Goal: Task Accomplishment & Management: Complete application form

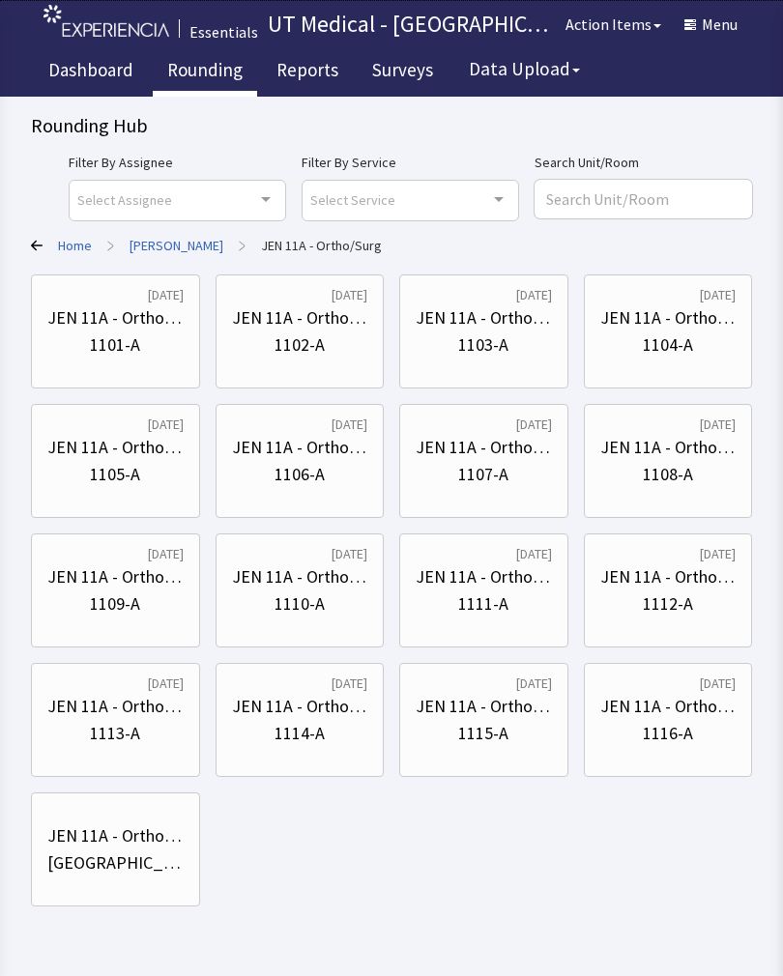
click at [135, 314] on div "JEN 11A - Ortho/Surg" at bounding box center [115, 317] width 136 height 27
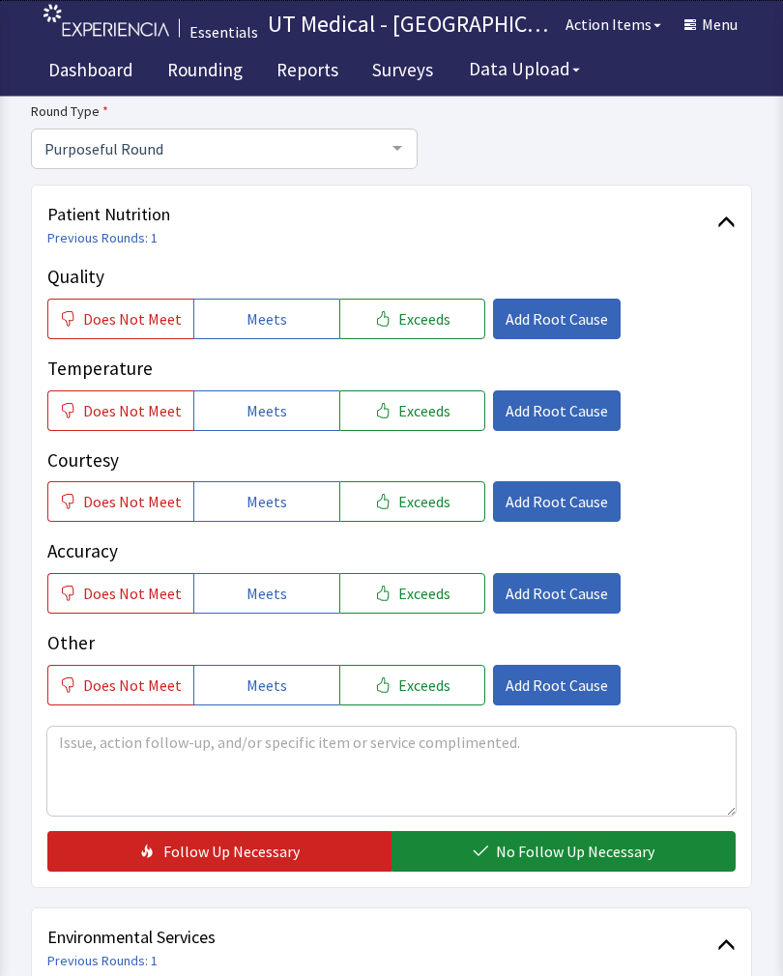
scroll to position [171, 0]
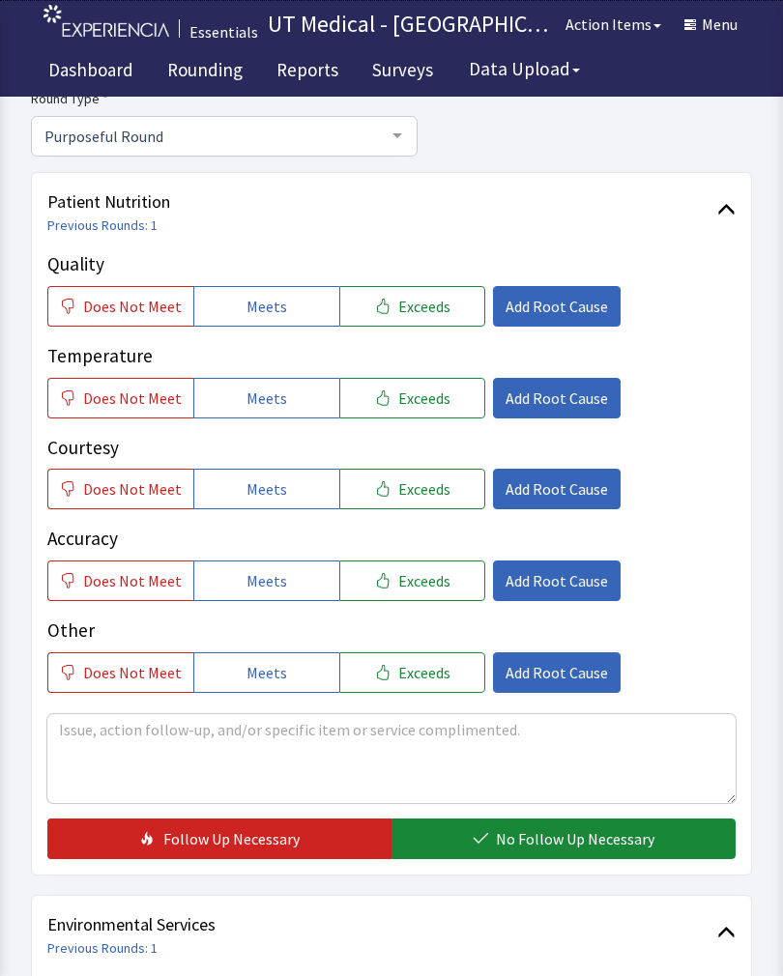
click at [425, 300] on span "Exceeds" at bounding box center [424, 306] width 52 height 23
click at [432, 386] on span "Exceeds" at bounding box center [424, 397] width 52 height 23
click at [430, 472] on button "Exceeds" at bounding box center [412, 489] width 146 height 41
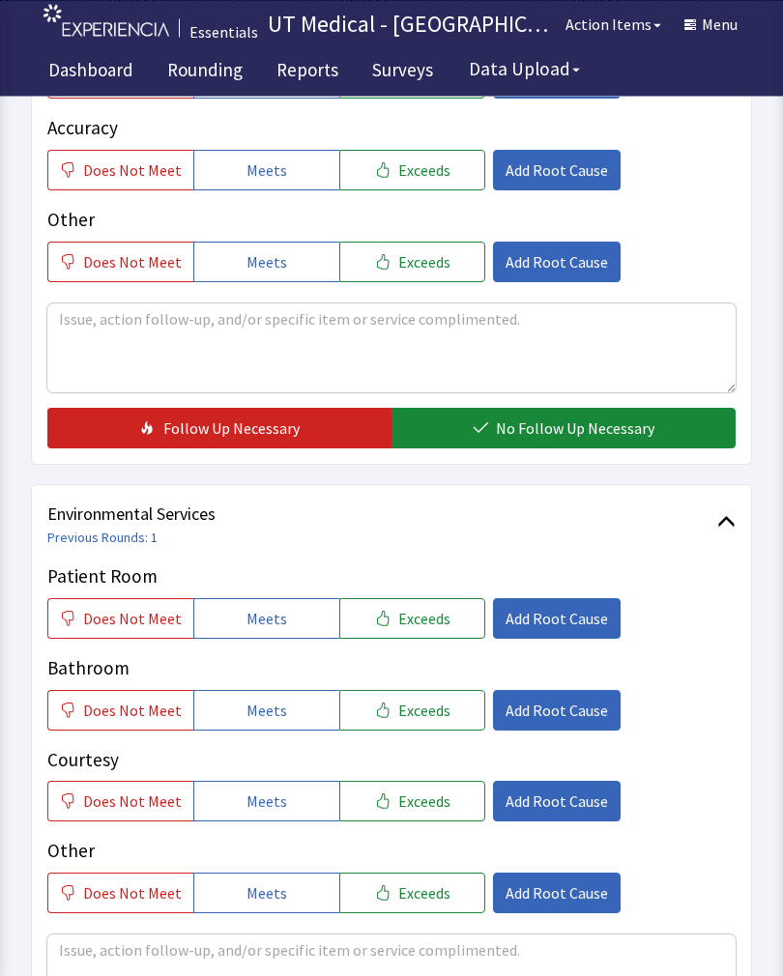
click at [629, 409] on button "No Follow Up Necessary" at bounding box center [563, 429] width 344 height 41
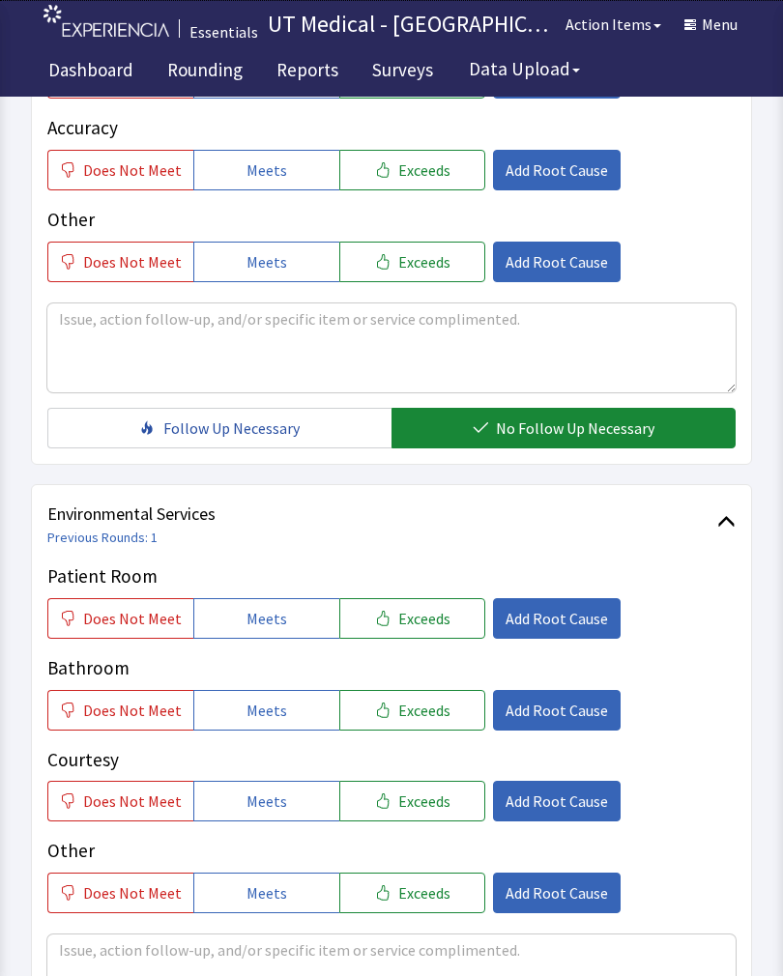
click at [429, 619] on span "Exceeds" at bounding box center [424, 618] width 52 height 23
click at [437, 690] on button "Exceeds" at bounding box center [412, 710] width 146 height 41
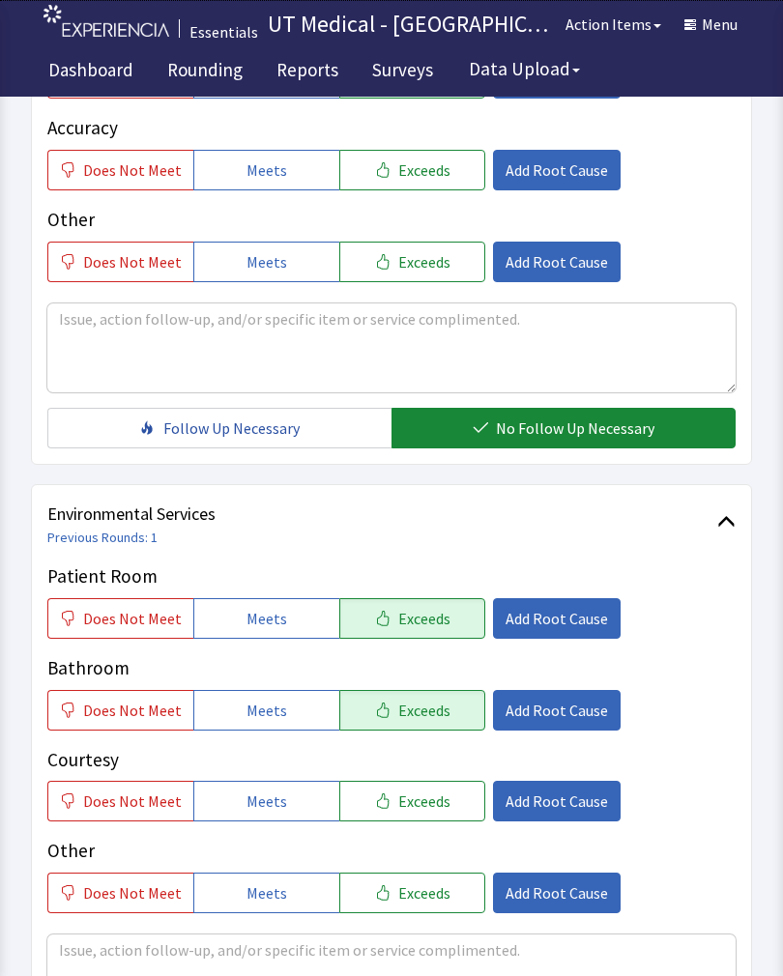
click at [420, 803] on span "Exceeds" at bounding box center [424, 800] width 52 height 23
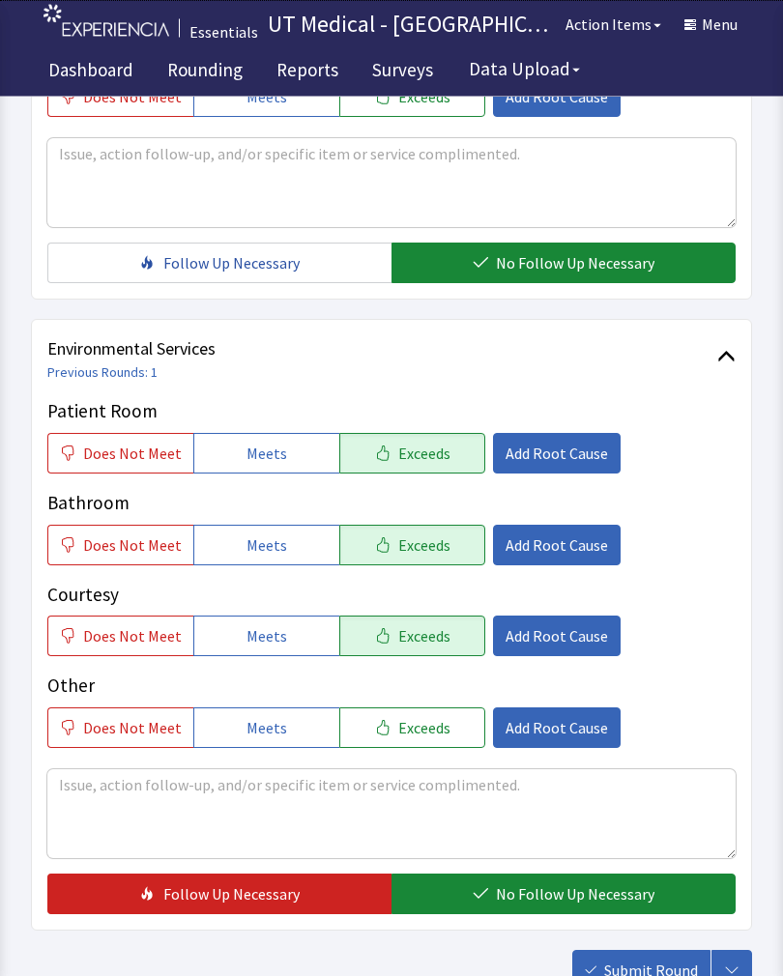
scroll to position [860, 0]
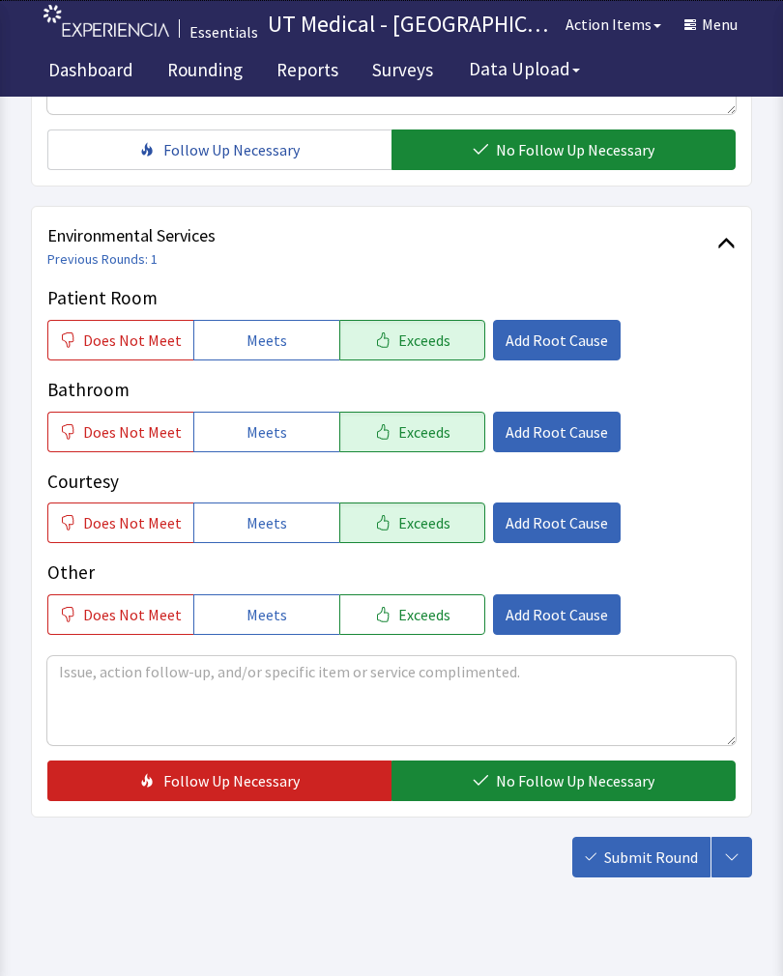
click at [540, 780] on span "No Follow Up Necessary" at bounding box center [575, 780] width 158 height 23
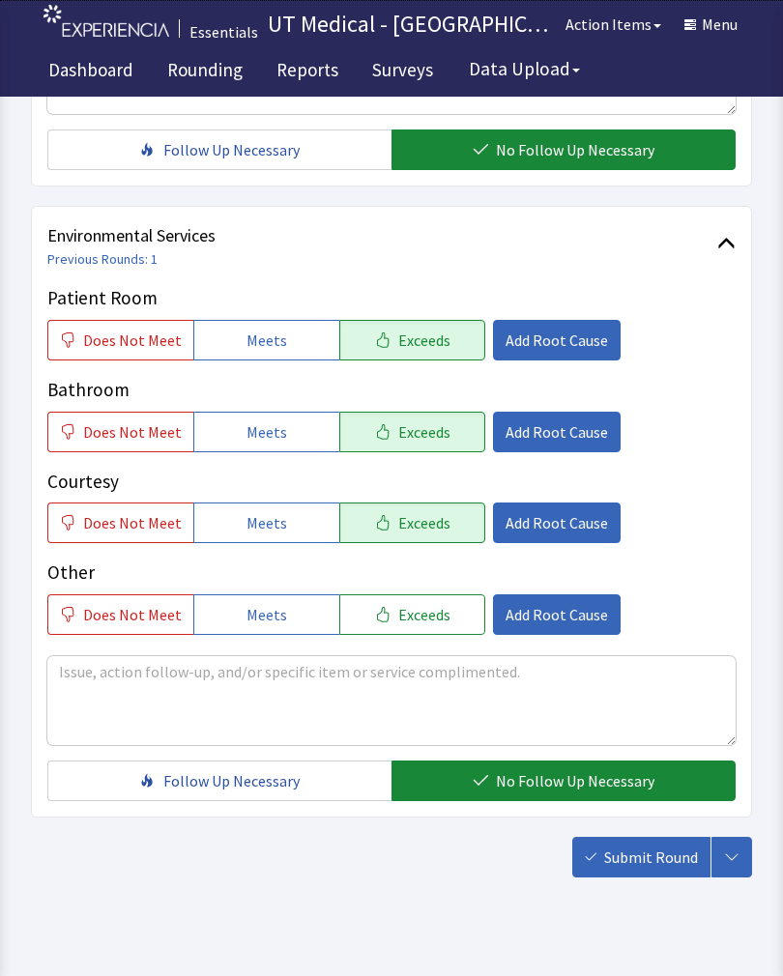
click at [649, 854] on span "Submit Round" at bounding box center [651, 856] width 94 height 23
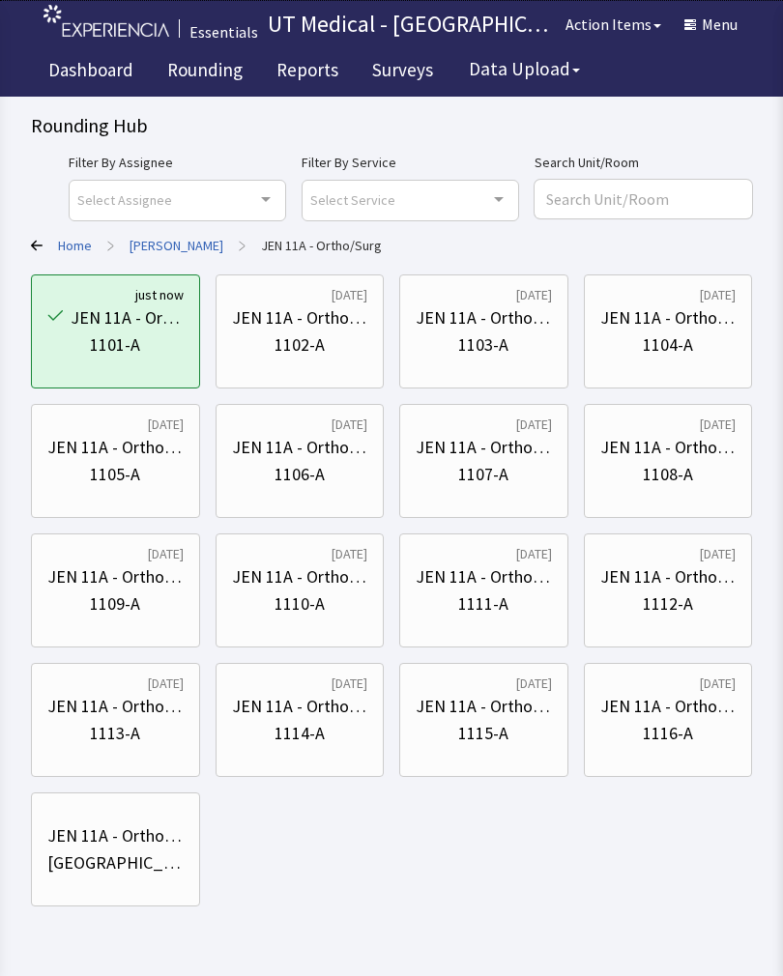
click at [310, 313] on div "JEN 11A - Ortho/Surg" at bounding box center [300, 317] width 136 height 27
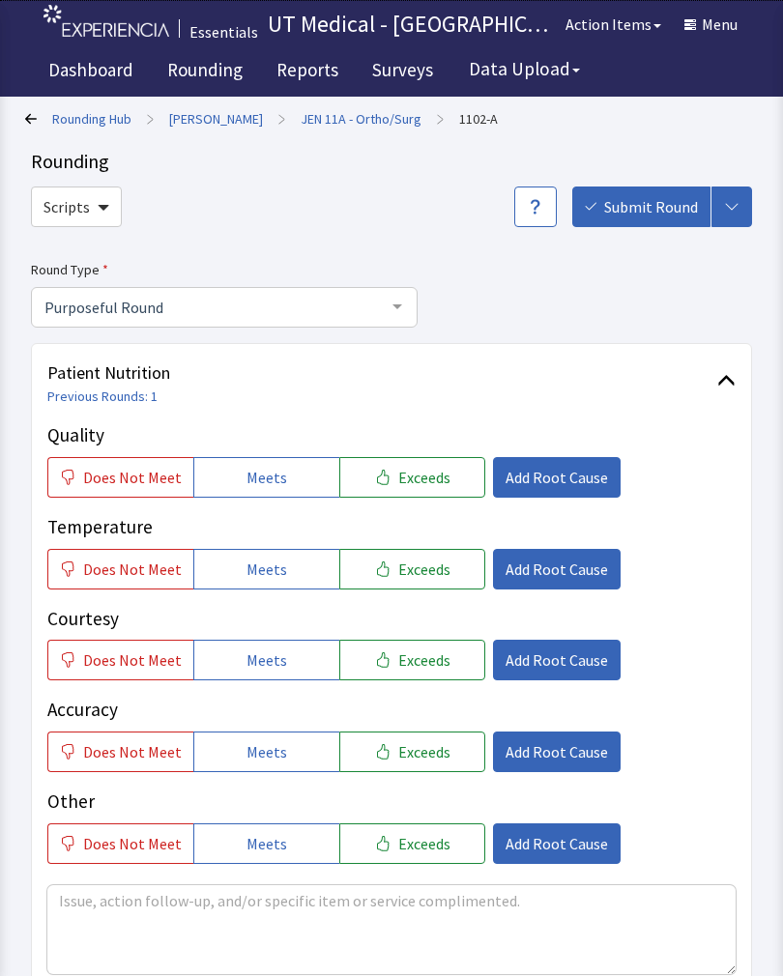
click at [373, 120] on link "JEN 11A - Ortho/Surg" at bounding box center [360, 118] width 121 height 19
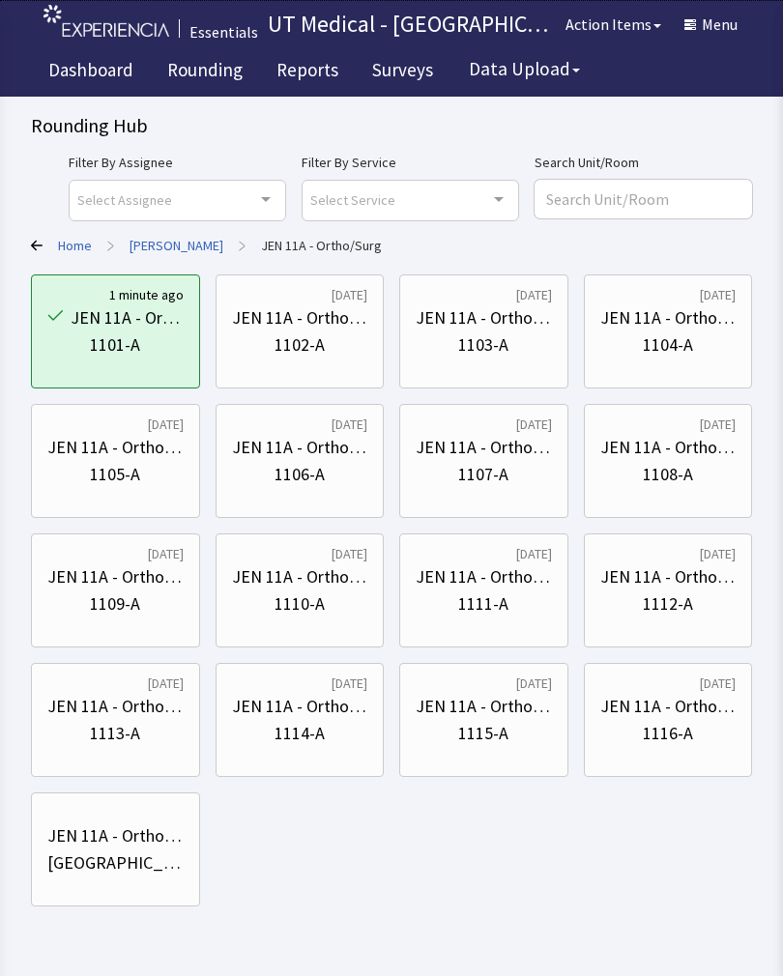
click at [488, 342] on div "1103-A" at bounding box center [483, 344] width 50 height 27
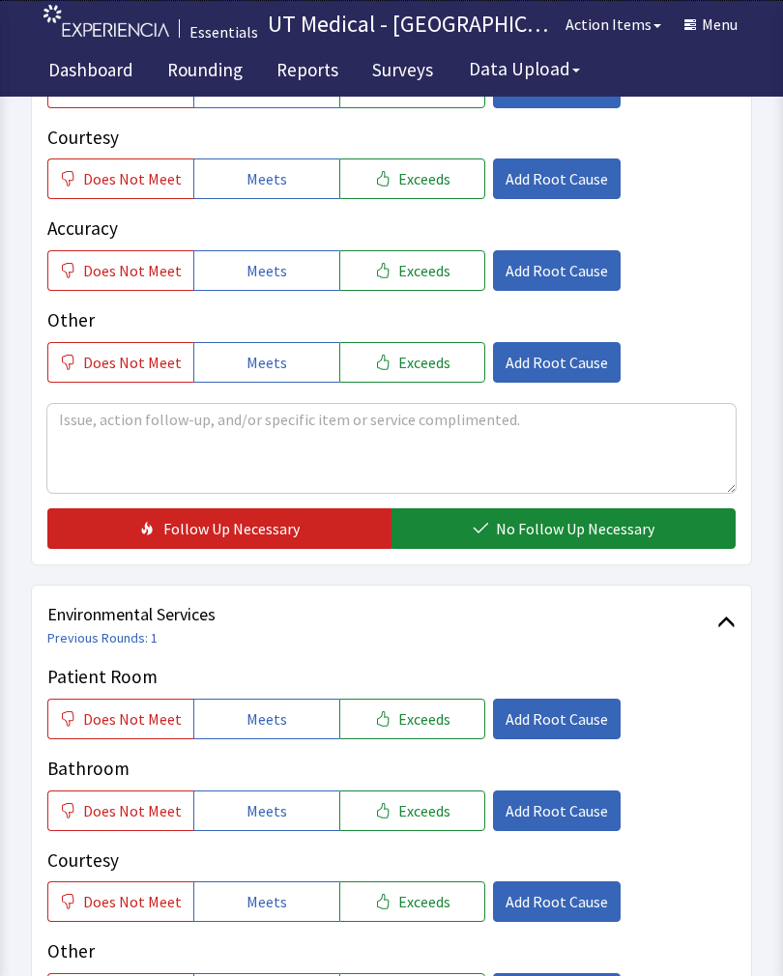
scroll to position [475, 0]
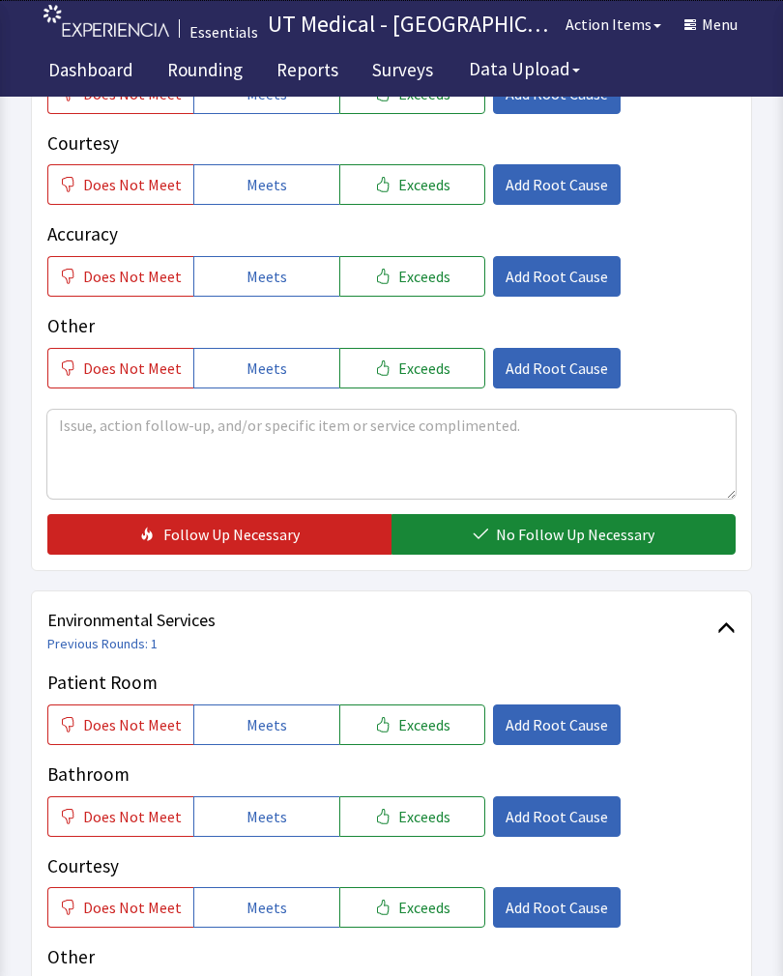
click at [458, 730] on button "Exceeds" at bounding box center [412, 724] width 146 height 41
click at [460, 803] on button "Exceeds" at bounding box center [412, 816] width 146 height 41
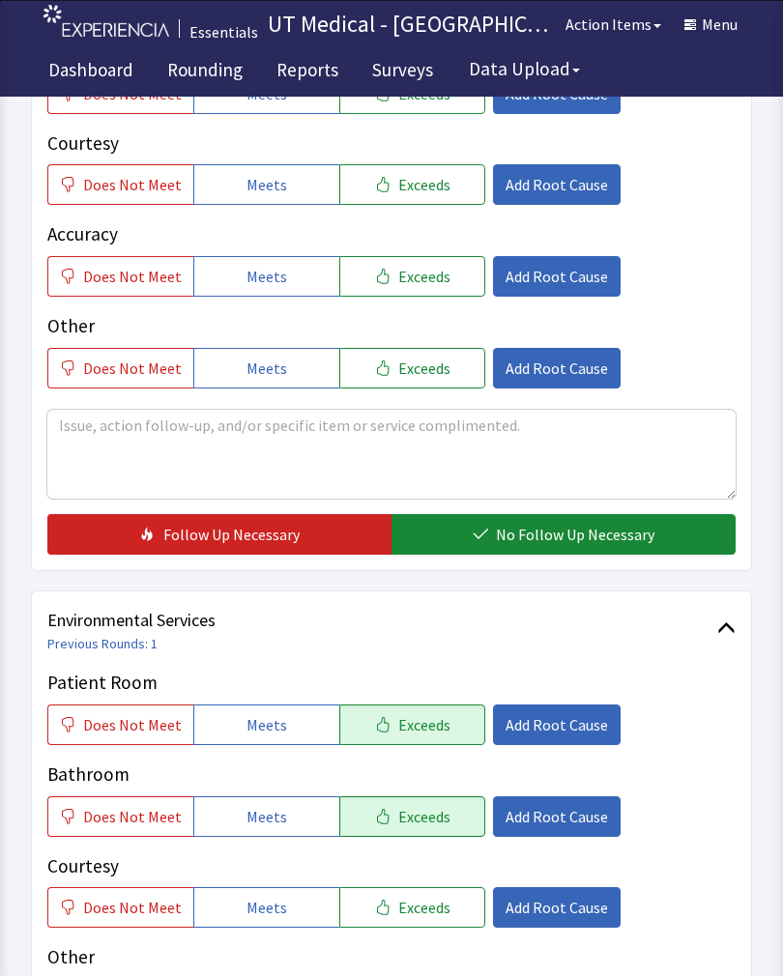
click at [445, 911] on button "Exceeds" at bounding box center [412, 907] width 146 height 41
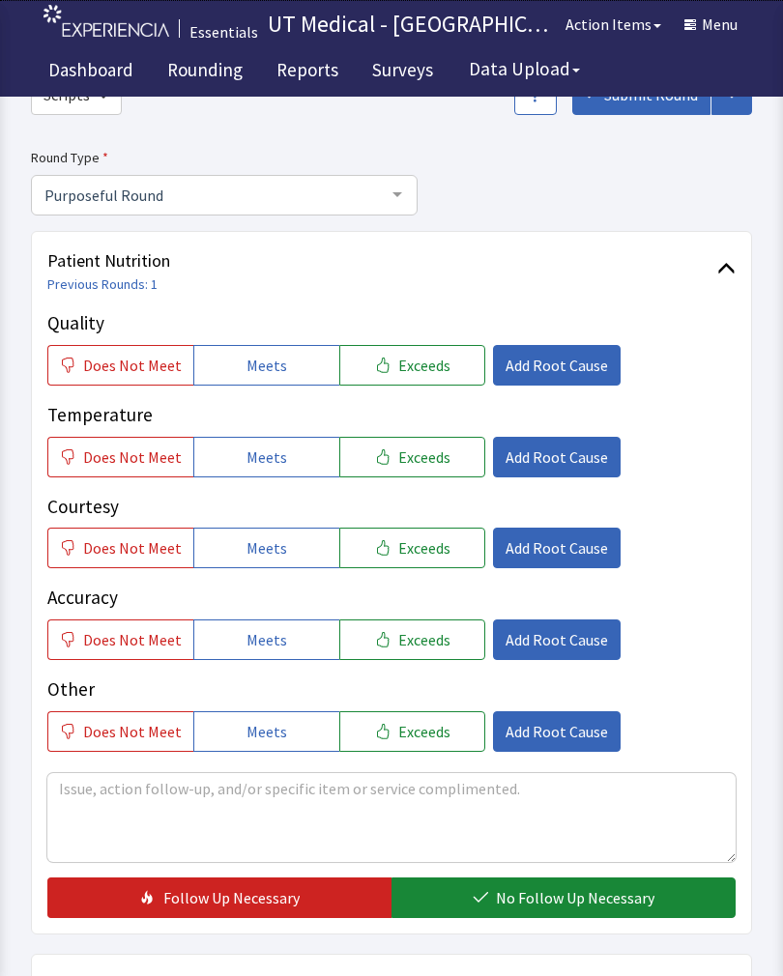
scroll to position [72, 0]
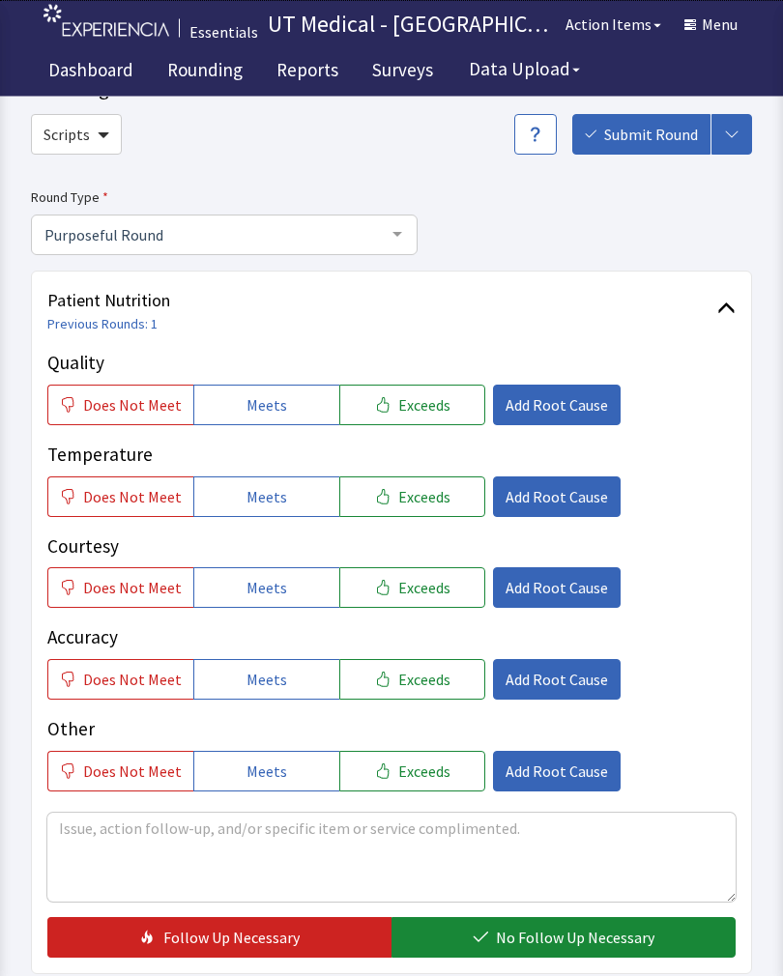
click at [430, 405] on span "Exceeds" at bounding box center [424, 405] width 52 height 23
click at [435, 598] on button "Exceeds" at bounding box center [412, 587] width 146 height 41
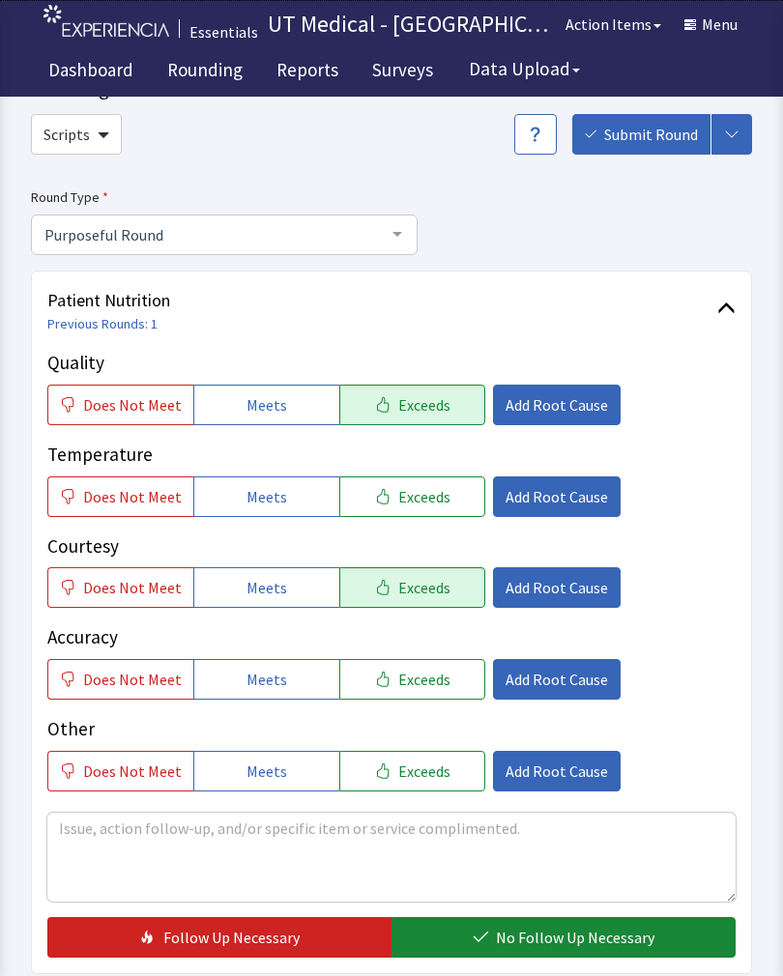
click at [426, 513] on button "Exceeds" at bounding box center [412, 496] width 146 height 41
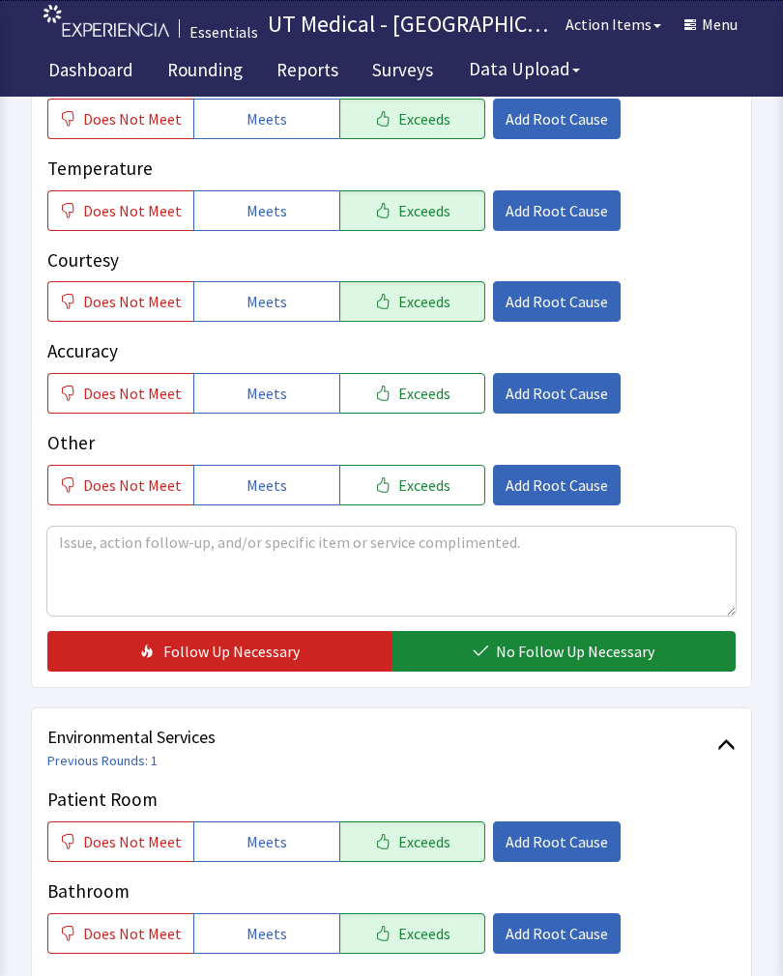
click at [578, 645] on span "No Follow Up Necessary" at bounding box center [575, 651] width 158 height 23
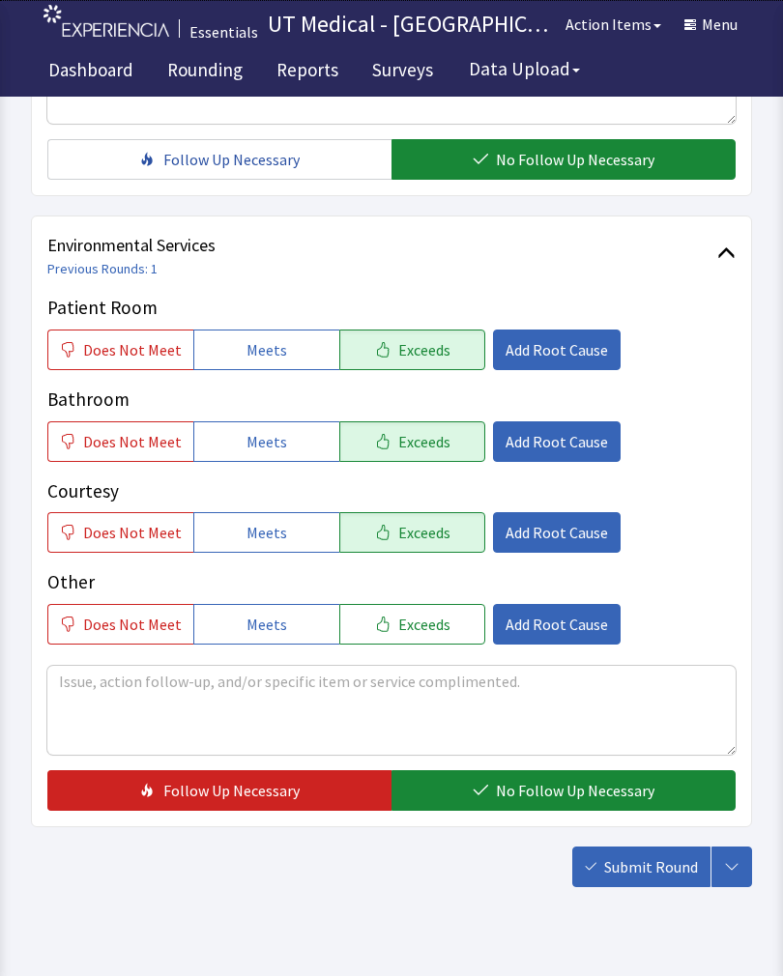
scroll to position [860, 0]
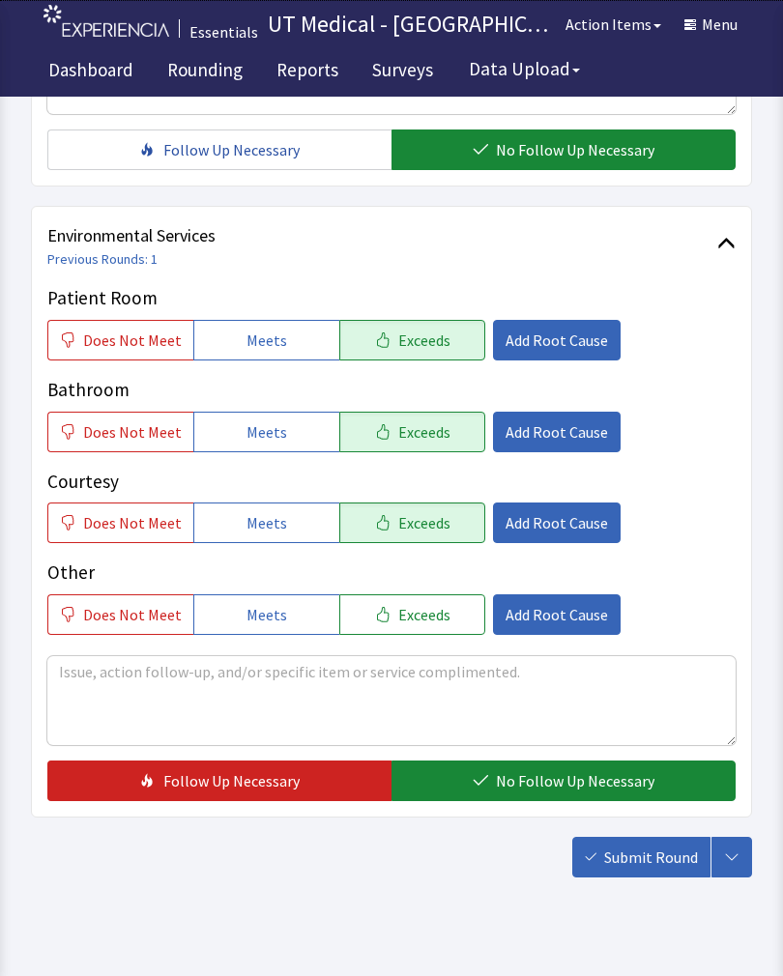
click at [546, 779] on span "No Follow Up Necessary" at bounding box center [575, 780] width 158 height 23
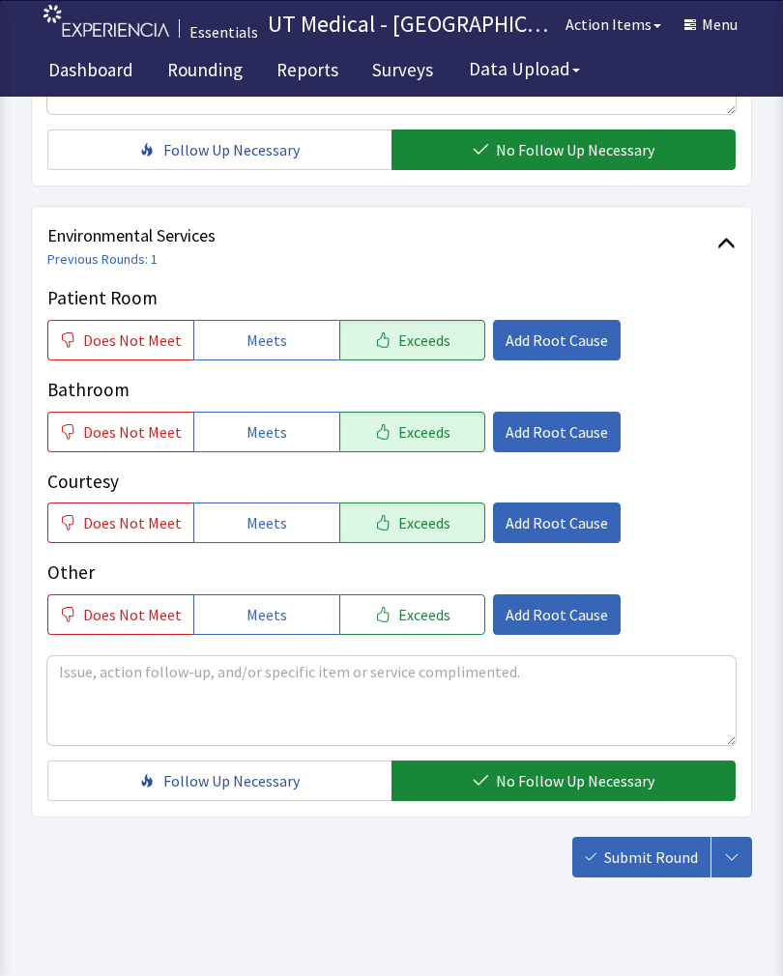
click at [671, 862] on span "Submit Round" at bounding box center [651, 856] width 94 height 23
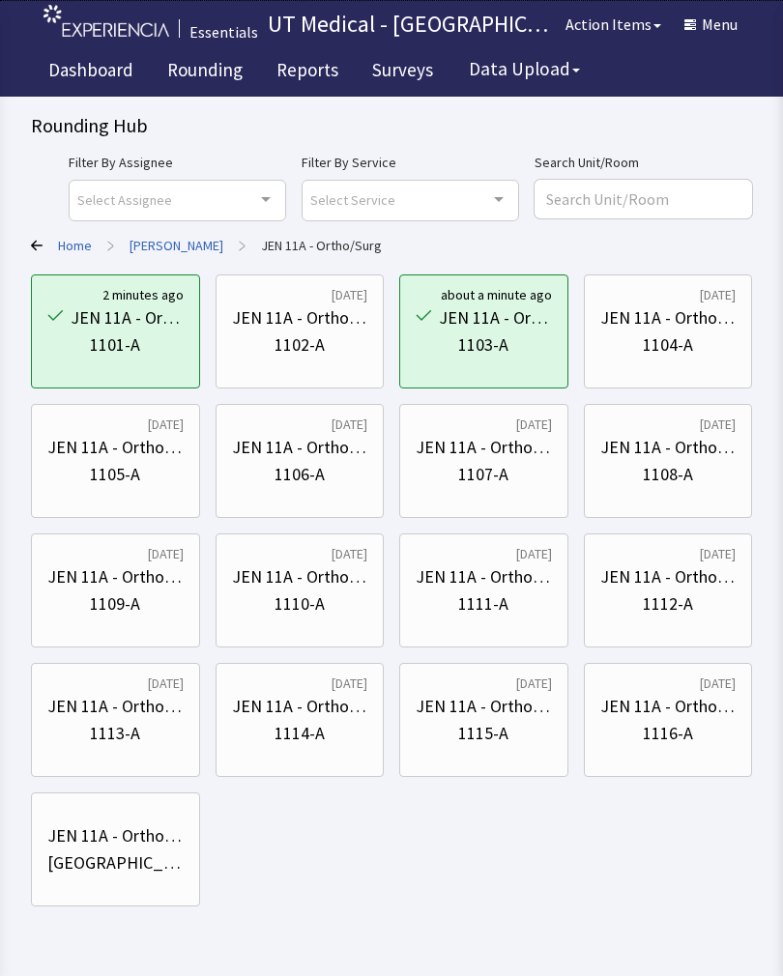
click at [697, 338] on div "1104-A" at bounding box center [668, 344] width 136 height 27
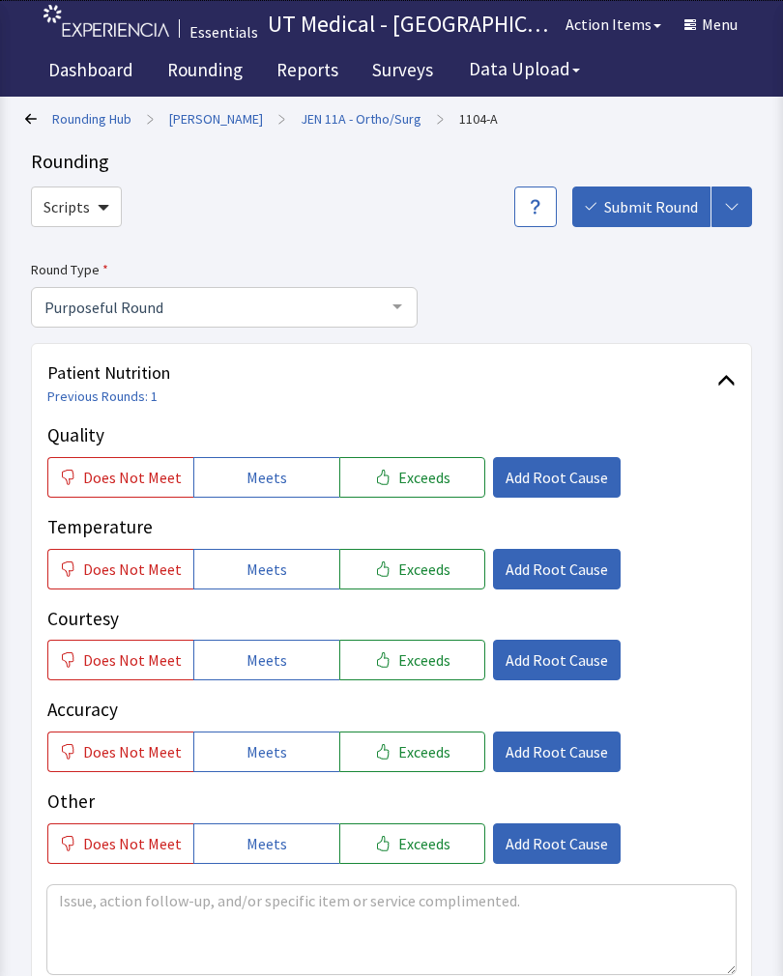
click at [345, 96] on link "Reports" at bounding box center [307, 72] width 91 height 48
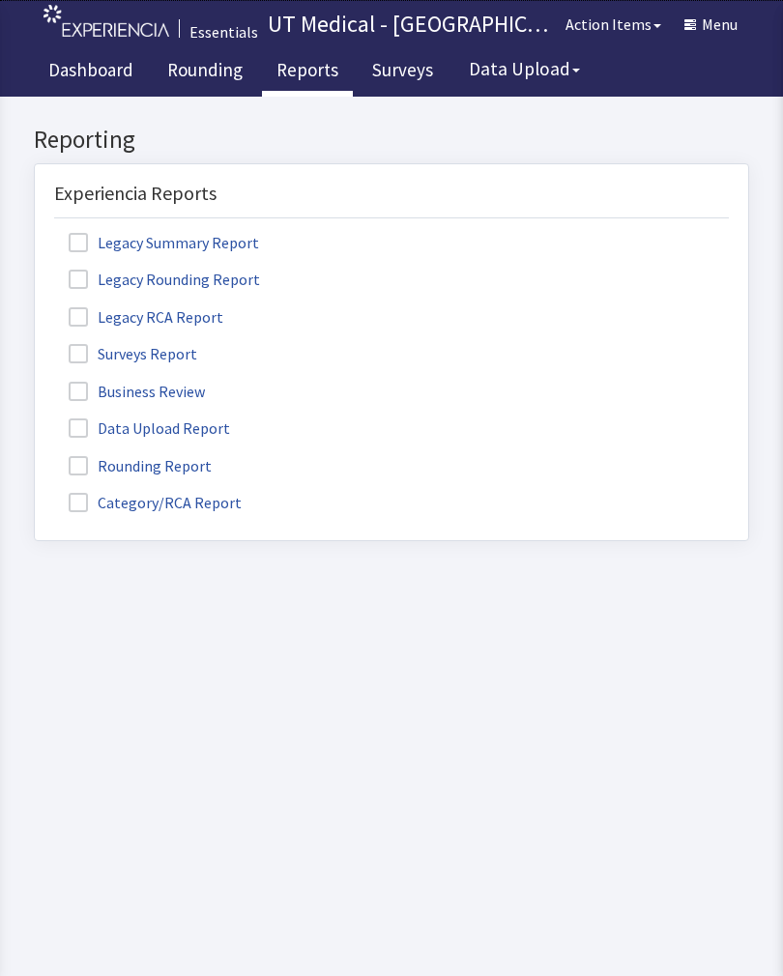
click at [211, 78] on link "Rounding" at bounding box center [205, 72] width 104 height 48
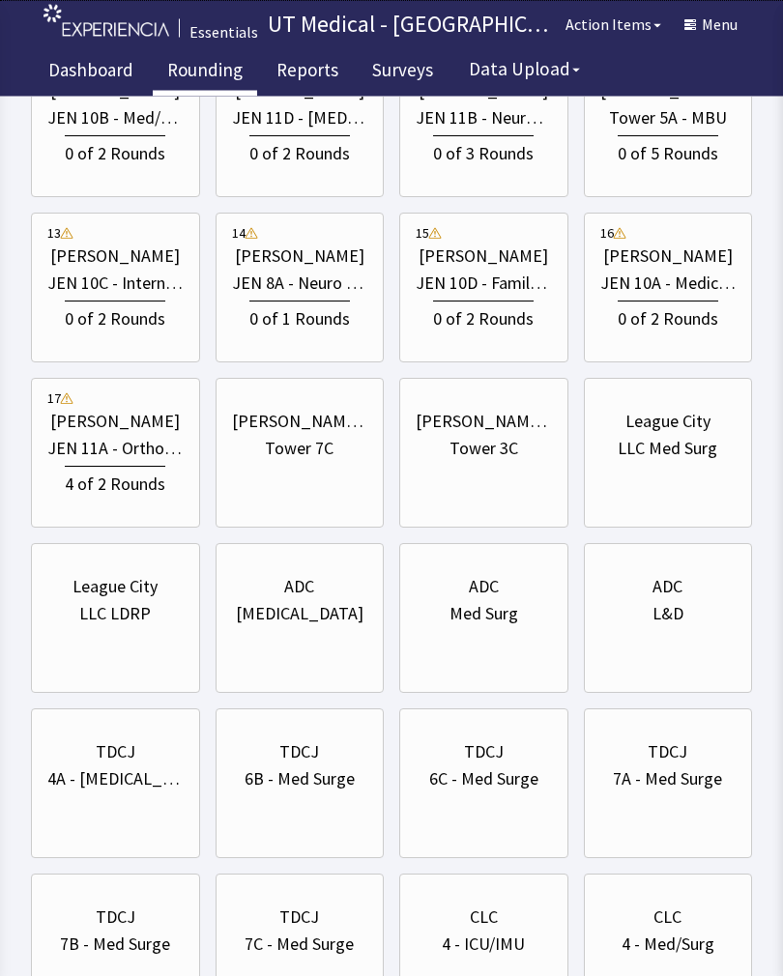
click at [125, 458] on div "JEN 11A - Ortho/Surg" at bounding box center [115, 449] width 136 height 27
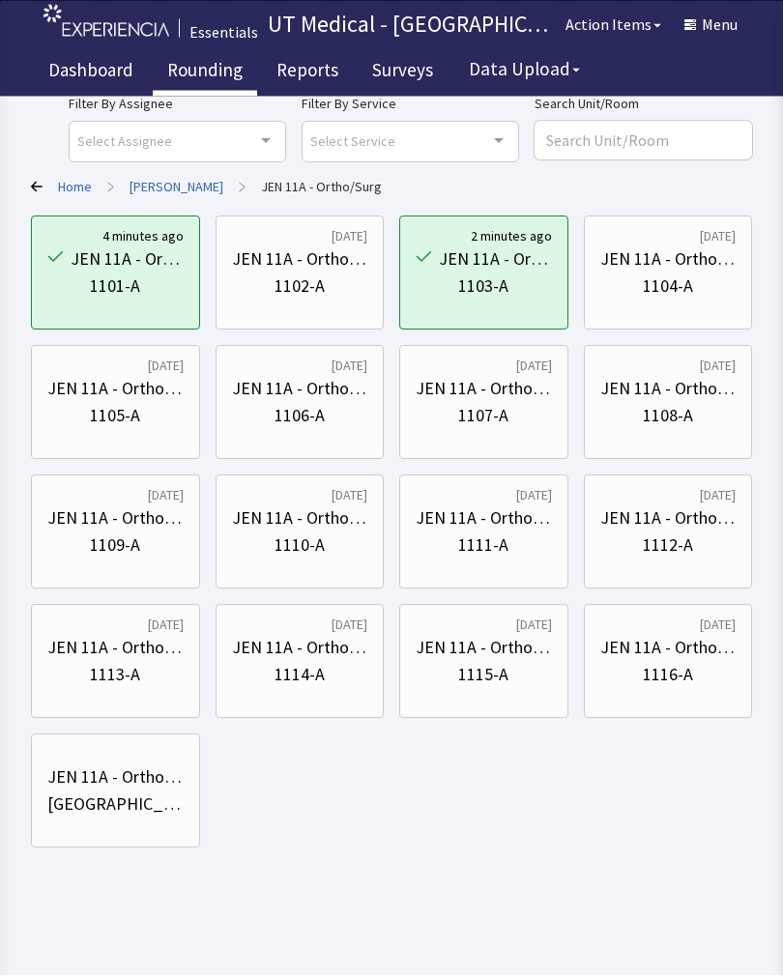
scroll to position [28, 0]
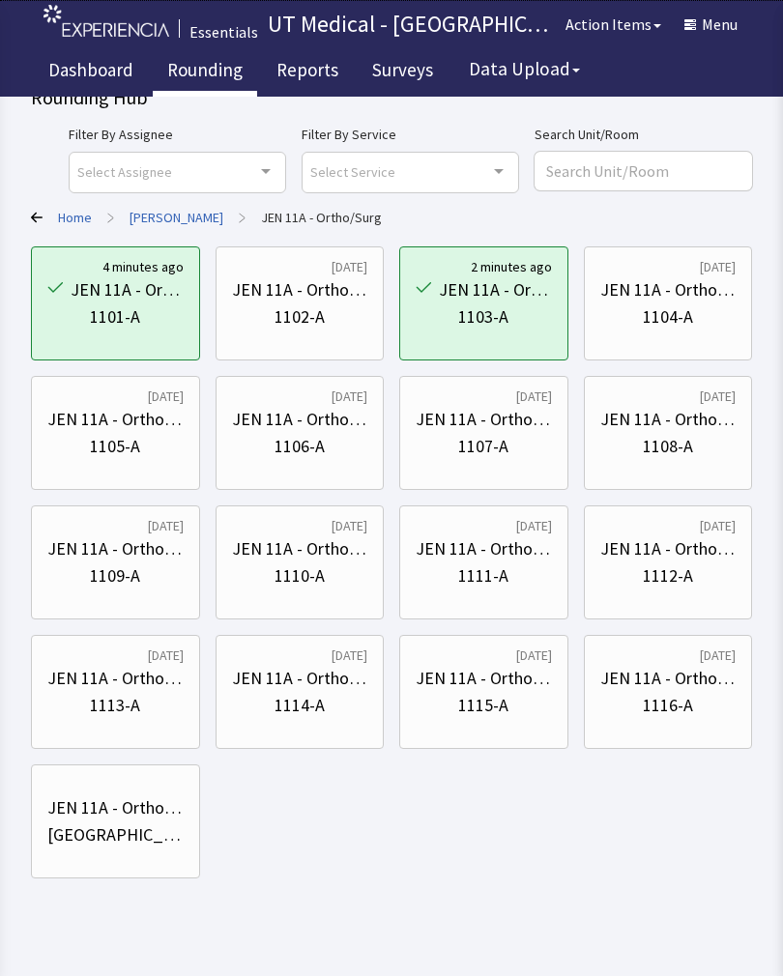
click at [109, 440] on div "1105-A" at bounding box center [115, 446] width 50 height 27
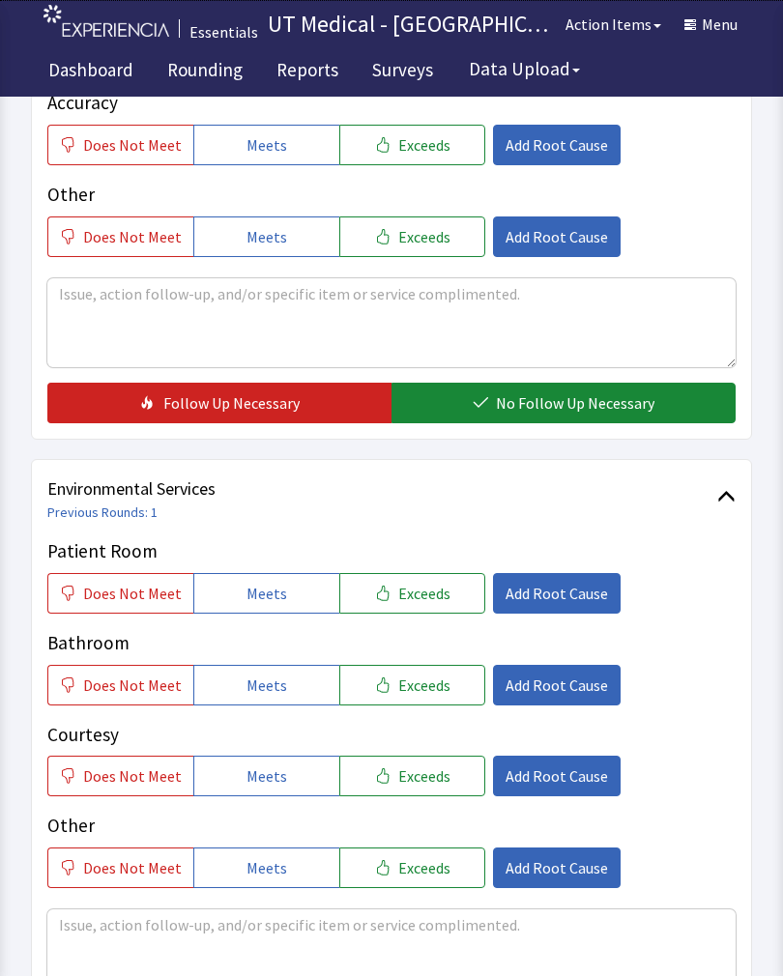
scroll to position [616, 0]
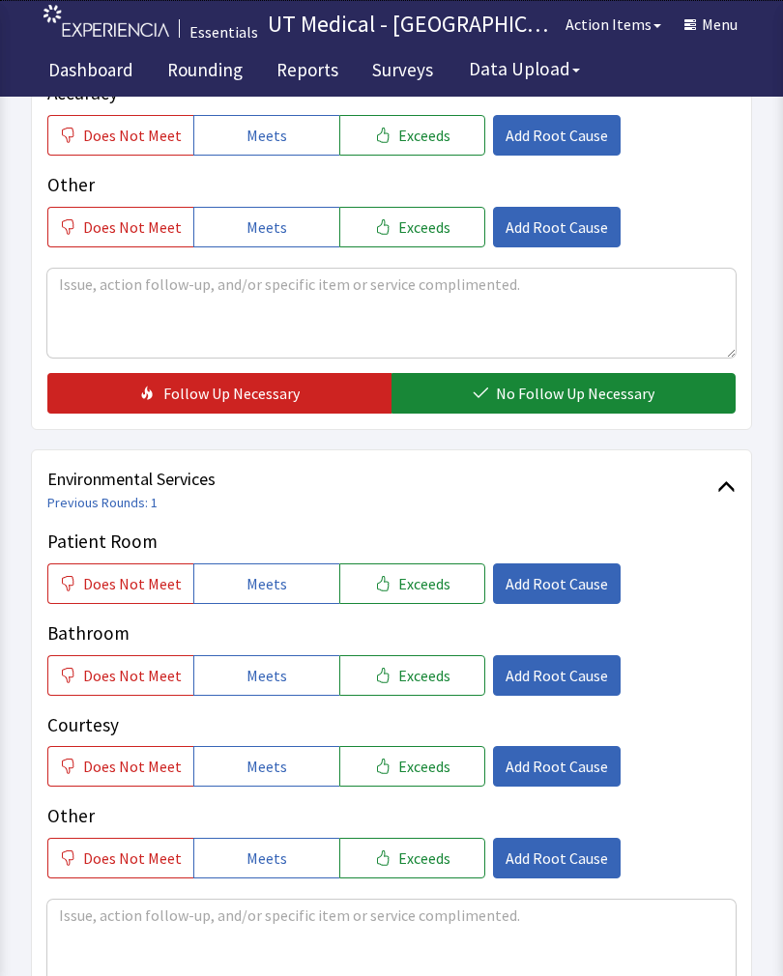
click at [422, 593] on span "Exceeds" at bounding box center [424, 583] width 52 height 23
click at [415, 673] on span "Exceeds" at bounding box center [424, 675] width 52 height 23
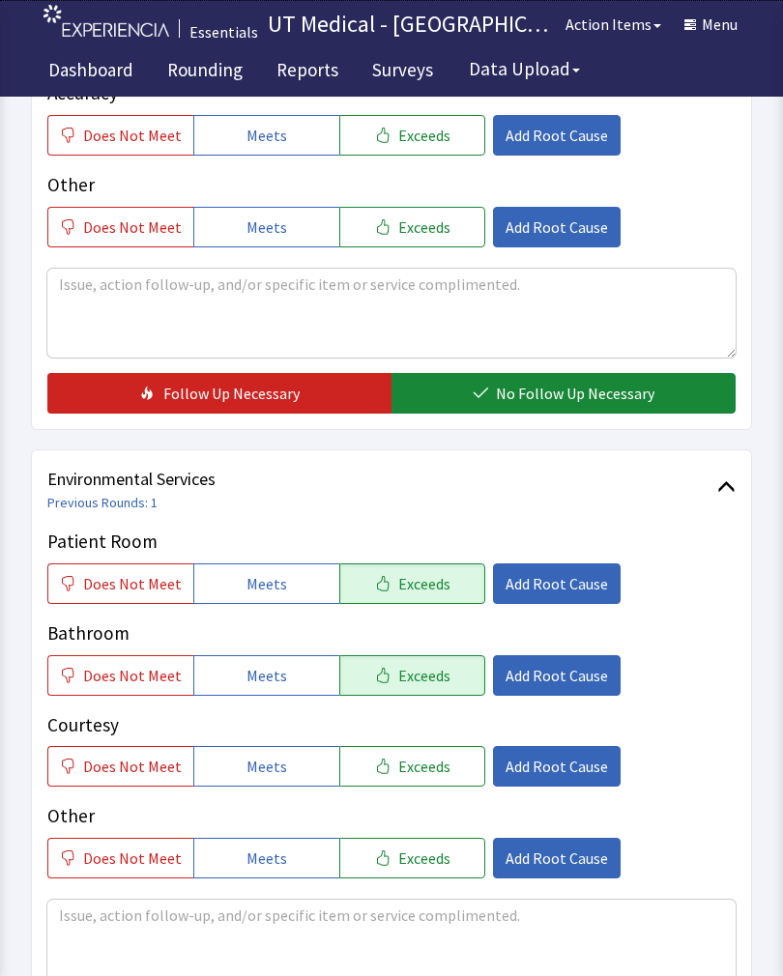
click at [412, 767] on span "Exceeds" at bounding box center [424, 766] width 52 height 23
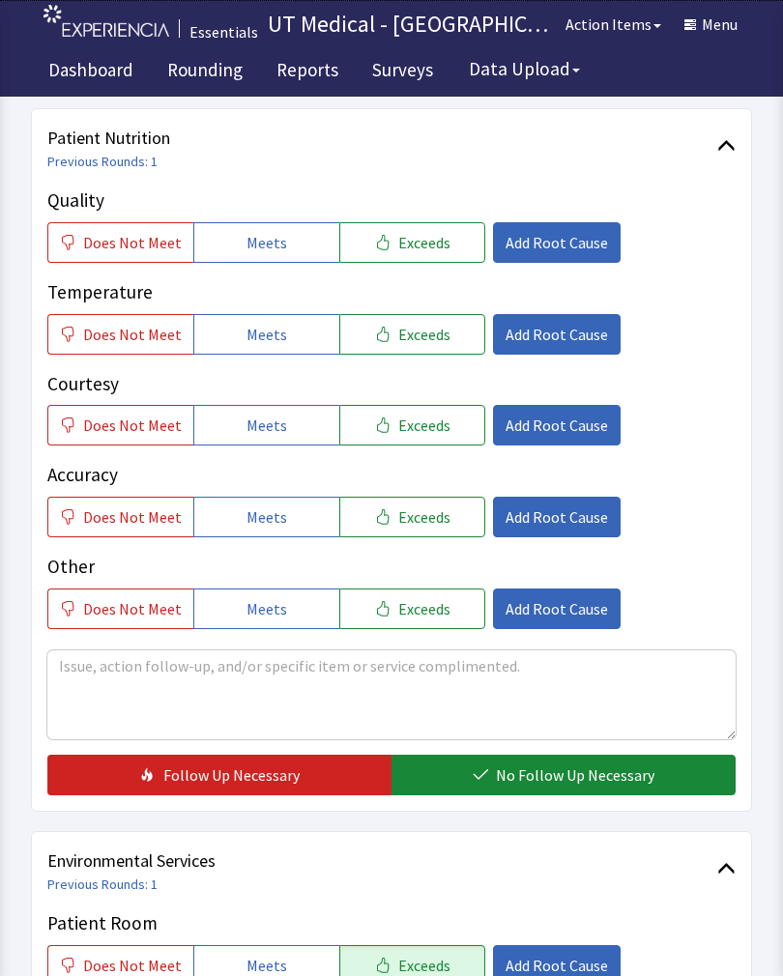
scroll to position [237, 0]
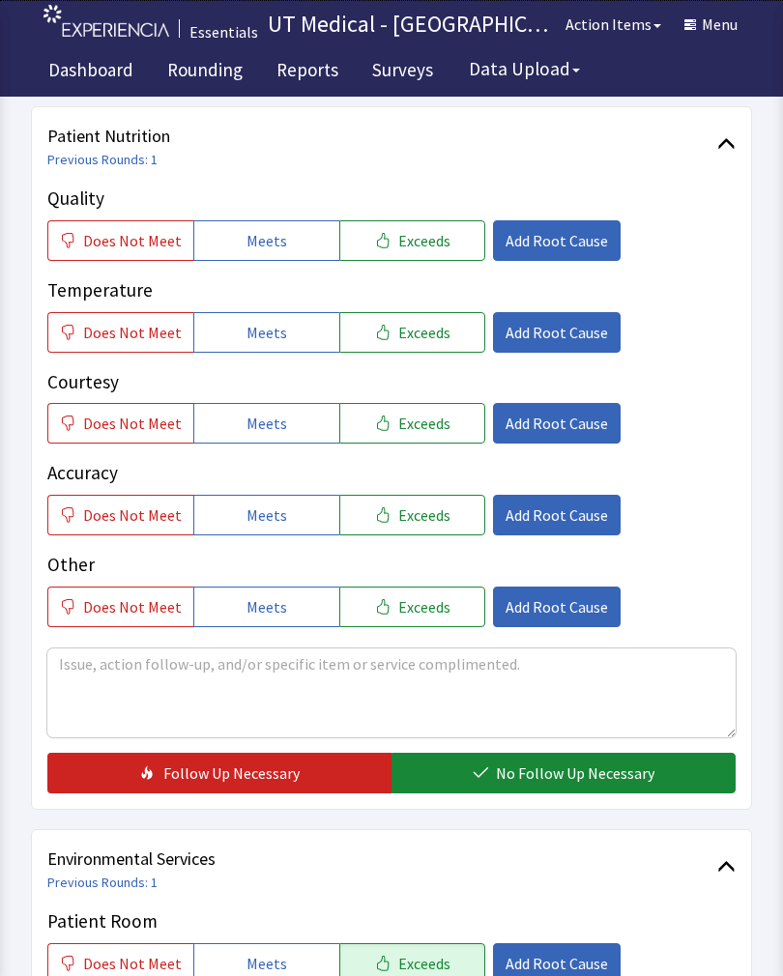
click at [425, 234] on span "Exceeds" at bounding box center [424, 240] width 52 height 23
click at [422, 334] on span "Exceeds" at bounding box center [424, 332] width 52 height 23
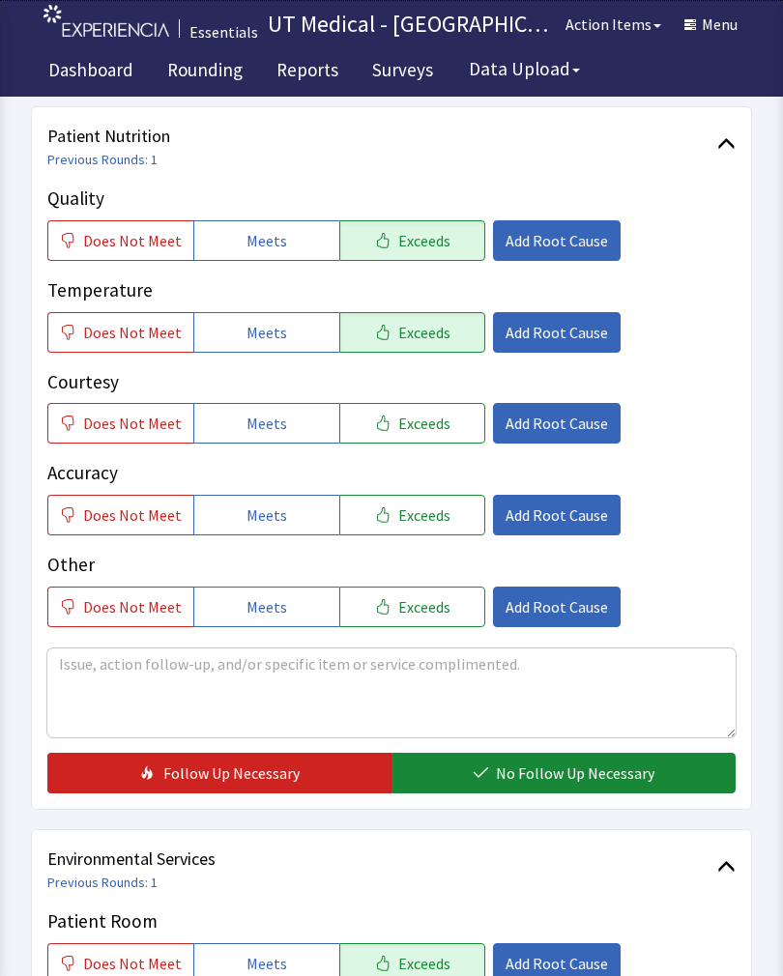
click at [409, 432] on span "Exceeds" at bounding box center [424, 423] width 52 height 23
click at [581, 773] on span "No Follow Up Necessary" at bounding box center [575, 772] width 158 height 23
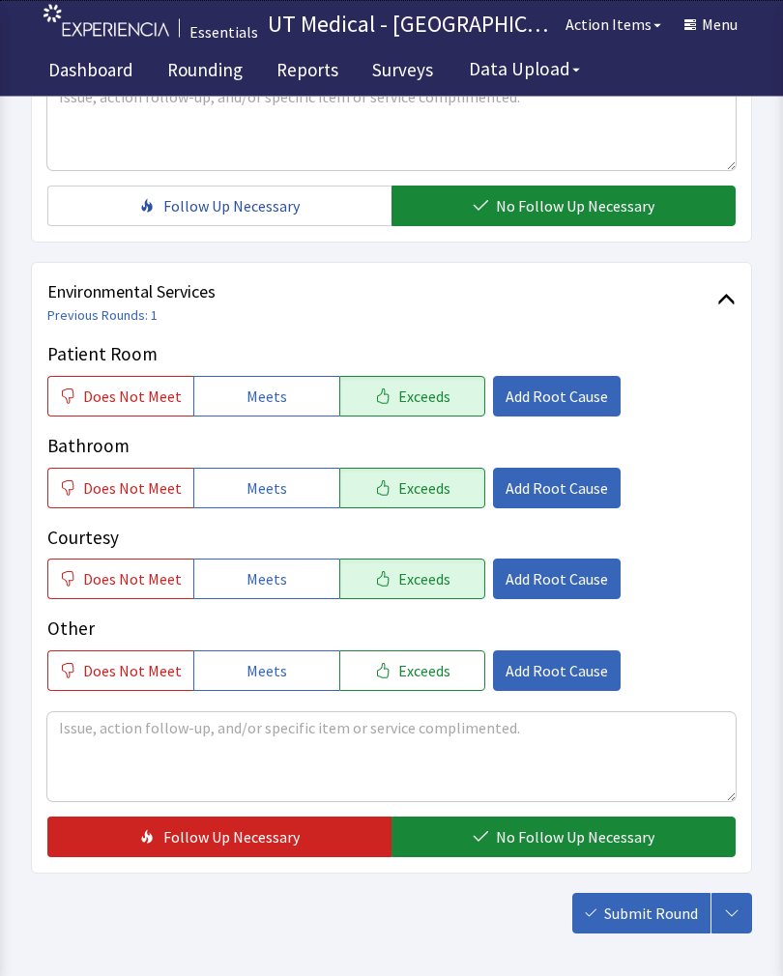
click at [545, 836] on span "No Follow Up Necessary" at bounding box center [575, 837] width 158 height 23
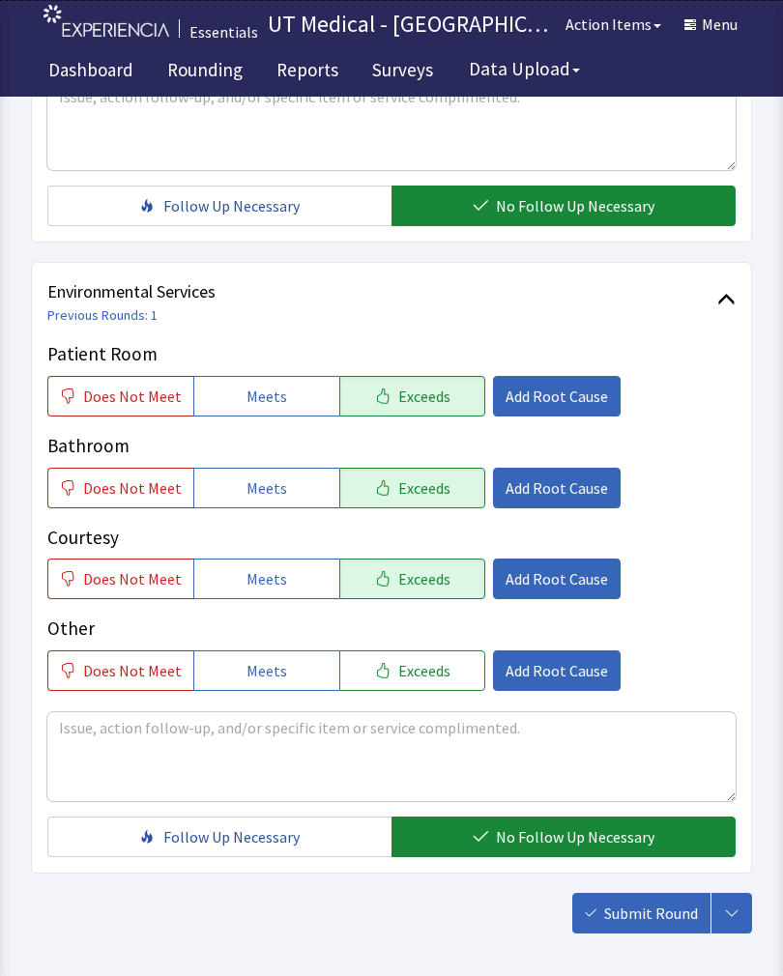
click at [665, 930] on button "Submit Round" at bounding box center [641, 913] width 138 height 41
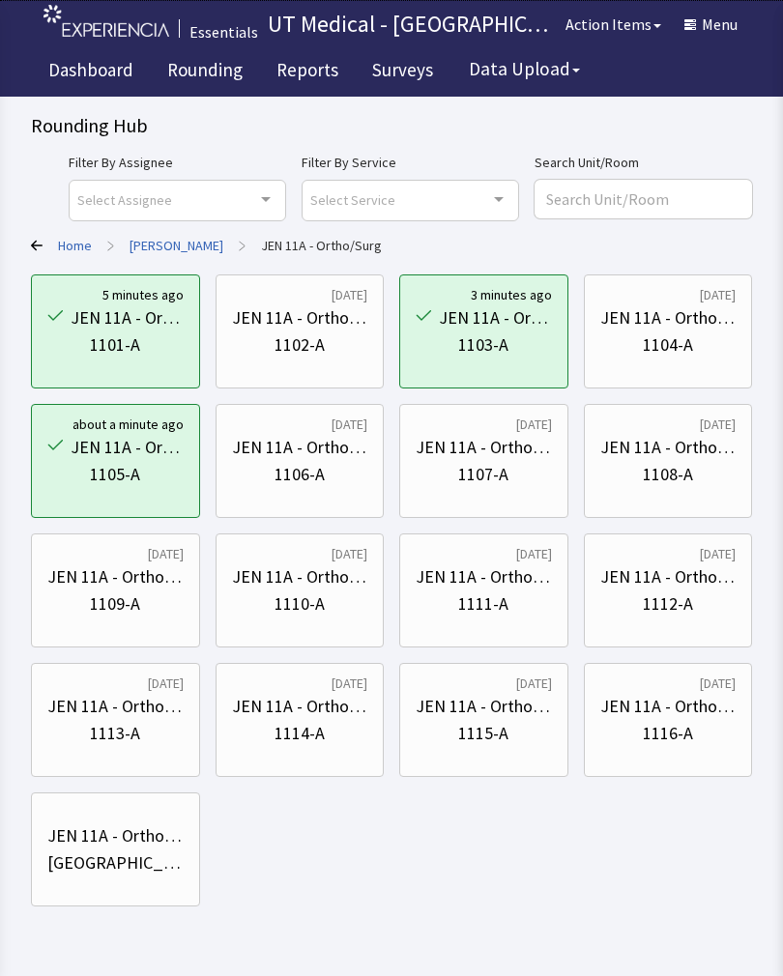
click at [301, 457] on div "JEN 11A - Ortho/Surg" at bounding box center [300, 447] width 136 height 27
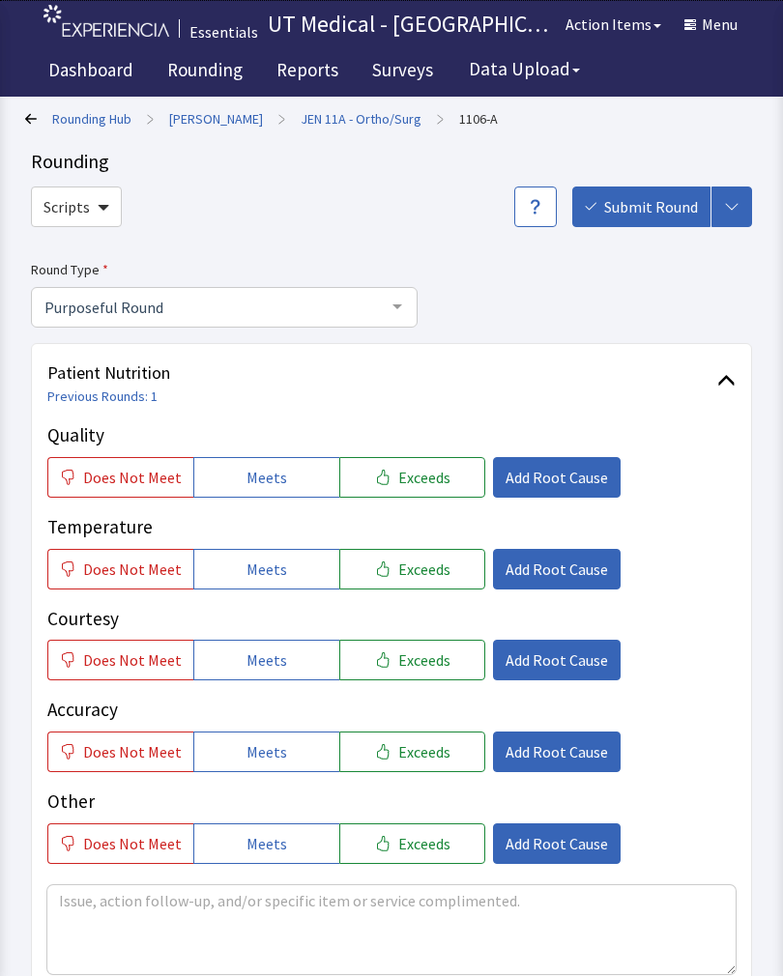
click at [422, 485] on span "Exceeds" at bounding box center [424, 477] width 52 height 23
click at [413, 576] on span "Exceeds" at bounding box center [424, 569] width 52 height 23
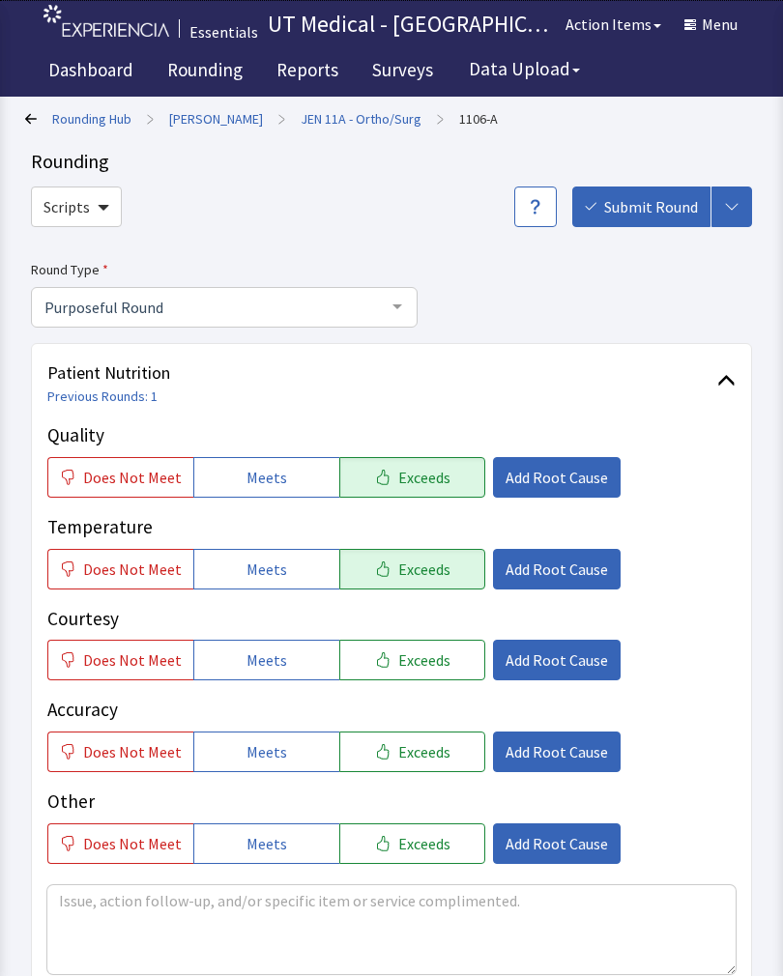
click at [434, 641] on button "Exceeds" at bounding box center [412, 660] width 146 height 41
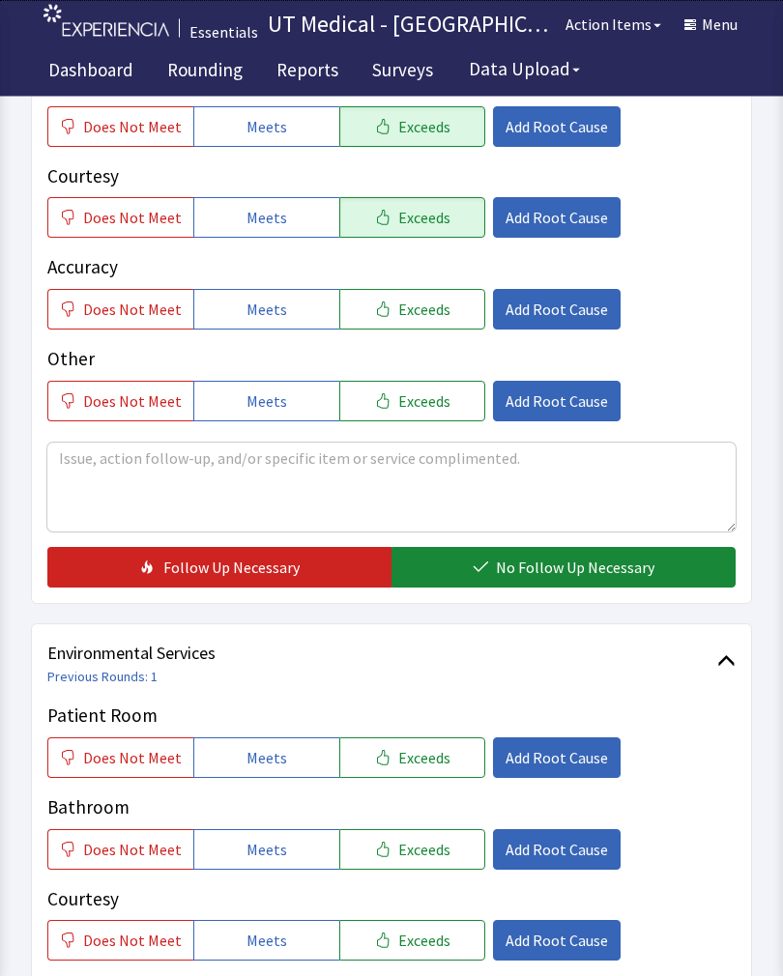
scroll to position [464, 0]
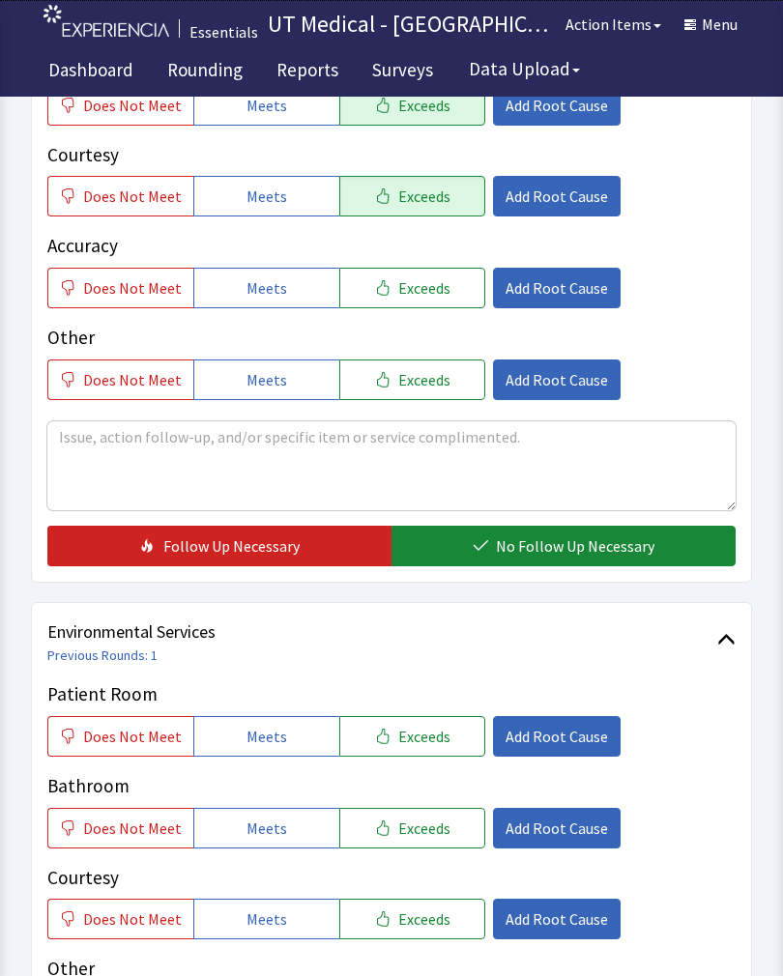
click at [557, 562] on button "No Follow Up Necessary" at bounding box center [563, 546] width 344 height 41
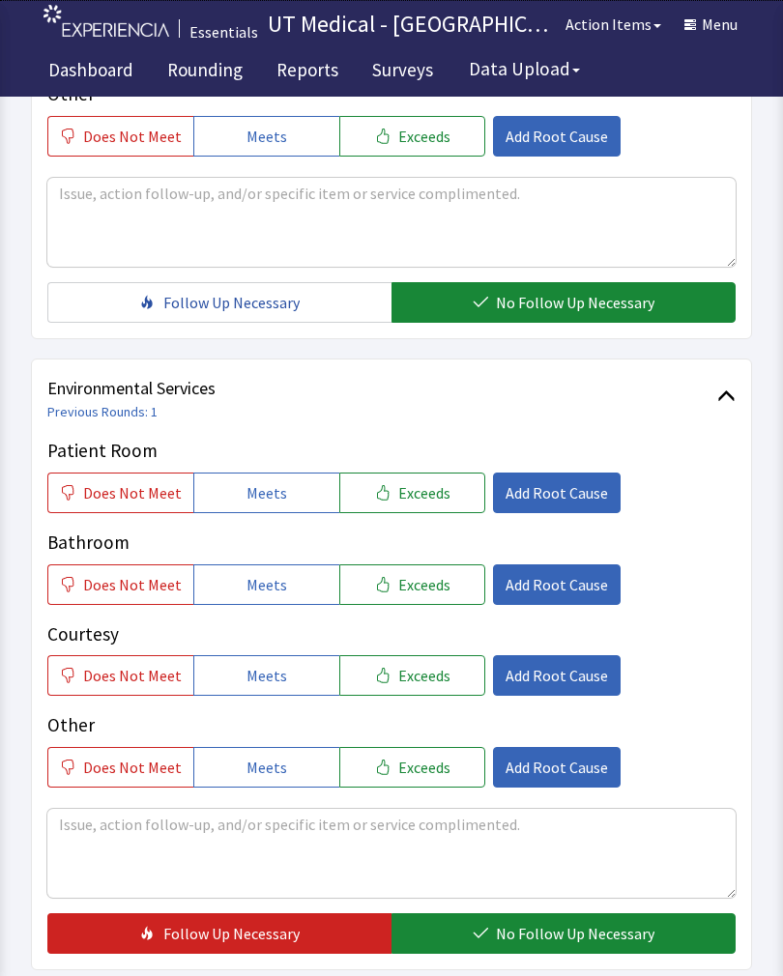
scroll to position [712, 0]
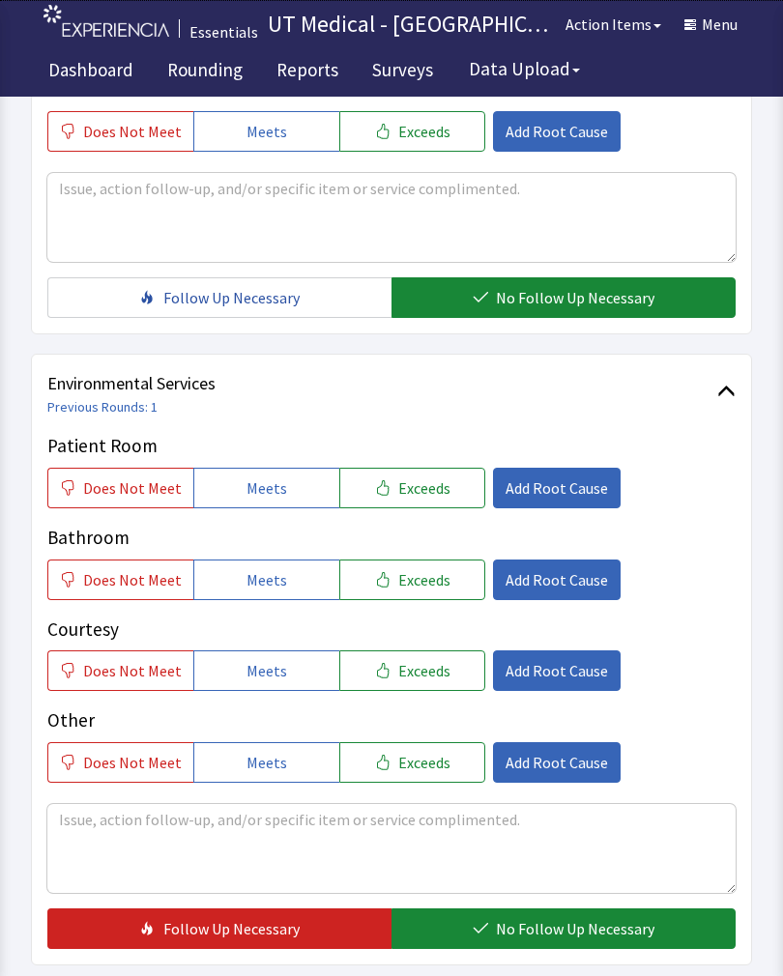
click at [430, 504] on button "Exceeds" at bounding box center [412, 488] width 146 height 41
click at [420, 597] on button "Exceeds" at bounding box center [412, 579] width 146 height 41
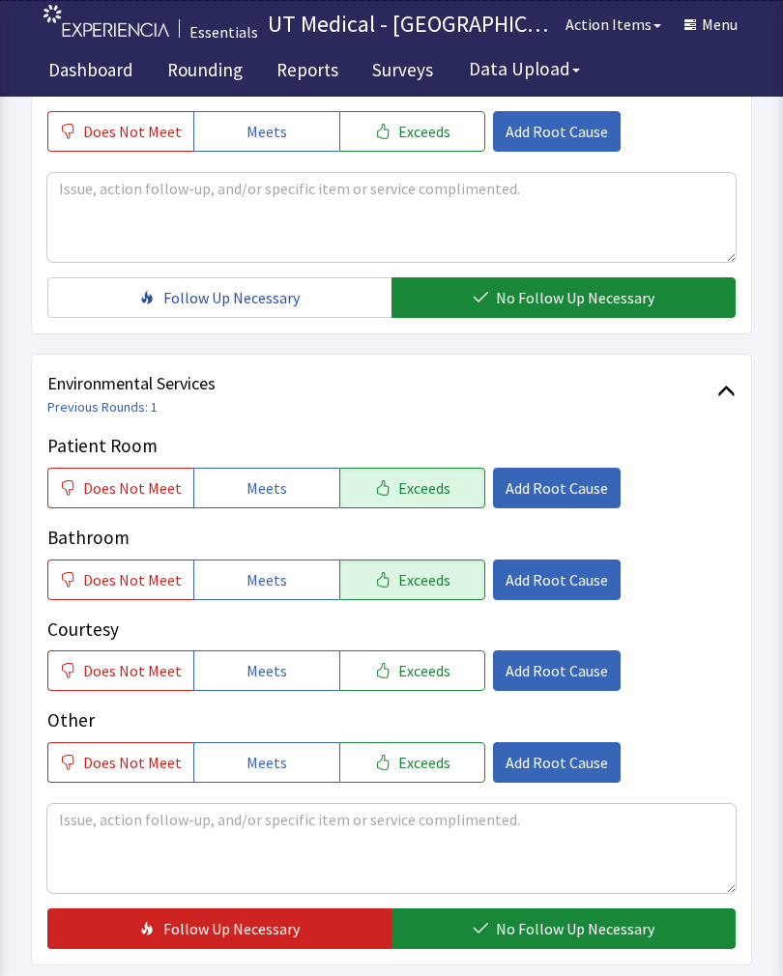
click at [421, 682] on button "Exceeds" at bounding box center [412, 670] width 146 height 41
click at [542, 939] on span "No Follow Up Necessary" at bounding box center [575, 928] width 158 height 23
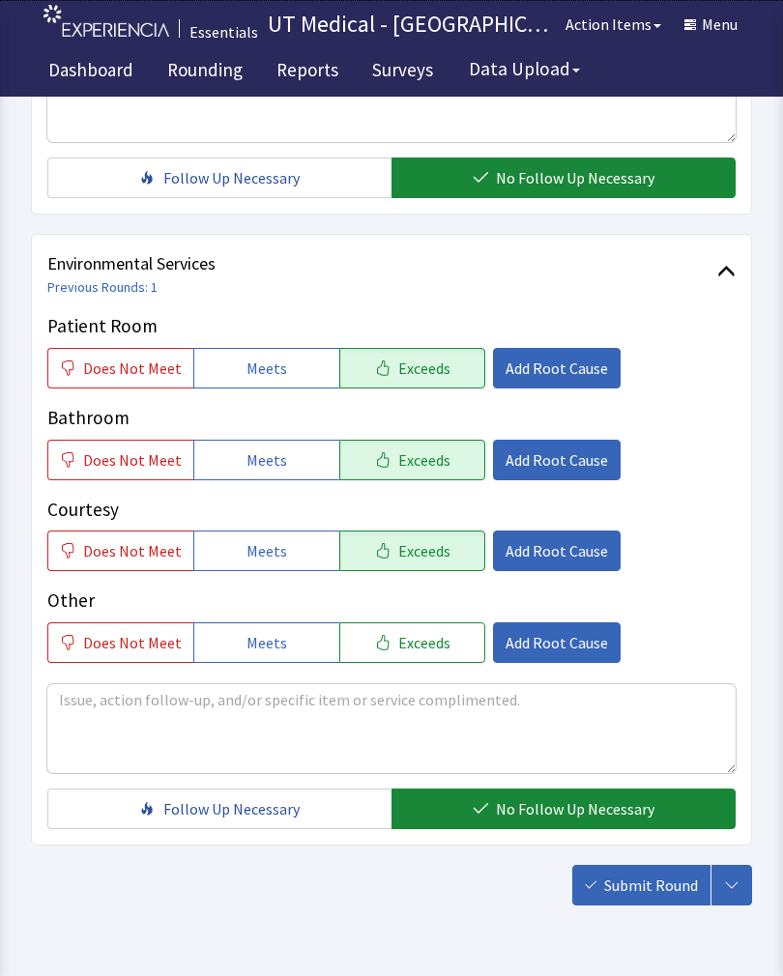
scroll to position [860, 0]
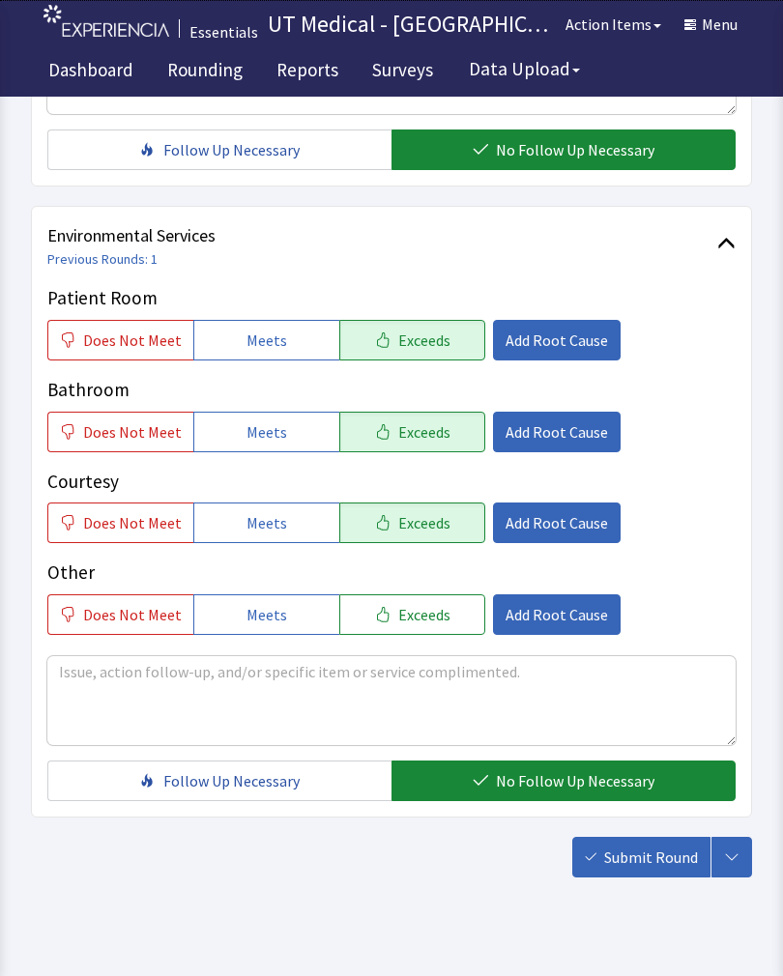
click at [656, 876] on button "Submit Round" at bounding box center [641, 857] width 138 height 41
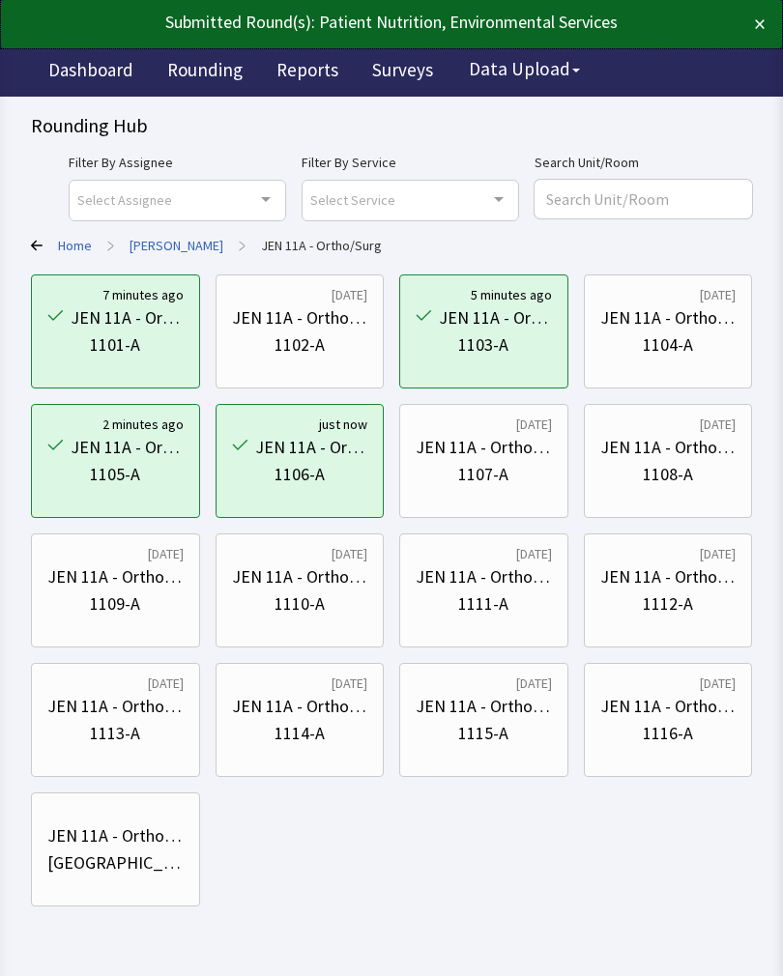
click at [514, 456] on div "JEN 11A - Ortho/Surg" at bounding box center [483, 447] width 136 height 27
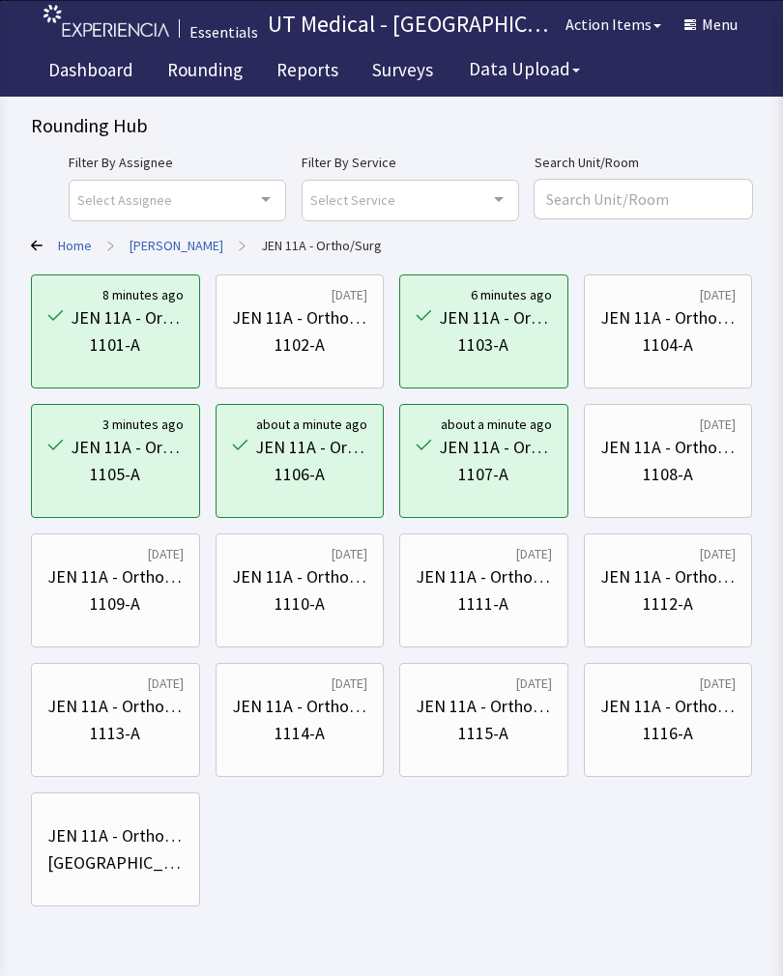
scroll to position [8, 0]
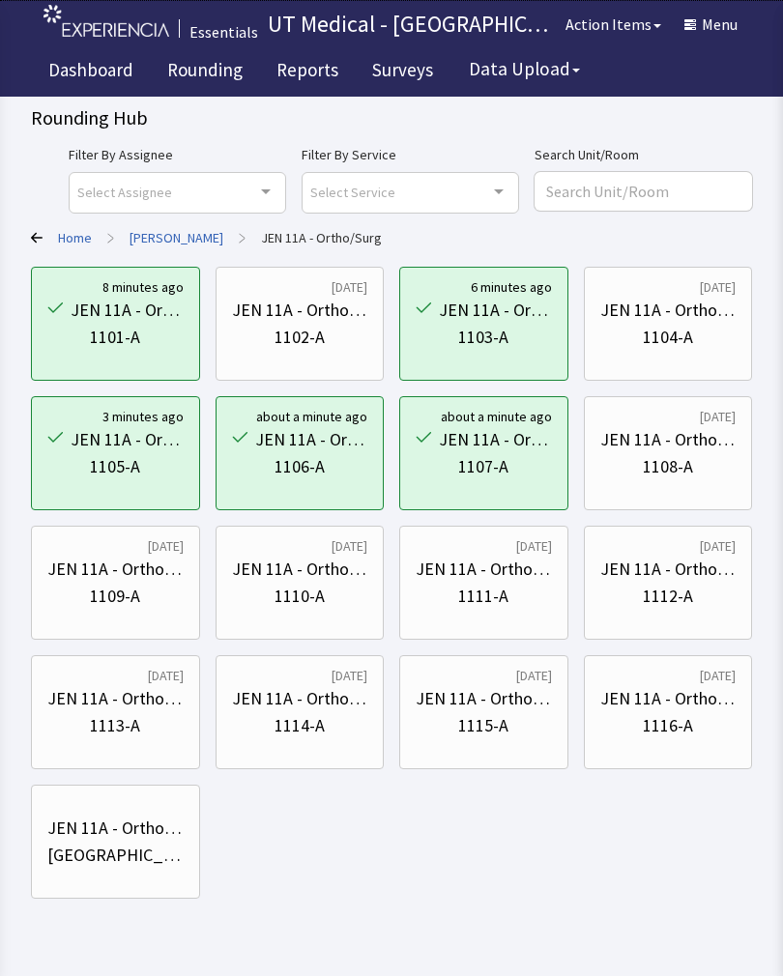
click at [674, 463] on div "1108-A" at bounding box center [668, 466] width 50 height 27
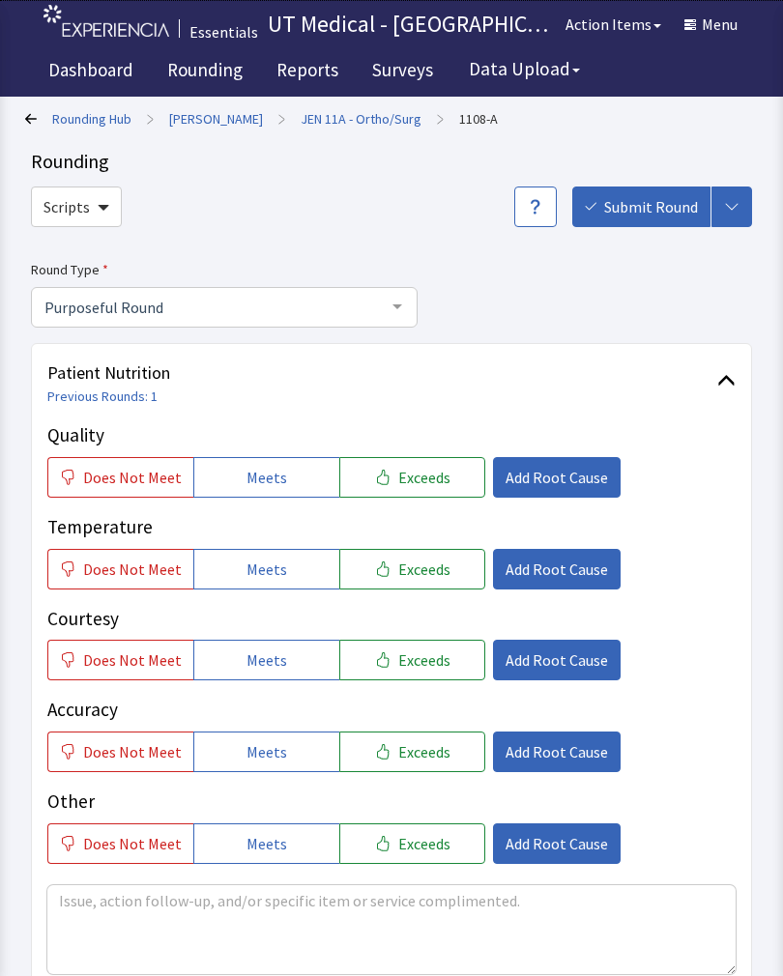
scroll to position [1169, 0]
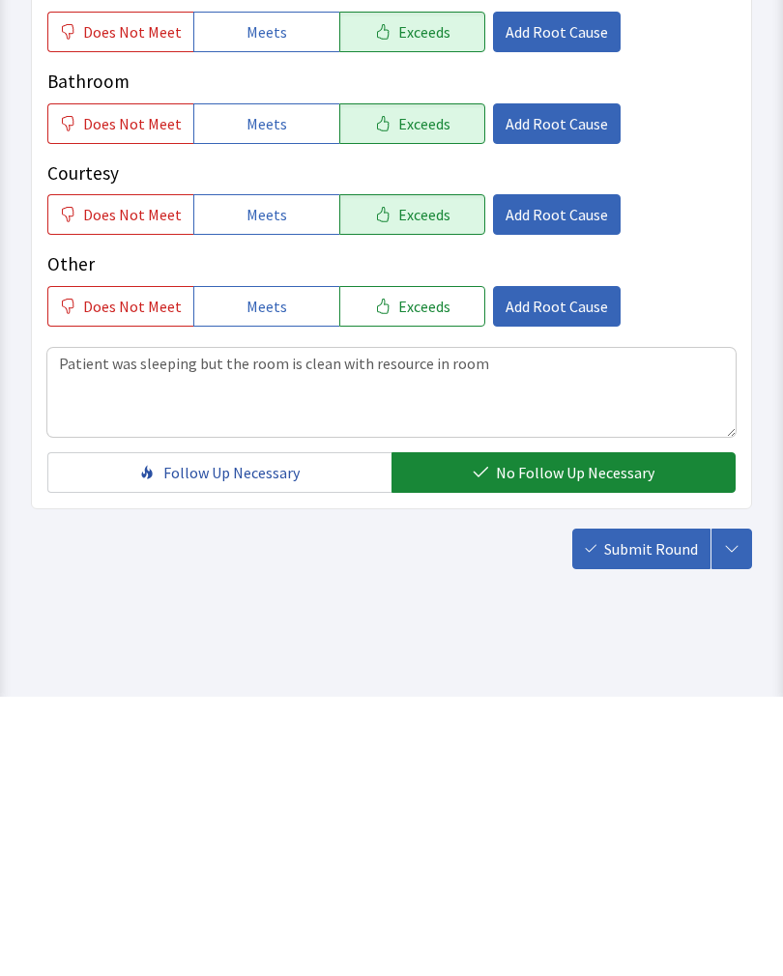
type textarea "Patient was sleeping but the room is clean with resource in room"
click at [660, 816] on span "Submit Round" at bounding box center [651, 827] width 94 height 23
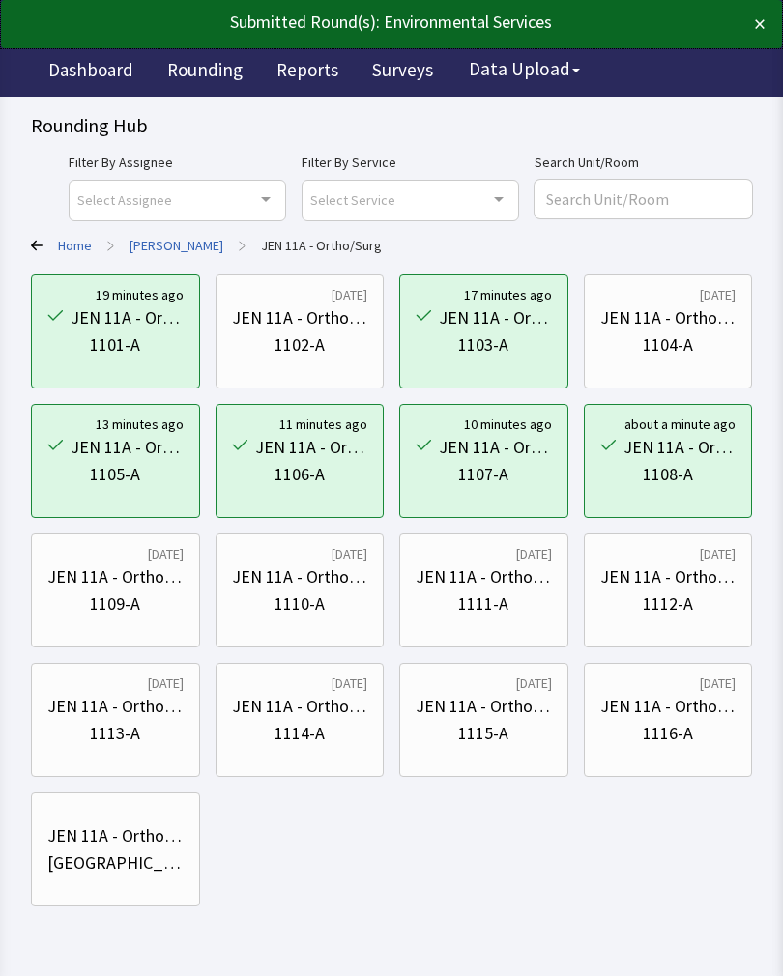
click at [163, 581] on div "JEN 11A - Ortho/Surg" at bounding box center [115, 576] width 136 height 27
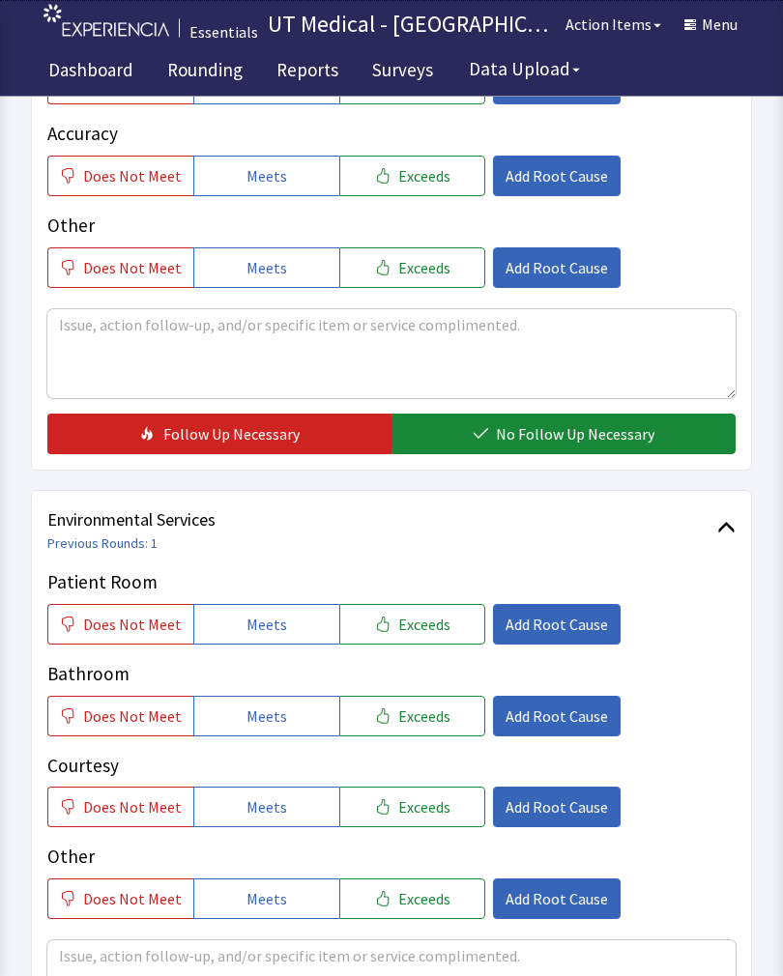
scroll to position [574, 0]
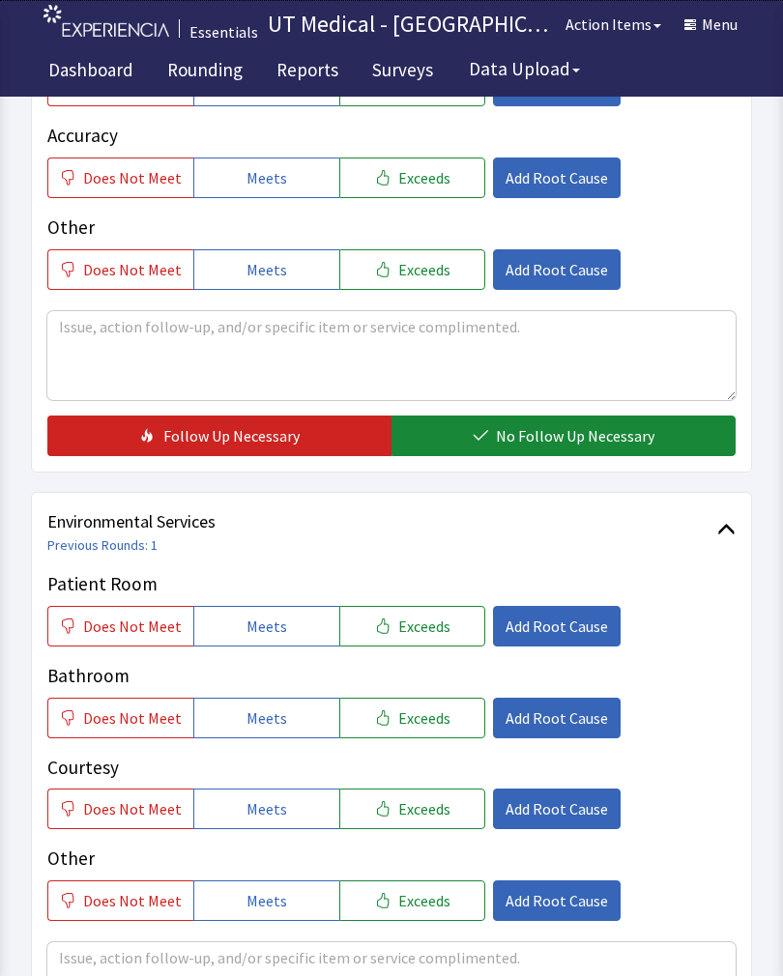
click at [448, 632] on button "Exceeds" at bounding box center [412, 626] width 146 height 41
click at [438, 728] on button "Exceeds" at bounding box center [412, 718] width 146 height 41
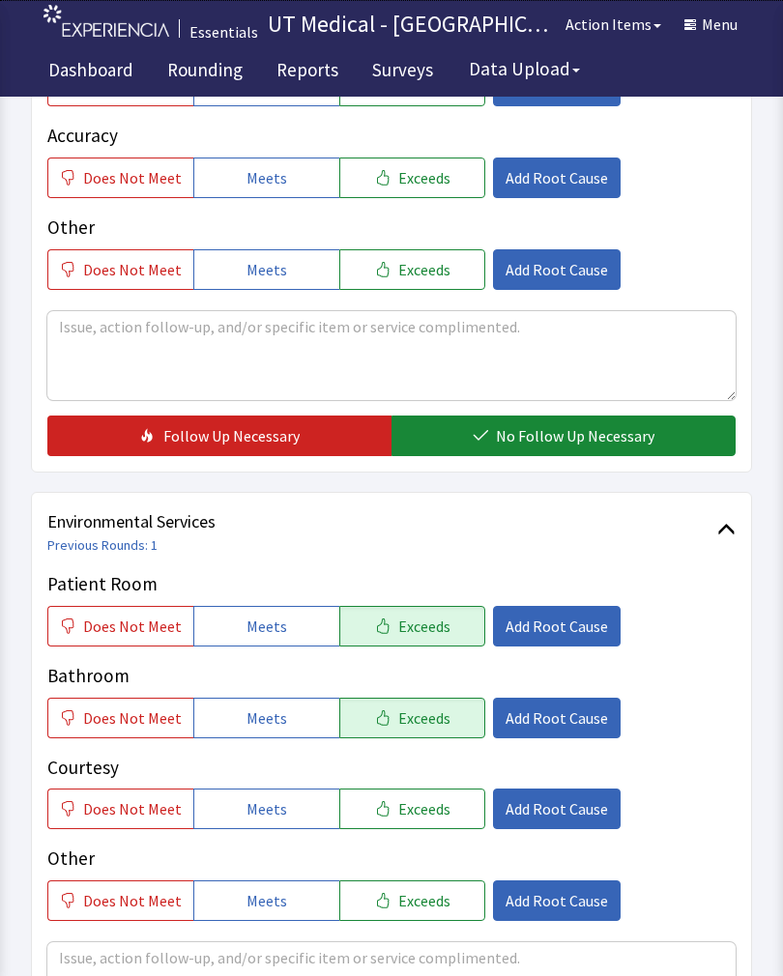
click at [433, 819] on button "Exceeds" at bounding box center [412, 808] width 146 height 41
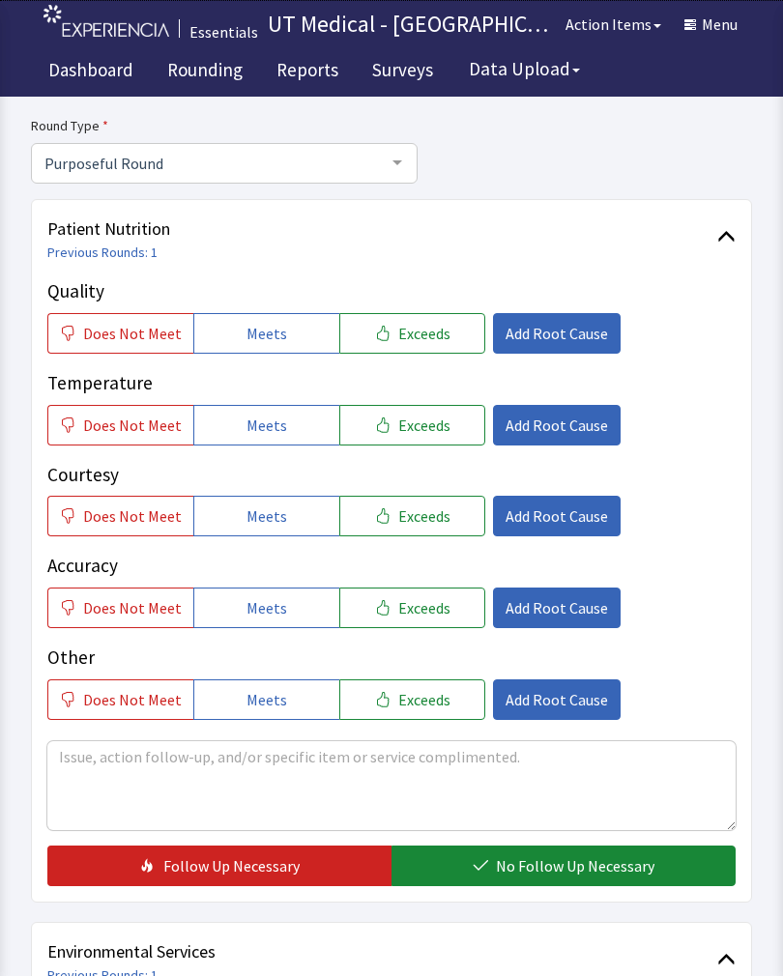
scroll to position [145, 0]
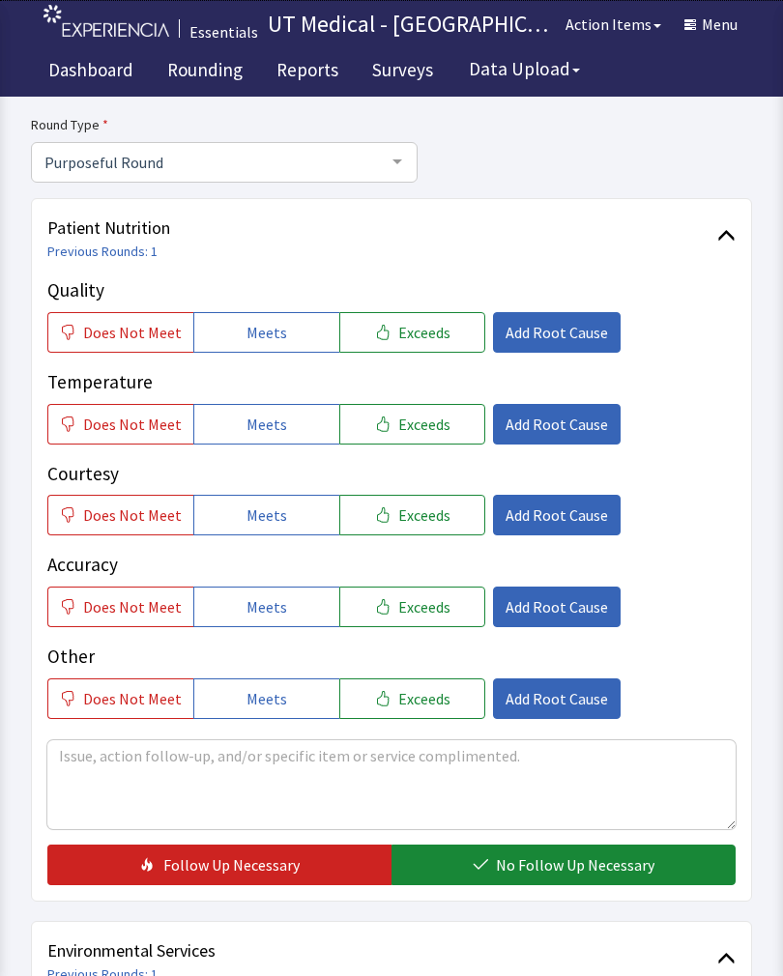
click at [427, 329] on span "Exceeds" at bounding box center [424, 332] width 52 height 23
click at [416, 432] on span "Exceeds" at bounding box center [424, 424] width 52 height 23
click at [426, 520] on span "Exceeds" at bounding box center [424, 514] width 52 height 23
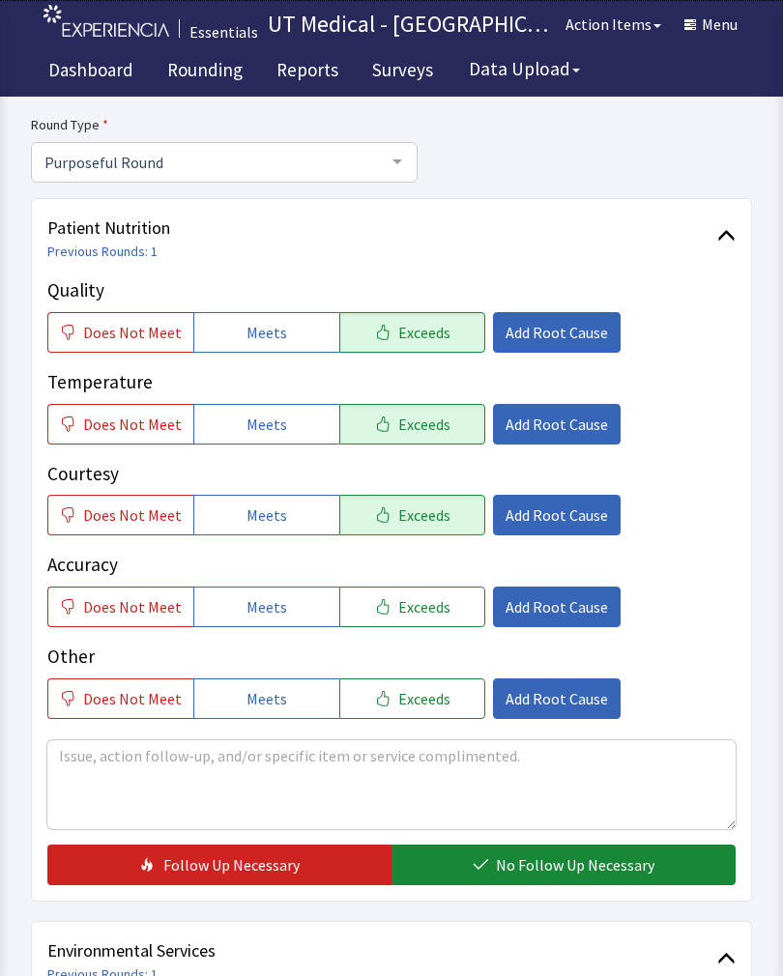
click at [563, 854] on span "No Follow Up Necessary" at bounding box center [575, 864] width 158 height 23
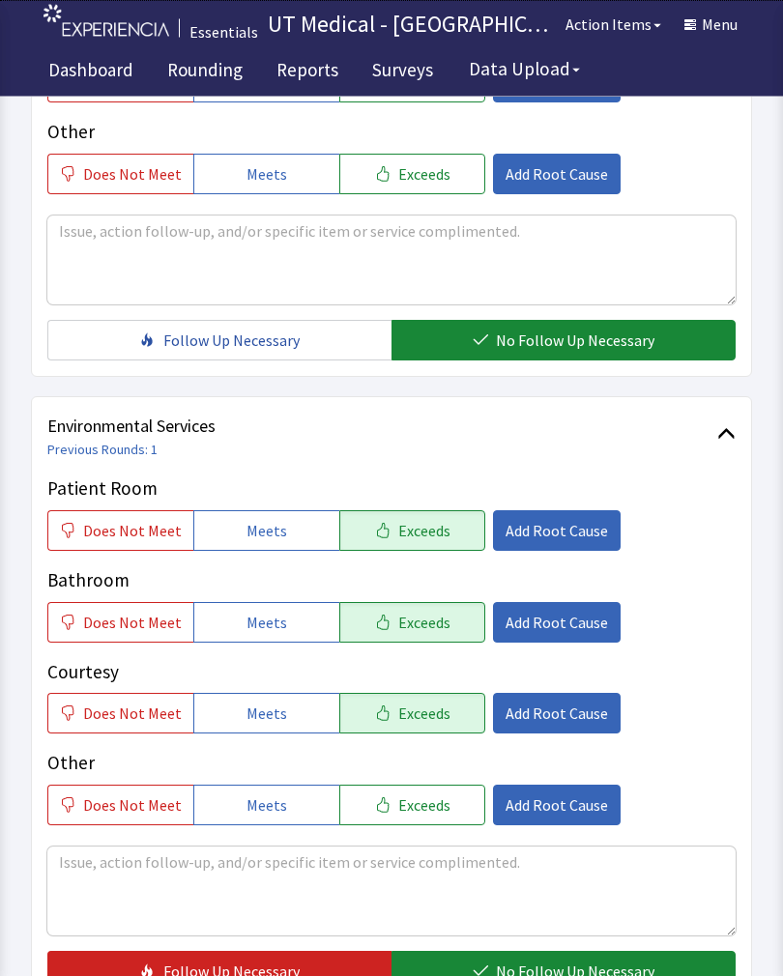
scroll to position [705, 0]
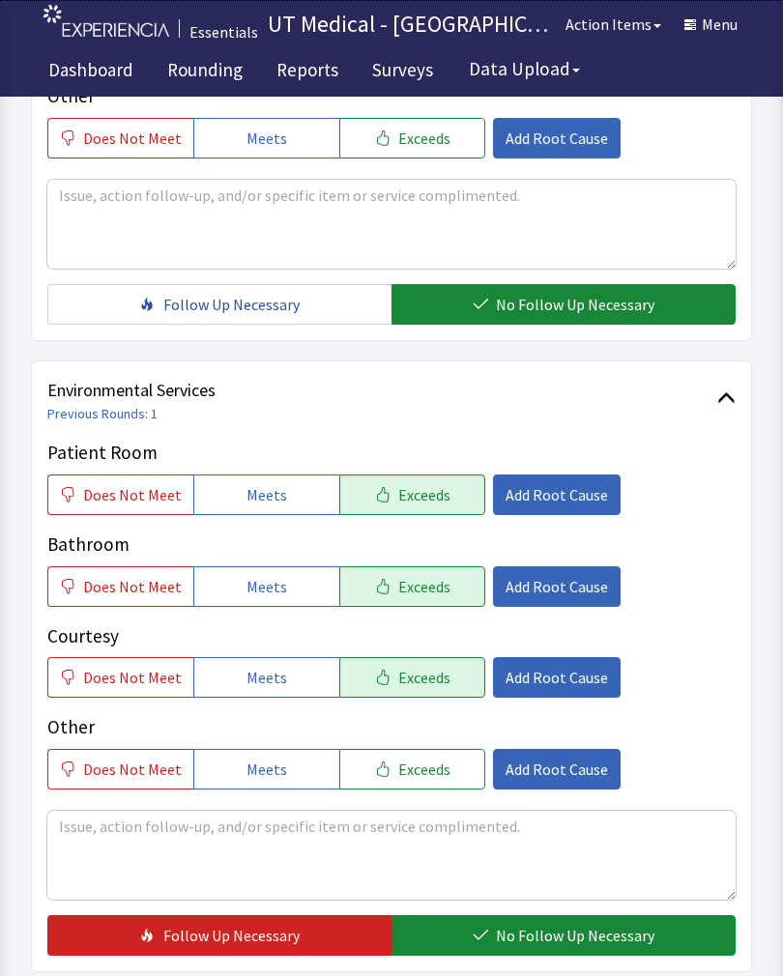
click at [573, 937] on span "No Follow Up Necessary" at bounding box center [575, 935] width 158 height 23
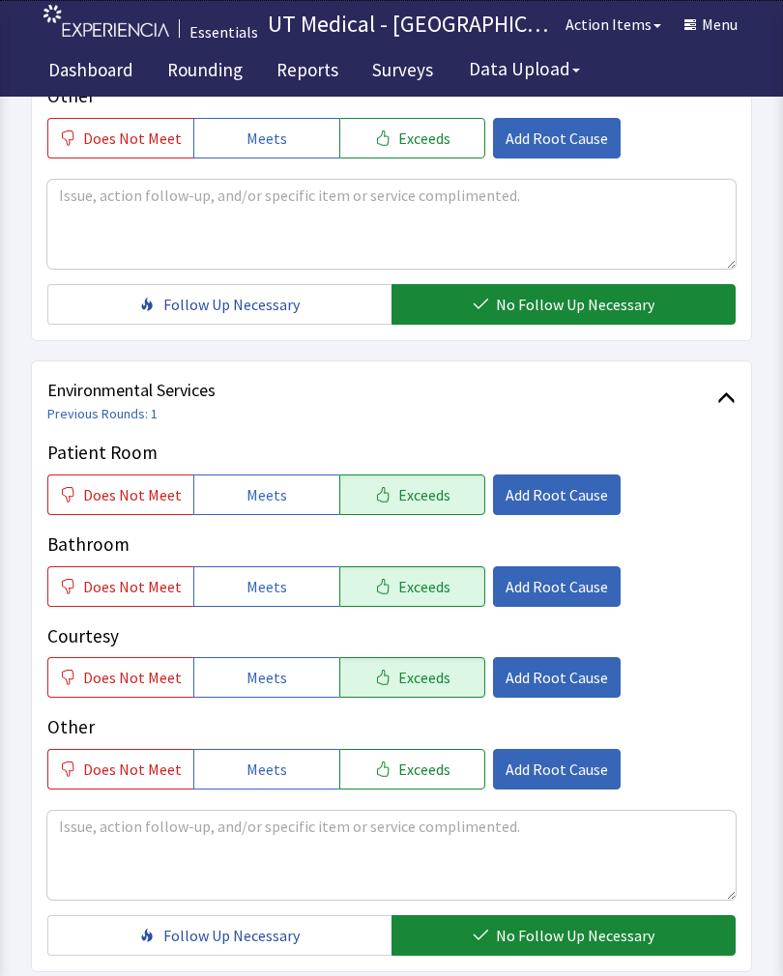
scroll to position [860, 0]
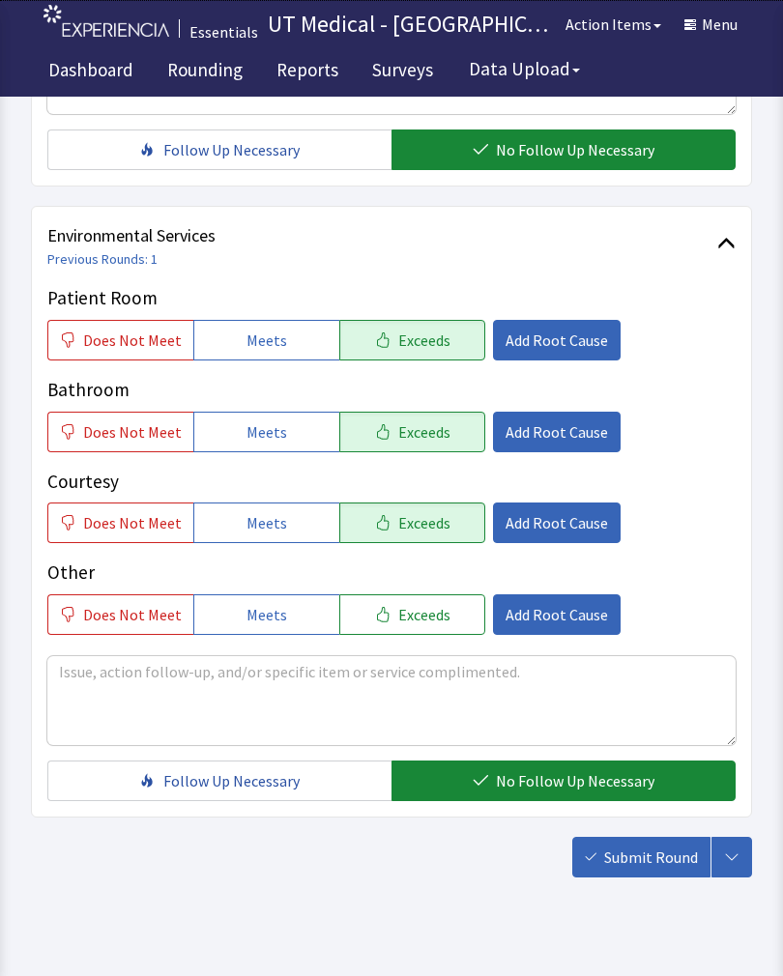
click at [633, 859] on span "Submit Round" at bounding box center [651, 856] width 94 height 23
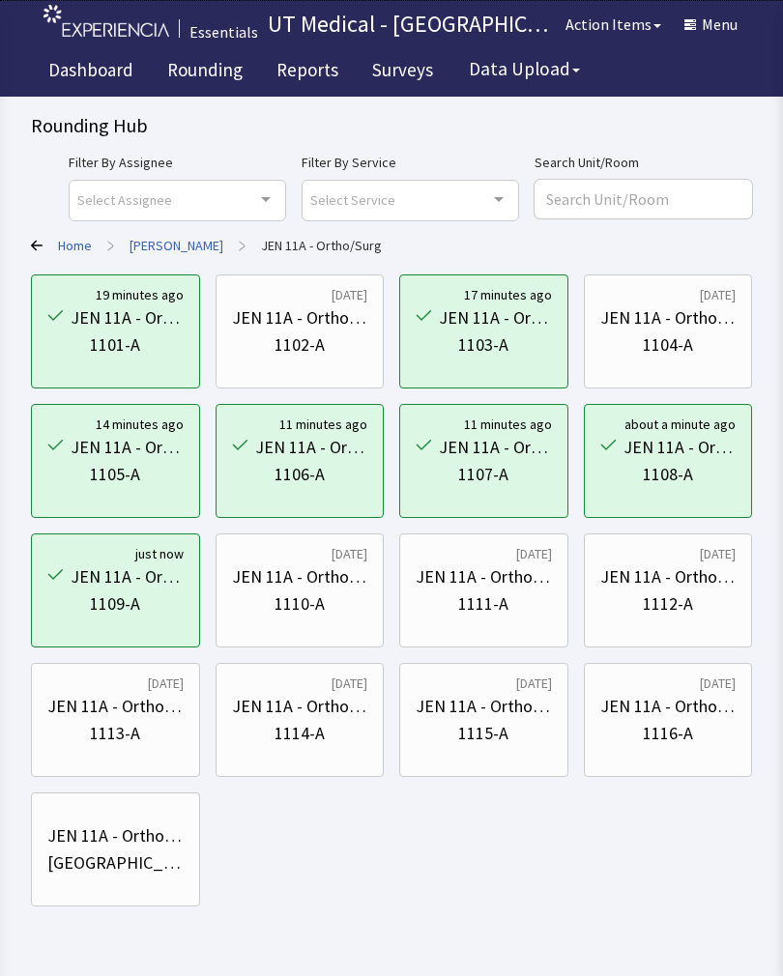
click at [331, 606] on div "1110-A" at bounding box center [300, 603] width 136 height 27
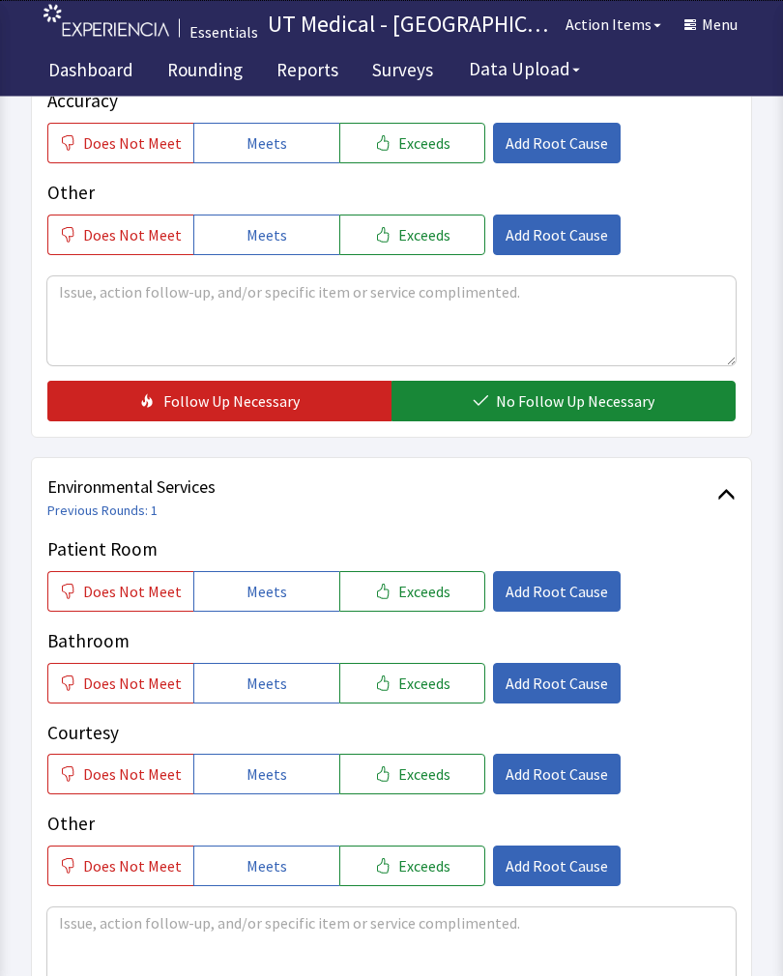
scroll to position [620, 0]
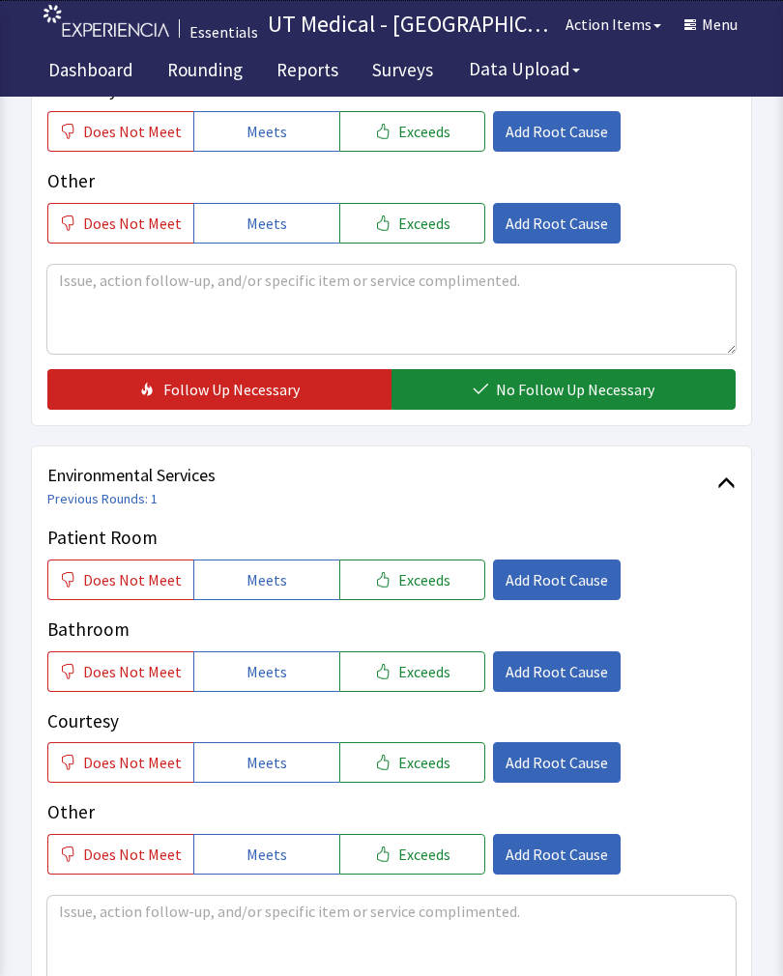
click at [438, 576] on button "Exceeds" at bounding box center [412, 579] width 146 height 41
click at [437, 676] on button "Exceeds" at bounding box center [412, 671] width 146 height 41
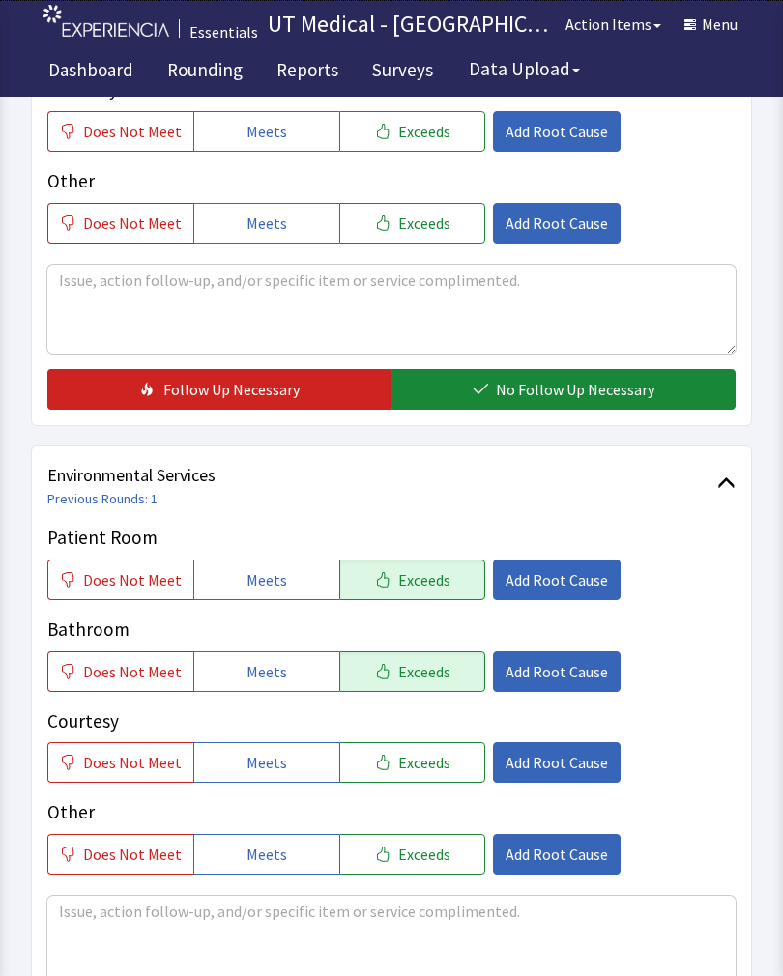
click at [432, 733] on div "Courtesy Does Not Meet Meets Exceeds Add Root Cause" at bounding box center [391, 745] width 688 height 76
click at [453, 766] on button "Exceeds" at bounding box center [412, 762] width 146 height 41
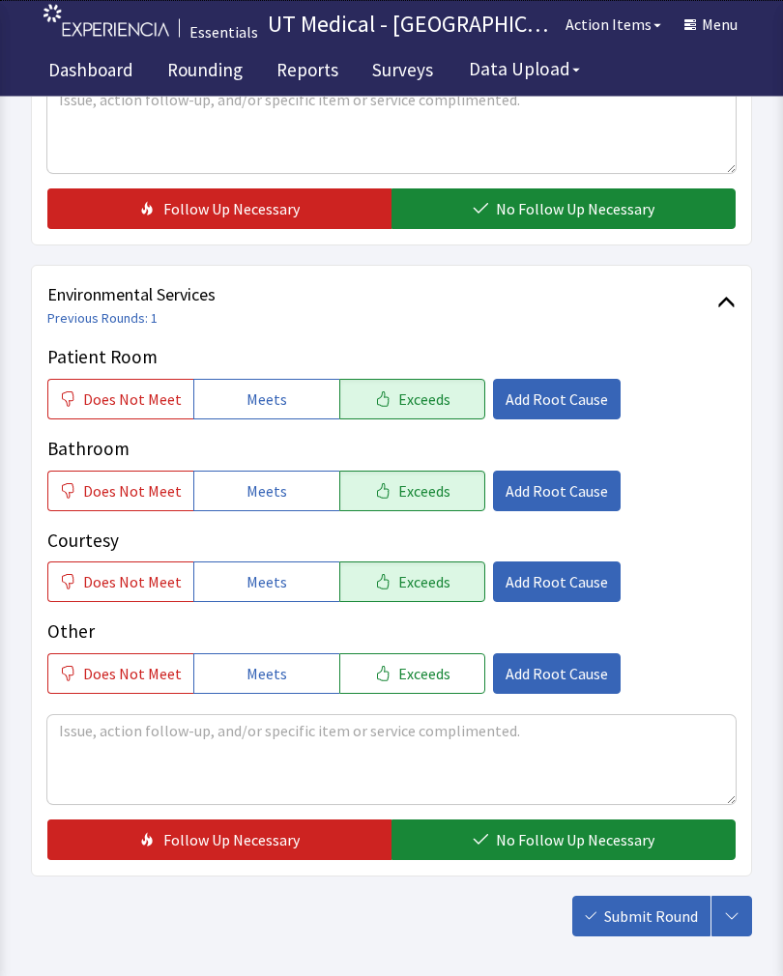
scroll to position [860, 0]
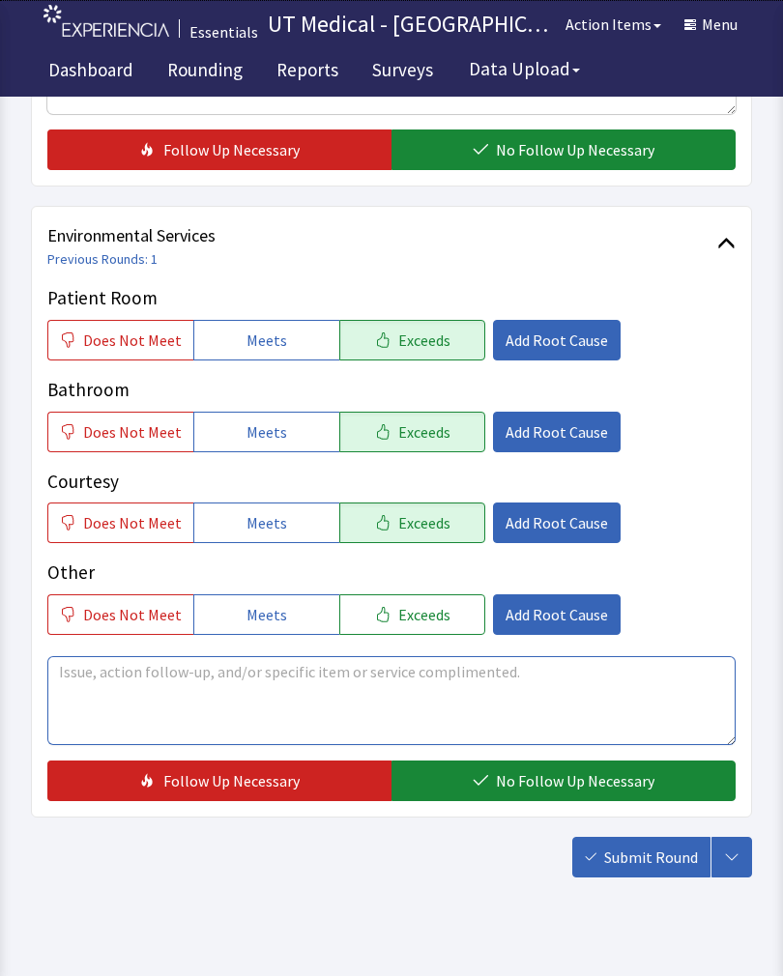
click at [329, 709] on textarea at bounding box center [391, 700] width 688 height 89
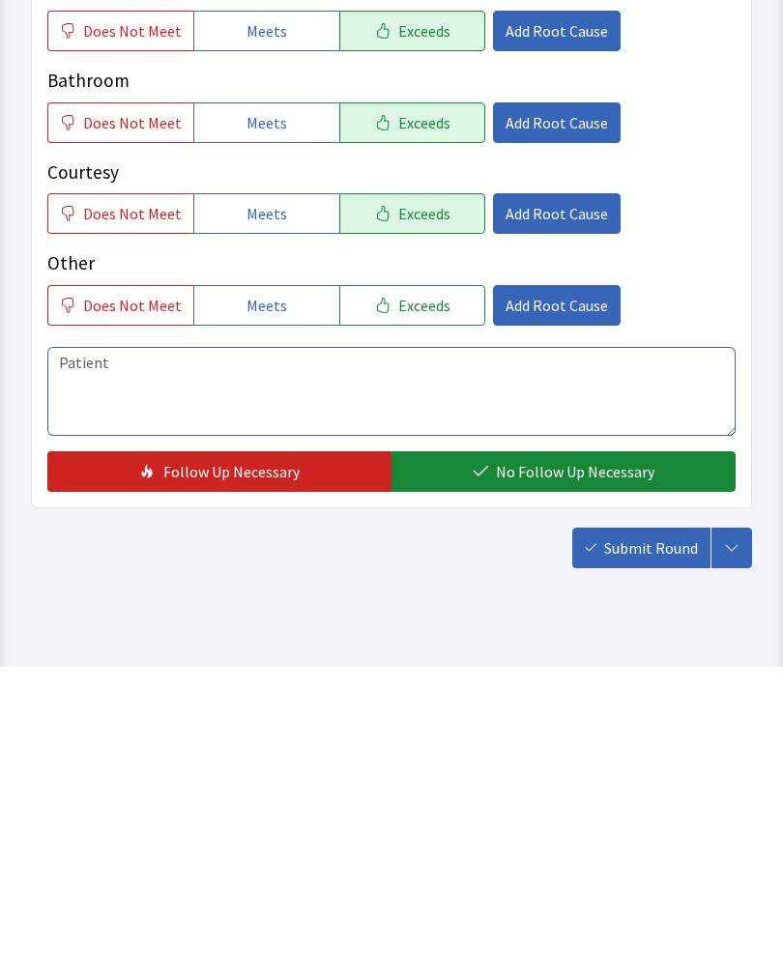
scroll to position [890, 0]
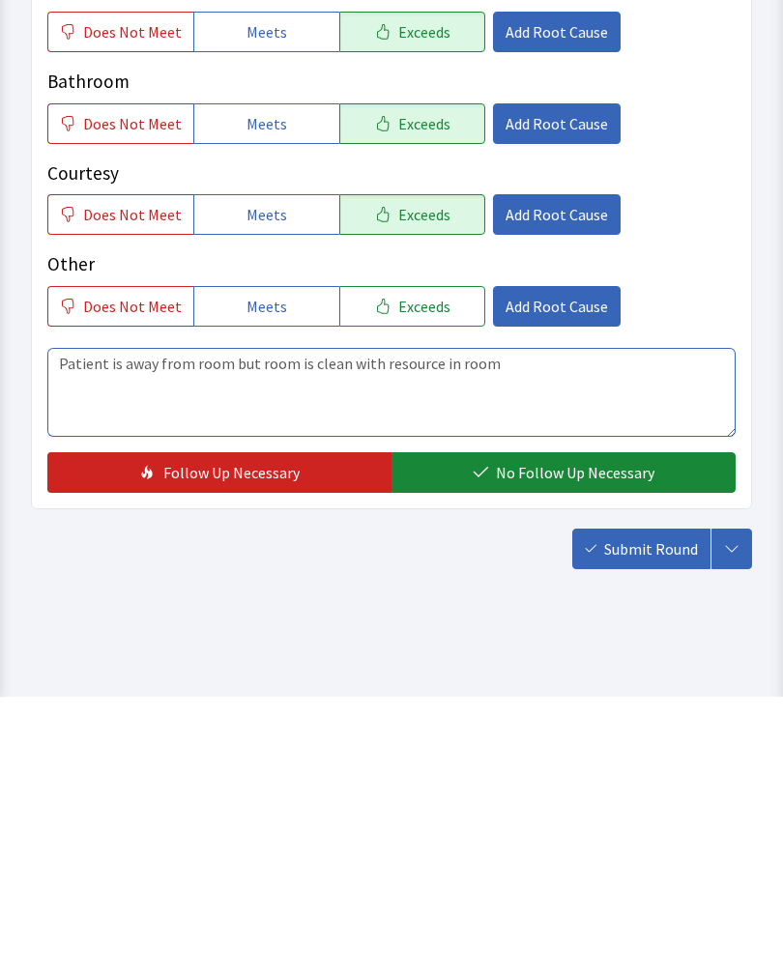
type textarea "Patient is away from room but room is clean with resource in room"
click at [552, 740] on span "No Follow Up Necessary" at bounding box center [575, 751] width 158 height 23
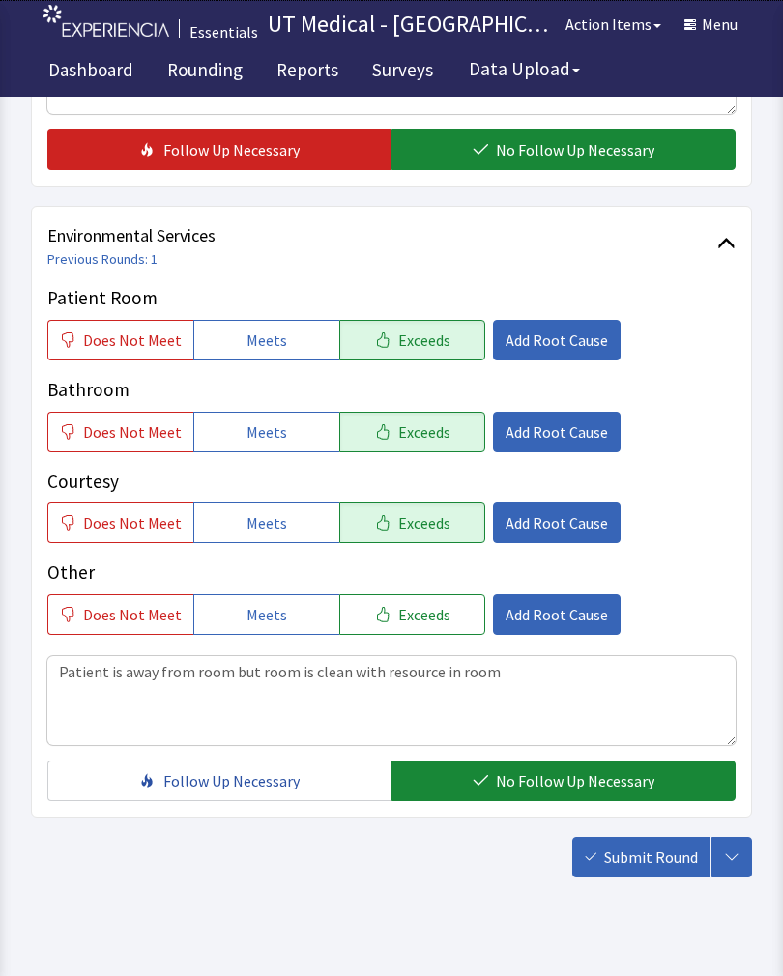
click at [659, 856] on span "Submit Round" at bounding box center [651, 856] width 94 height 23
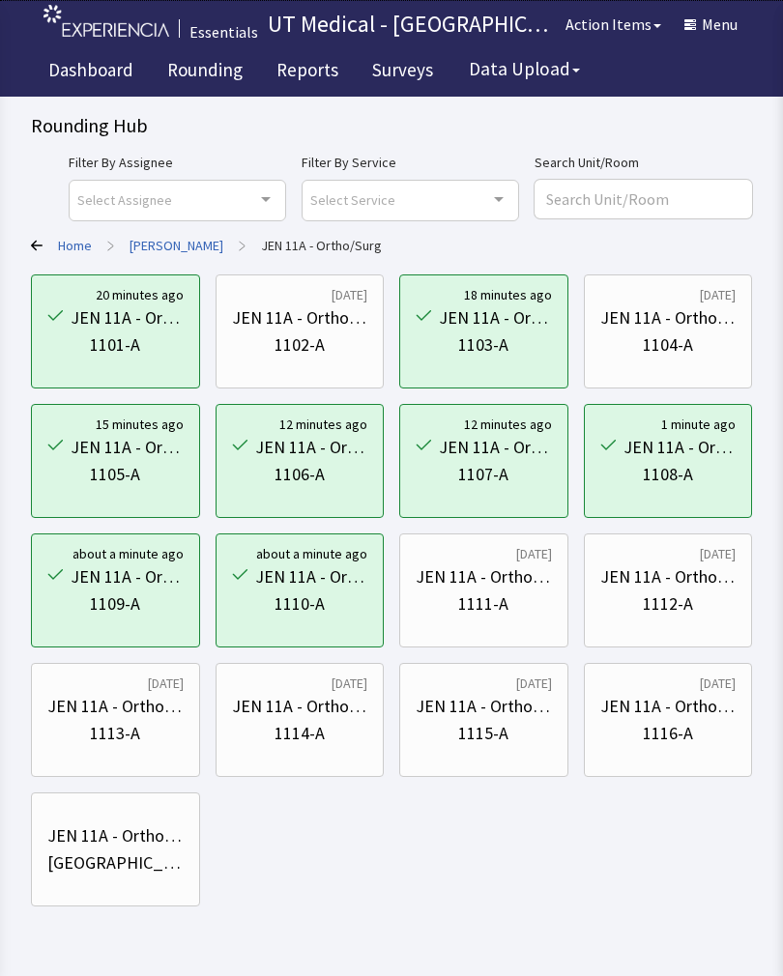
click at [507, 604] on div "1111-A" at bounding box center [483, 603] width 50 height 27
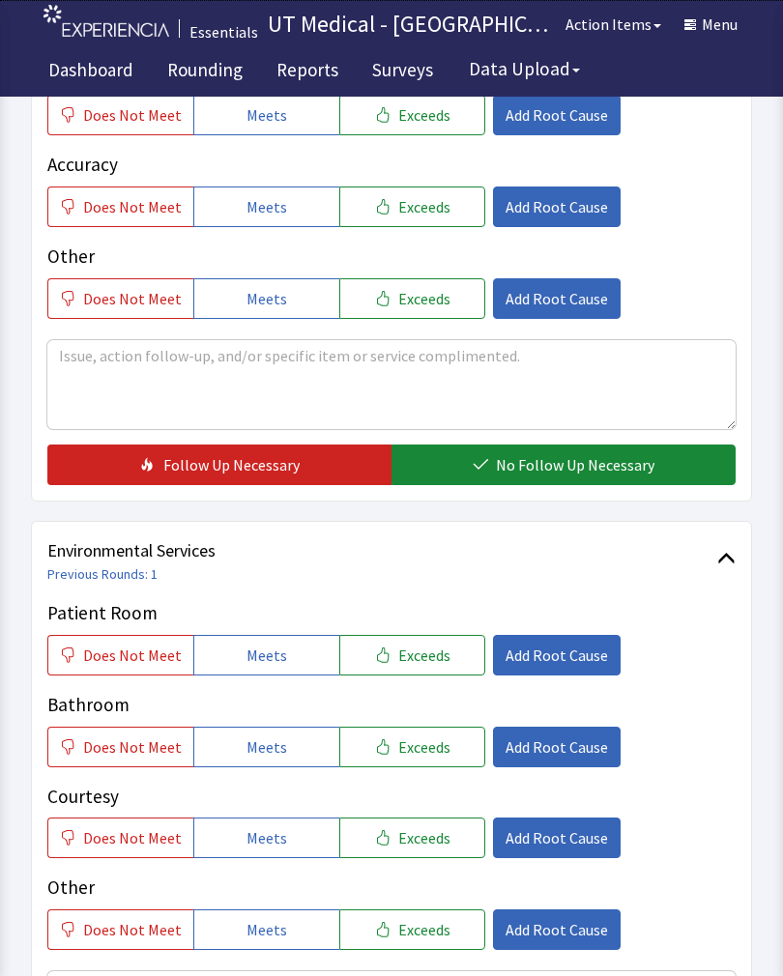
scroll to position [541, 0]
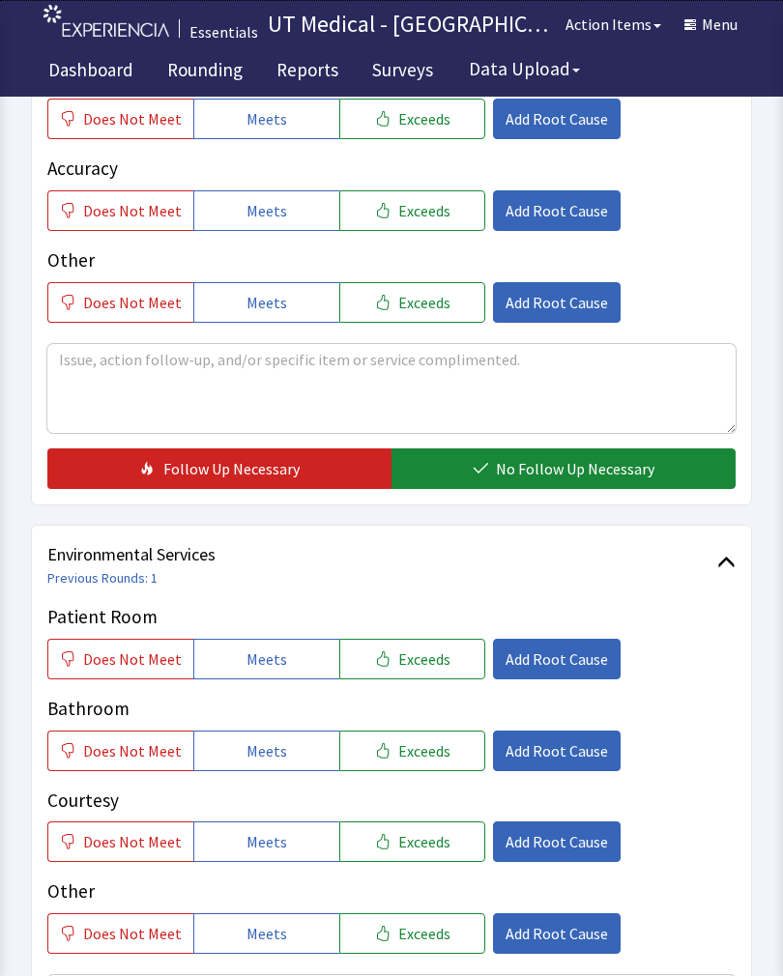
click at [433, 677] on button "Exceeds" at bounding box center [412, 659] width 146 height 41
click at [432, 781] on div "Patient Room Does Not Meet Meets Exceeds Add Root Cause Bathroom Does Not Meet …" at bounding box center [391, 778] width 688 height 351
click at [440, 852] on button "Exceeds" at bounding box center [412, 841] width 146 height 41
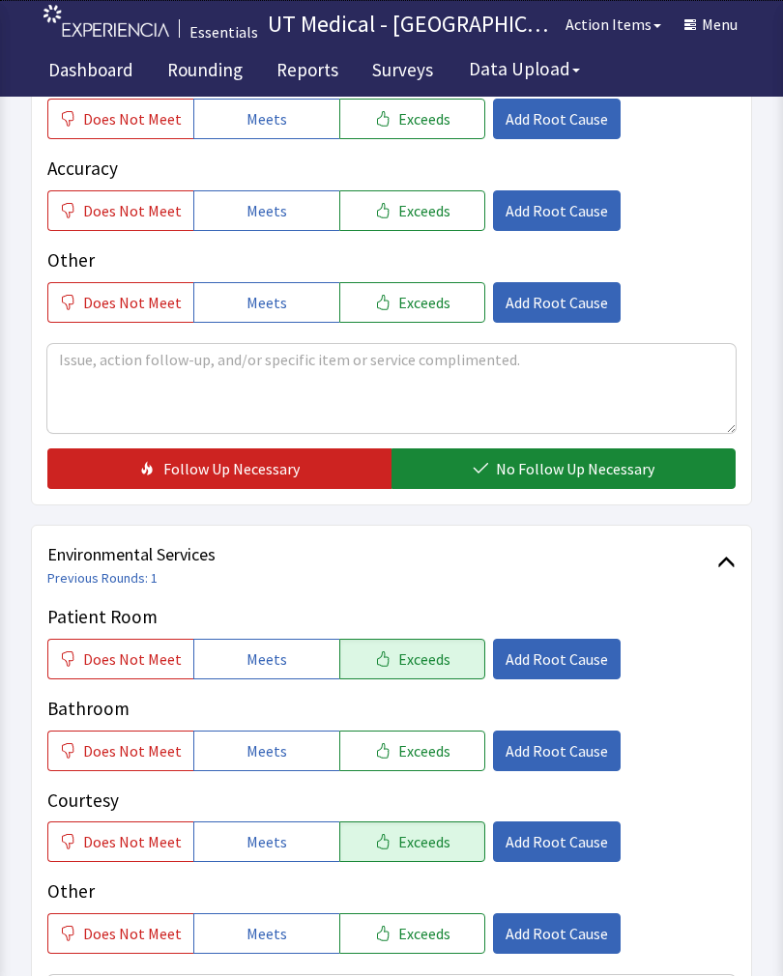
click at [418, 736] on button "Exceeds" at bounding box center [412, 750] width 146 height 41
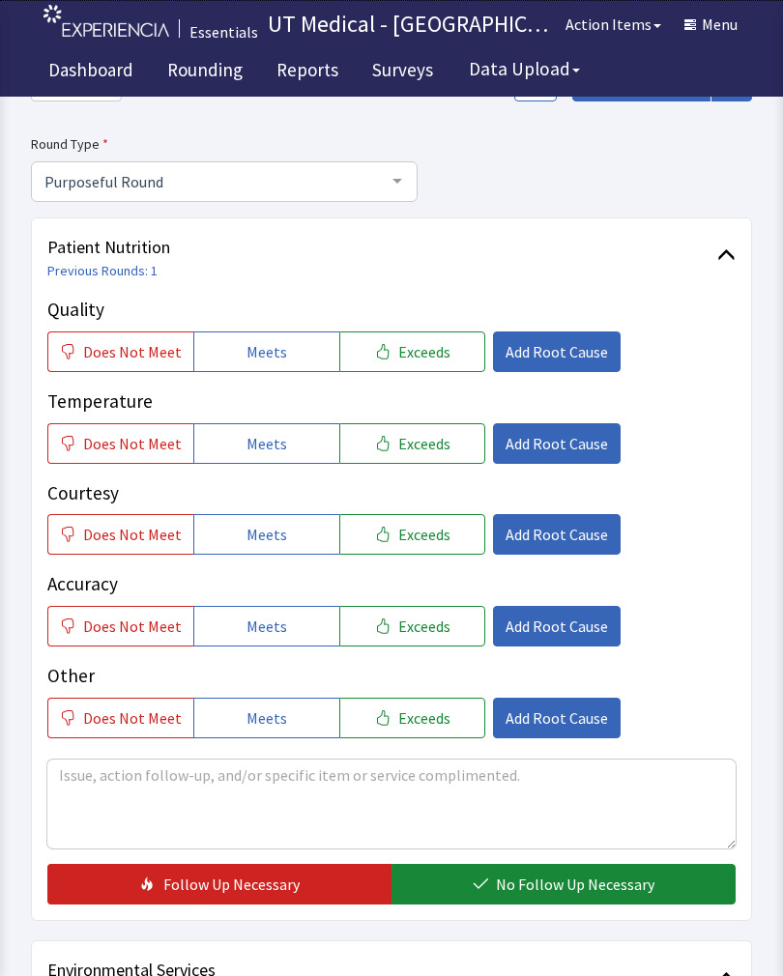
scroll to position [129, 0]
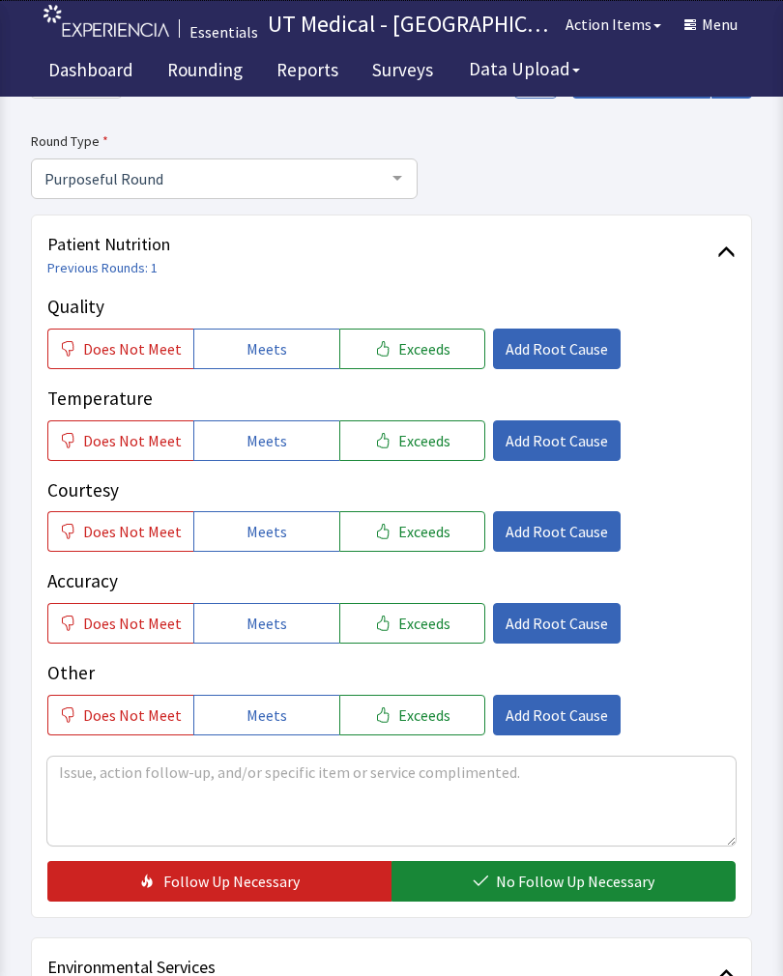
click at [420, 358] on span "Exceeds" at bounding box center [424, 348] width 52 height 23
click at [420, 447] on span "Exceeds" at bounding box center [424, 440] width 52 height 23
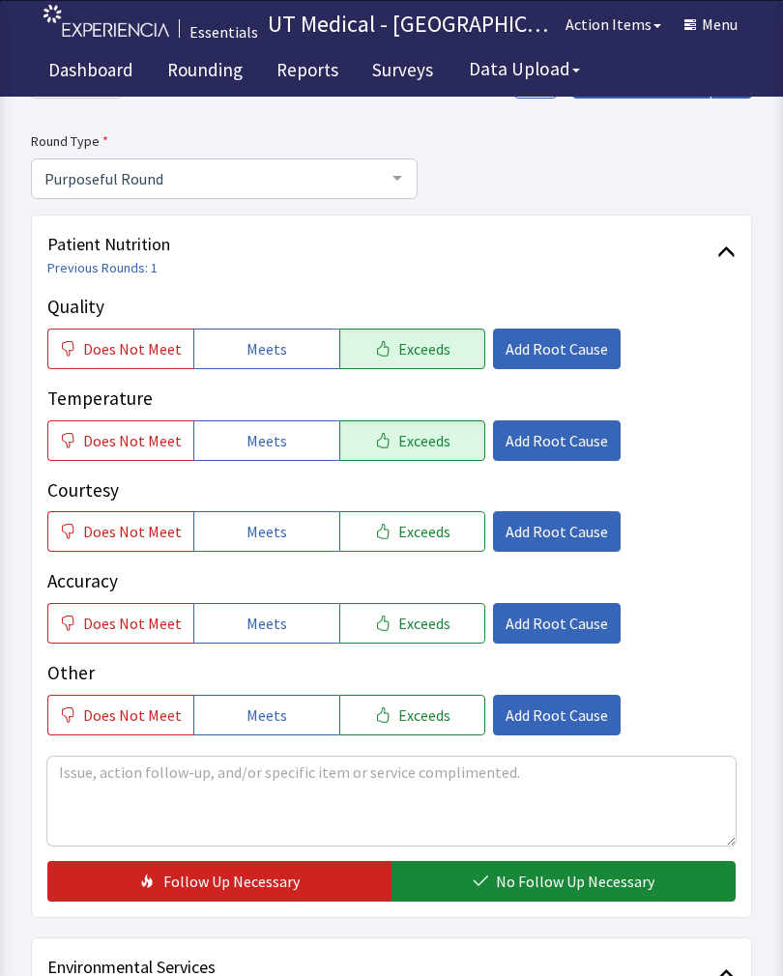
click at [429, 535] on span "Exceeds" at bounding box center [424, 531] width 52 height 23
click at [566, 886] on span "No Follow Up Necessary" at bounding box center [575, 881] width 158 height 23
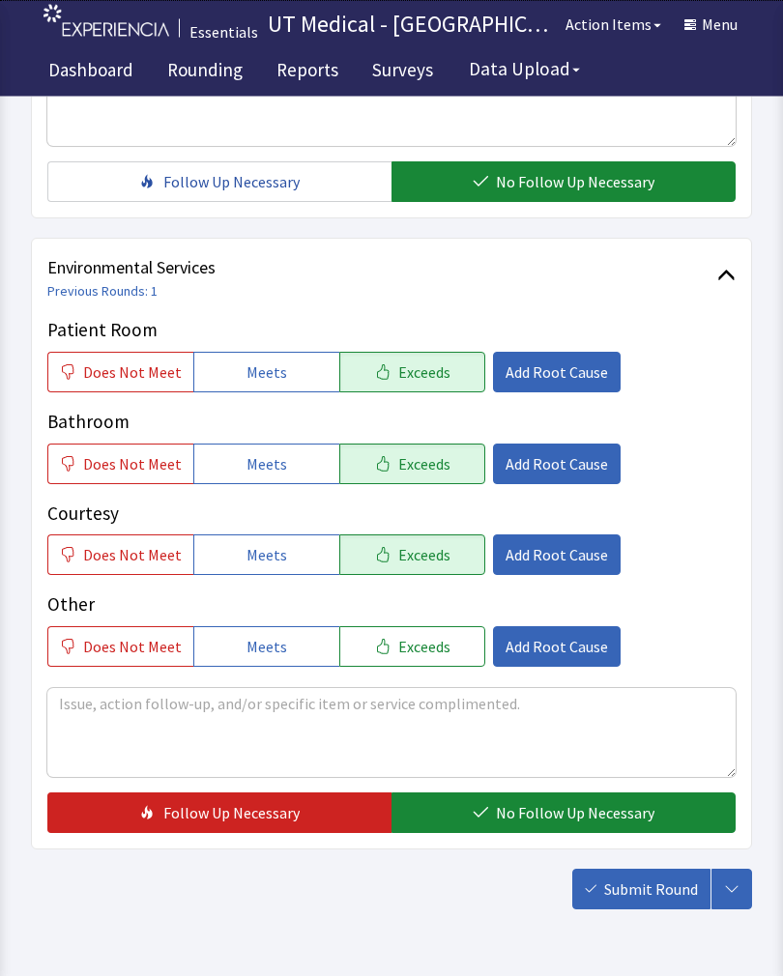
scroll to position [860, 0]
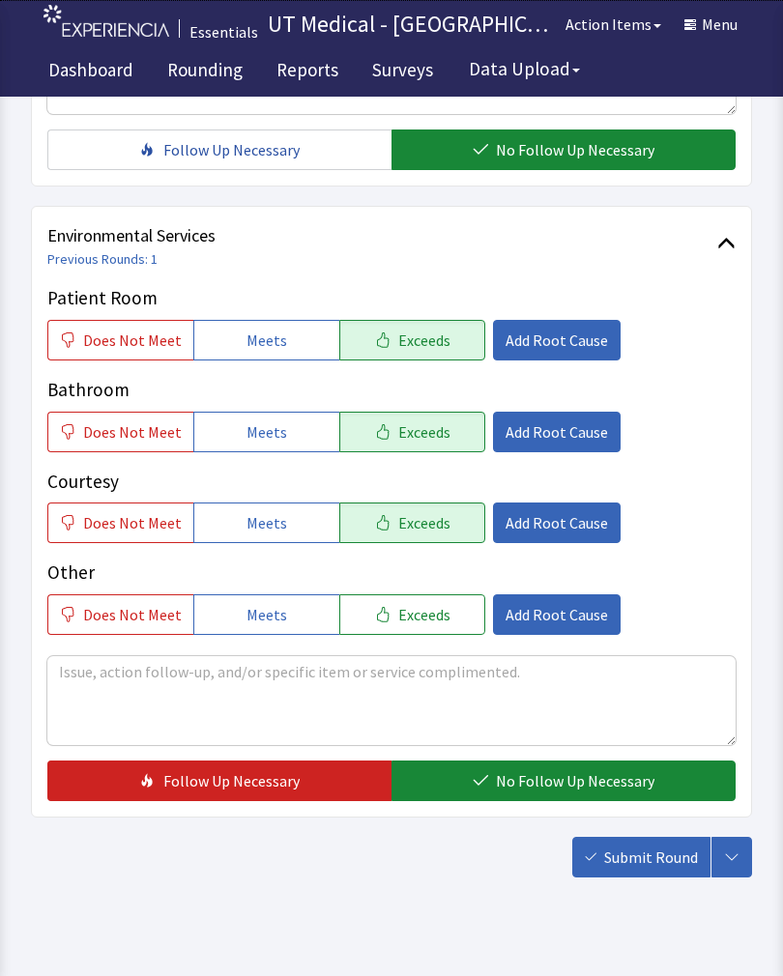
click at [671, 865] on span "Submit Round" at bounding box center [651, 856] width 94 height 23
click at [603, 764] on button "No Follow Up Necessary" at bounding box center [563, 780] width 344 height 41
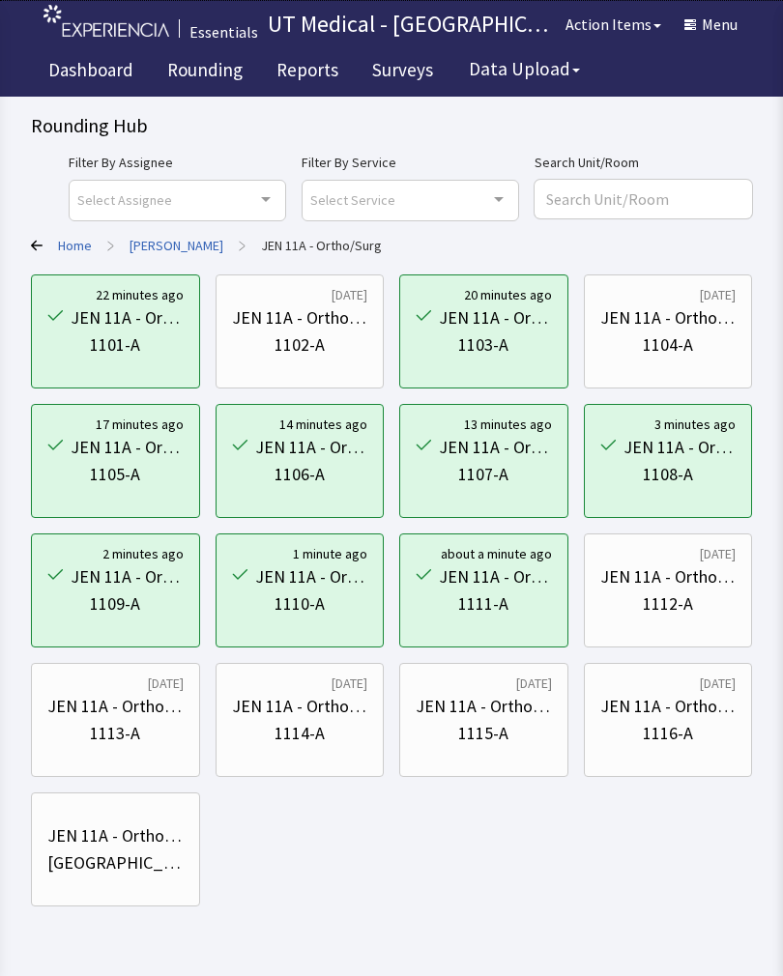
click at [670, 598] on div "1112-A" at bounding box center [668, 603] width 50 height 27
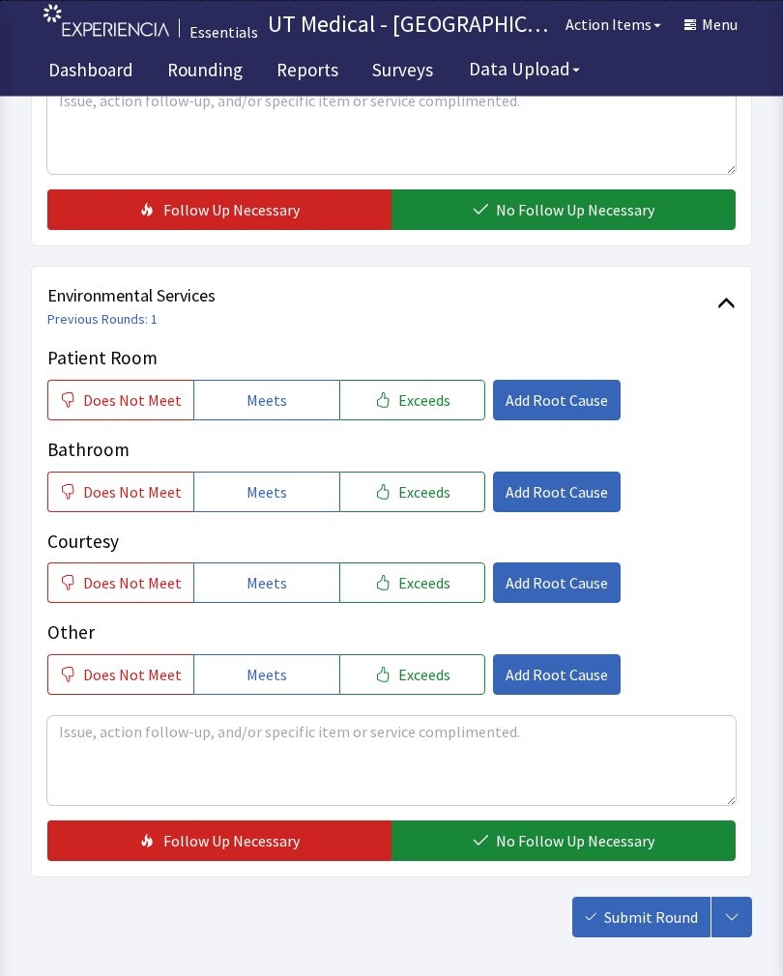
scroll to position [860, 0]
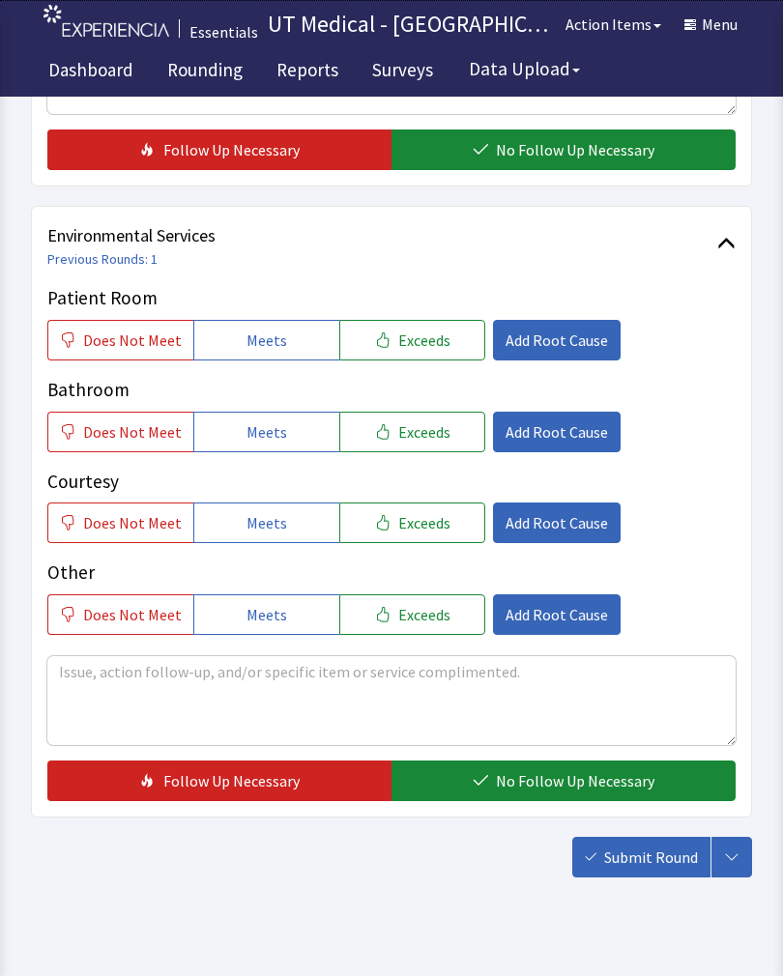
click at [442, 349] on button "Exceeds" at bounding box center [412, 340] width 146 height 41
click at [437, 438] on button "Exceeds" at bounding box center [412, 432] width 146 height 41
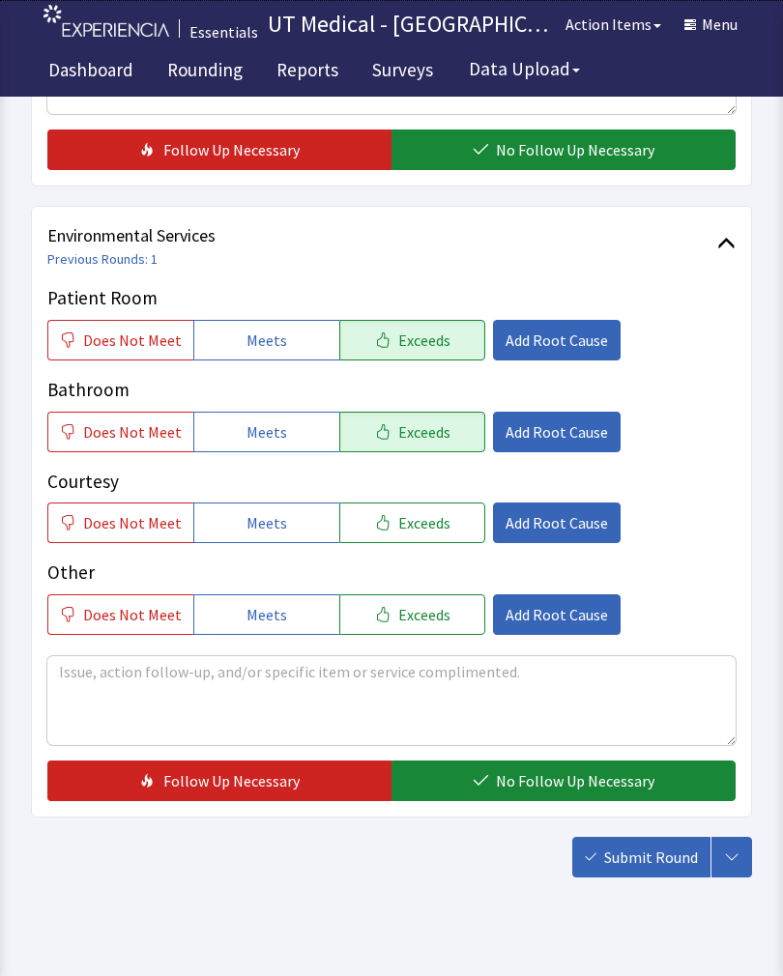
click at [425, 522] on span "Exceeds" at bounding box center [424, 522] width 52 height 23
click at [543, 788] on span "No Follow Up Necessary" at bounding box center [575, 780] width 158 height 23
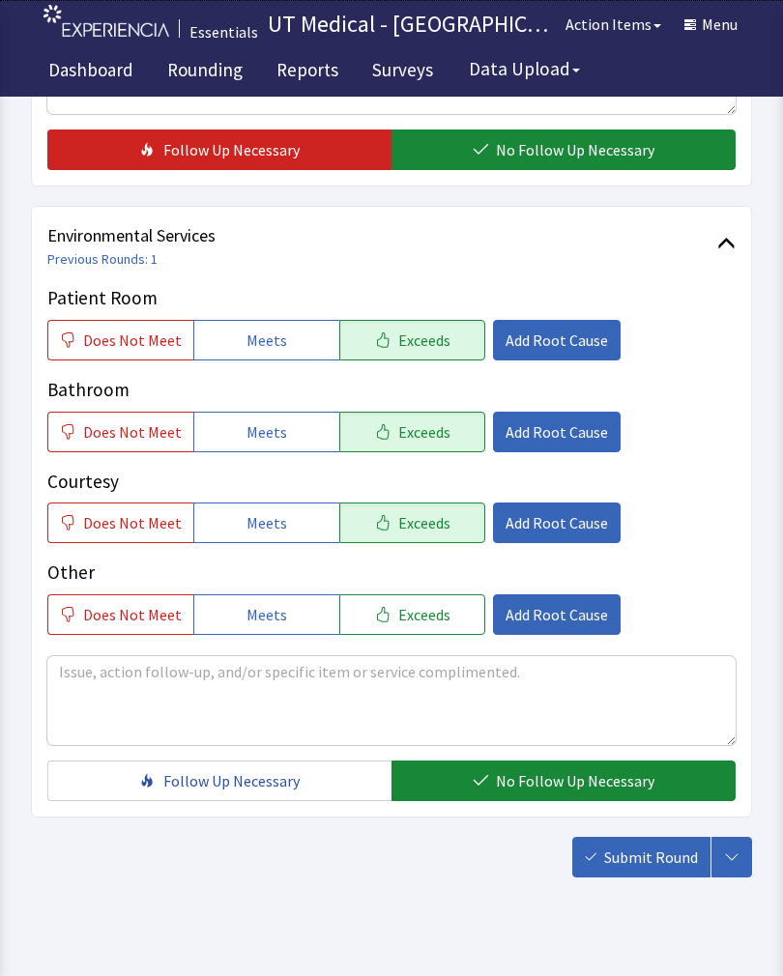
click at [649, 875] on button "Submit Round" at bounding box center [641, 857] width 138 height 41
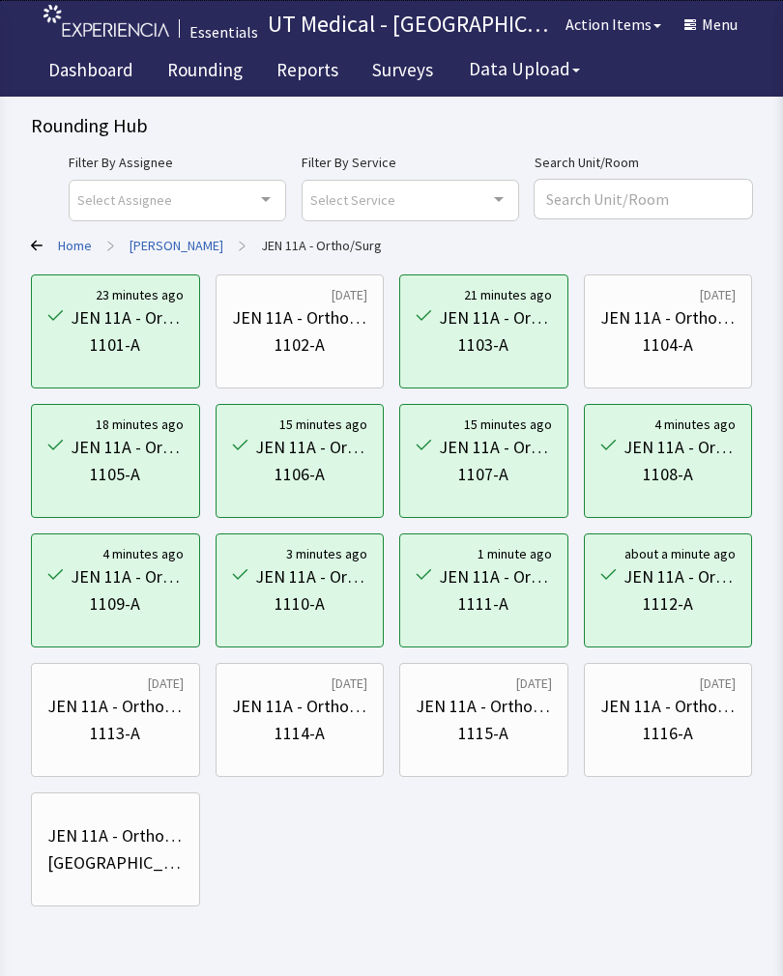
click at [138, 728] on div "1113-A" at bounding box center [115, 733] width 50 height 27
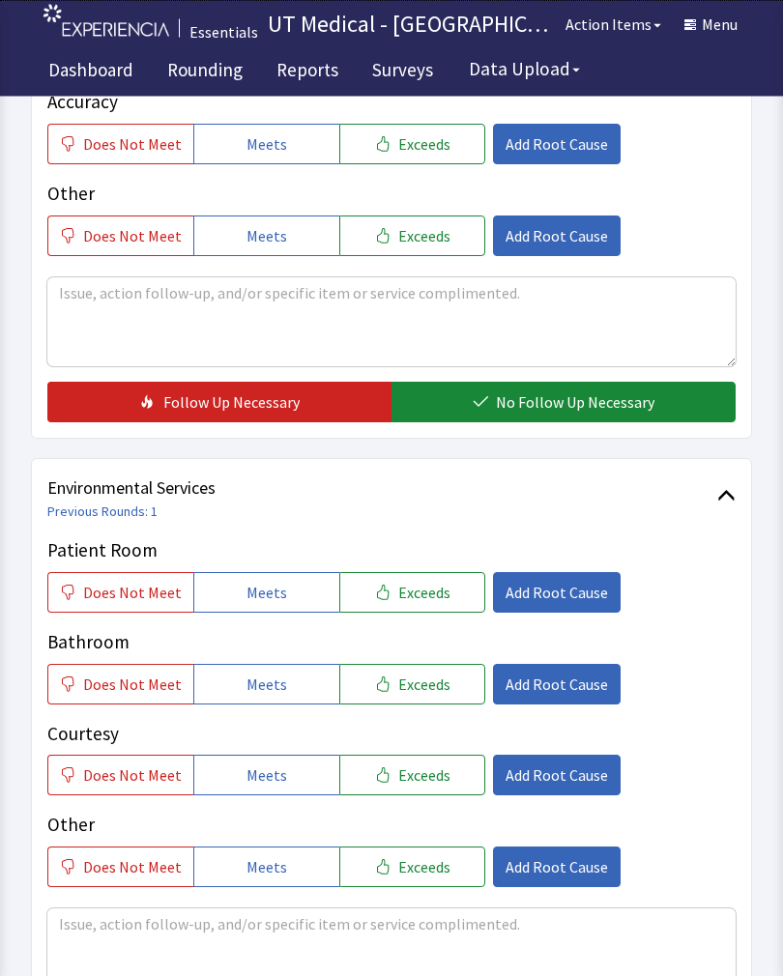
click at [450, 609] on button "Exceeds" at bounding box center [412, 593] width 146 height 41
click at [450, 701] on button "Exceeds" at bounding box center [412, 684] width 146 height 41
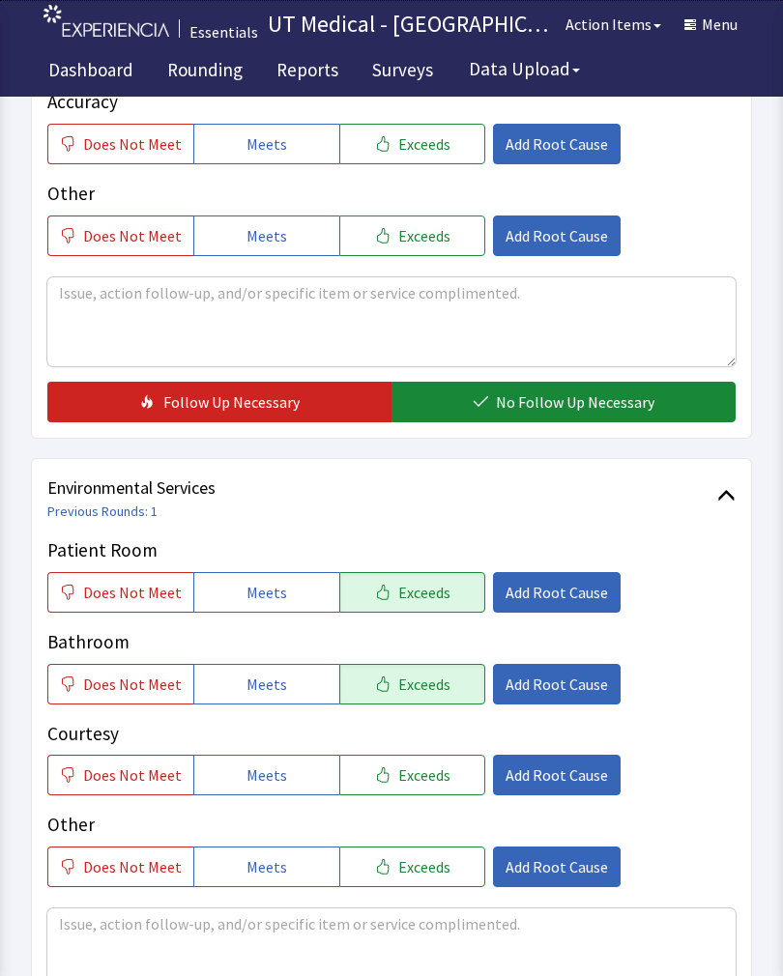
click at [427, 789] on button "Exceeds" at bounding box center [412, 775] width 146 height 41
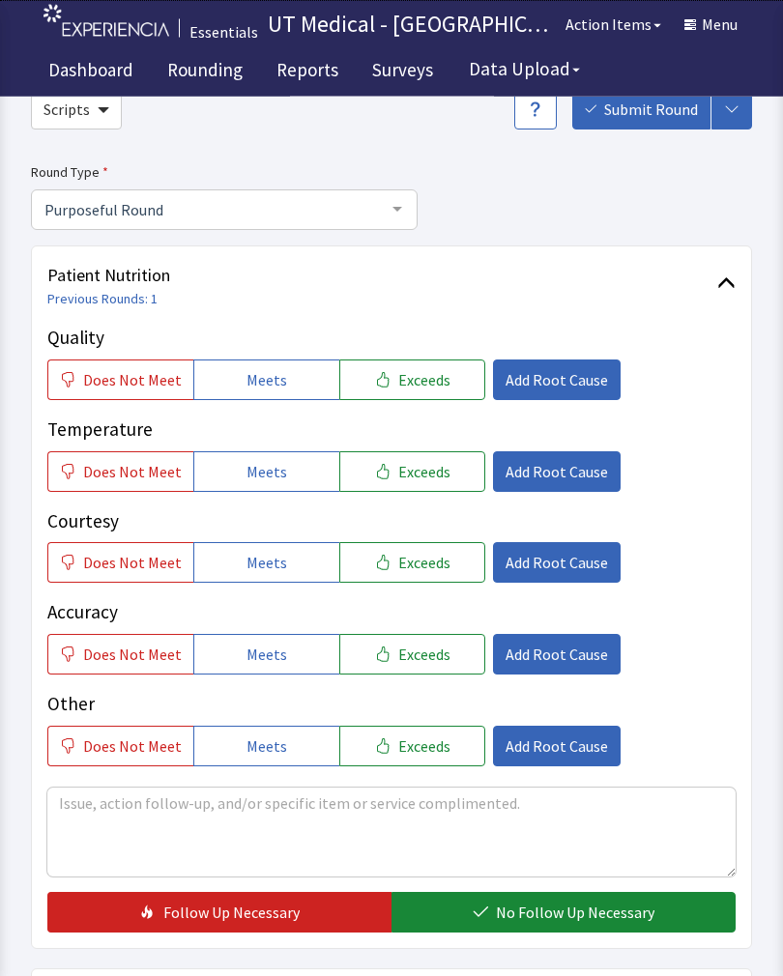
scroll to position [100, 0]
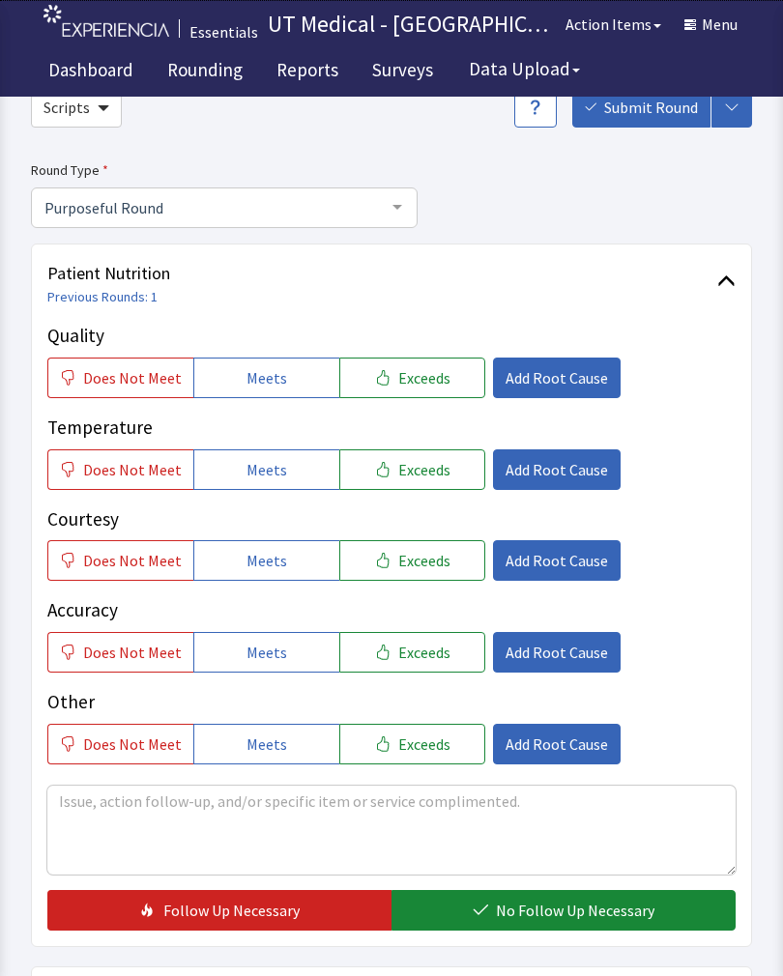
click at [429, 394] on button "Exceeds" at bounding box center [412, 378] width 146 height 41
click at [432, 467] on span "Exceeds" at bounding box center [424, 469] width 52 height 23
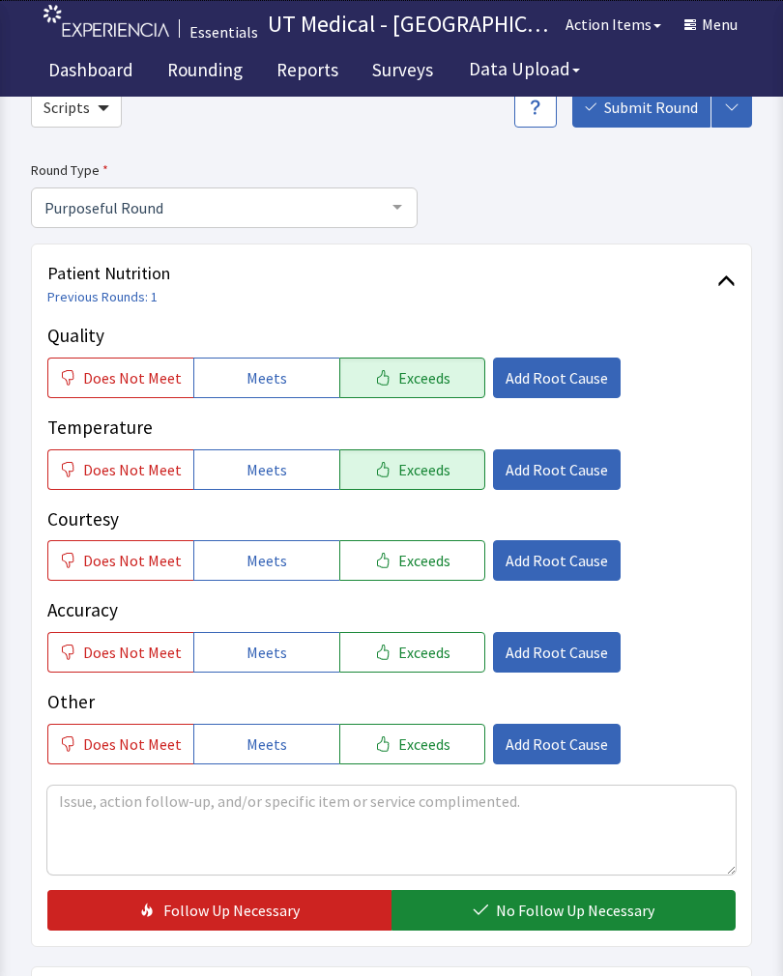
click at [425, 559] on span "Exceeds" at bounding box center [424, 560] width 52 height 23
click at [581, 920] on span "No Follow Up Necessary" at bounding box center [575, 910] width 158 height 23
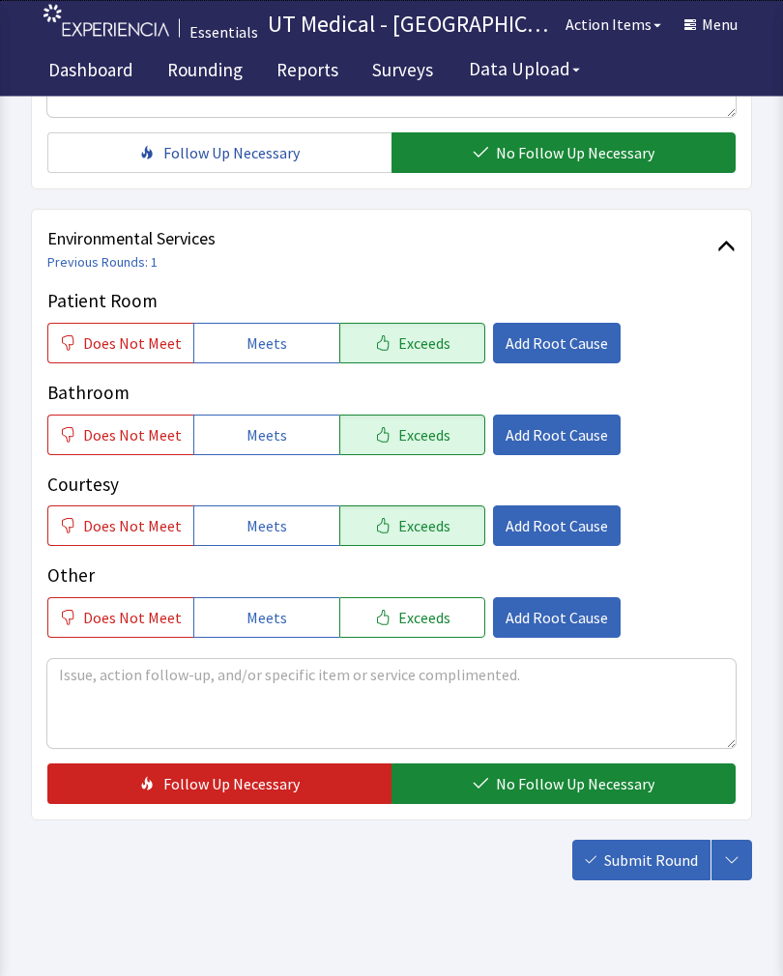
click at [545, 777] on span "No Follow Up Necessary" at bounding box center [575, 784] width 158 height 23
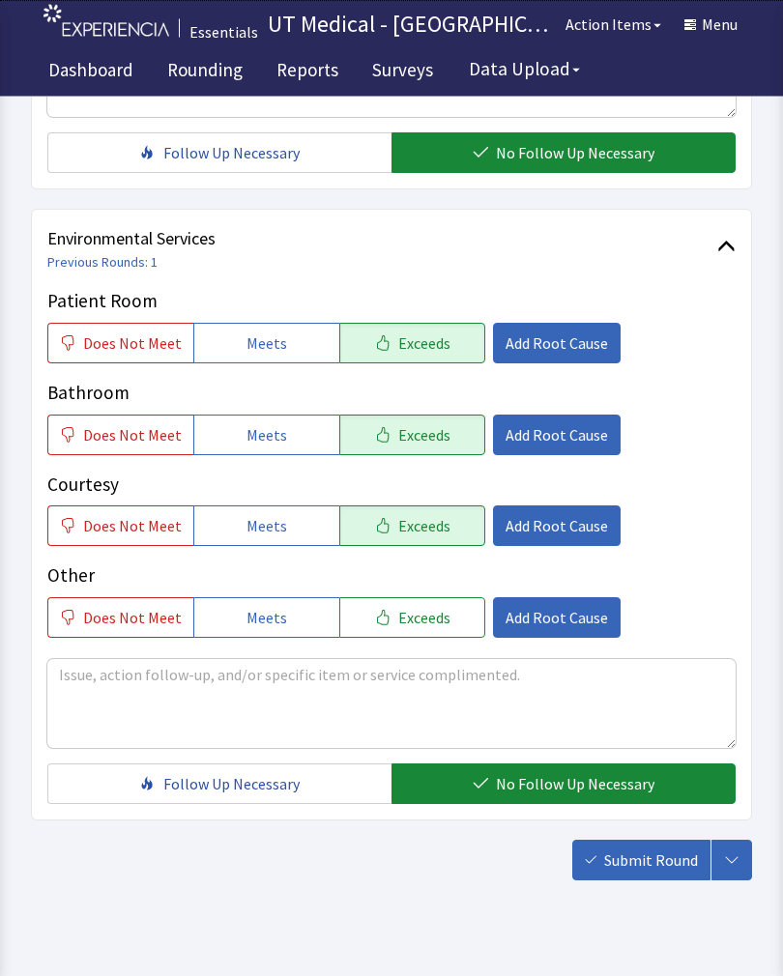
scroll to position [857, 0]
click at [647, 866] on span "Submit Round" at bounding box center [651, 859] width 94 height 23
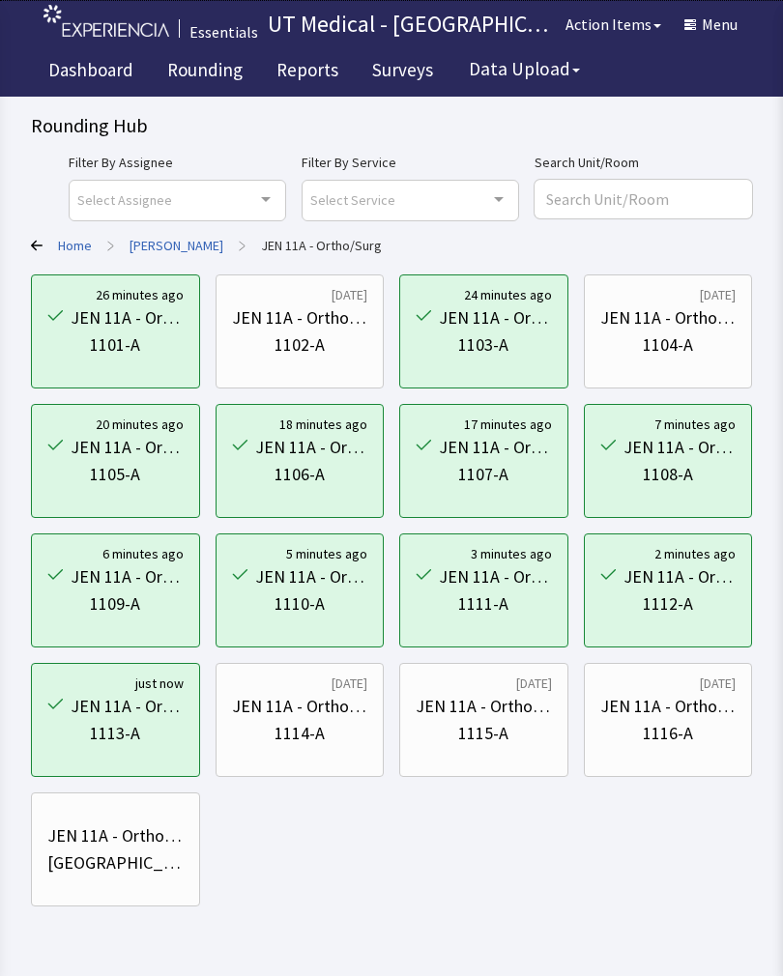
click at [323, 734] on div "1114-A" at bounding box center [299, 733] width 50 height 27
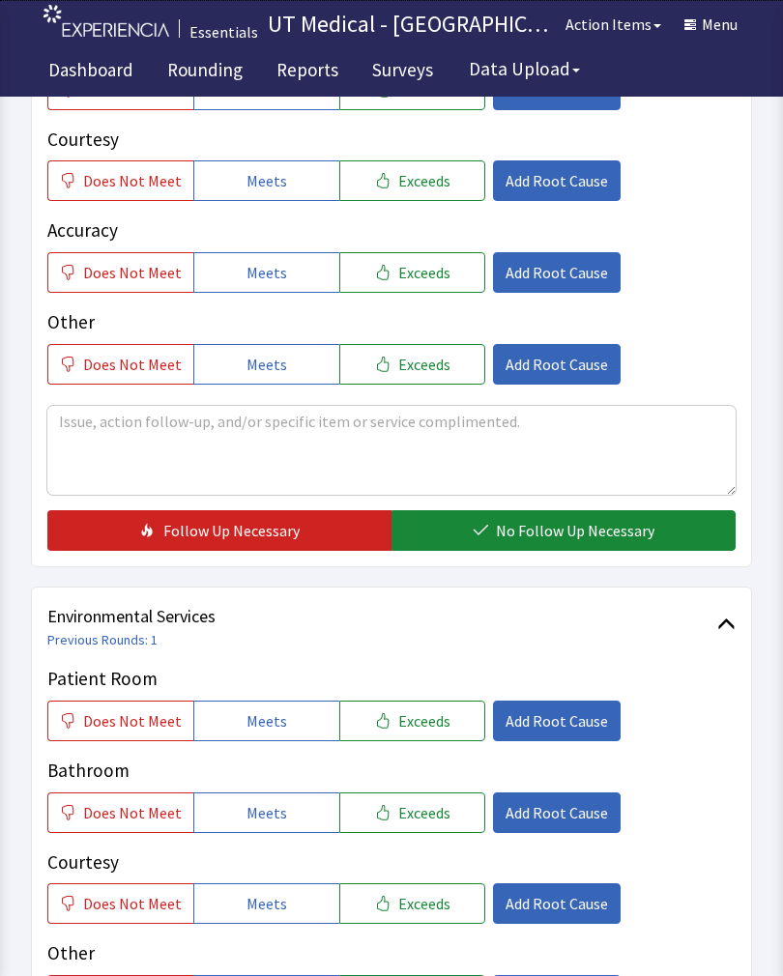
scroll to position [478, 0]
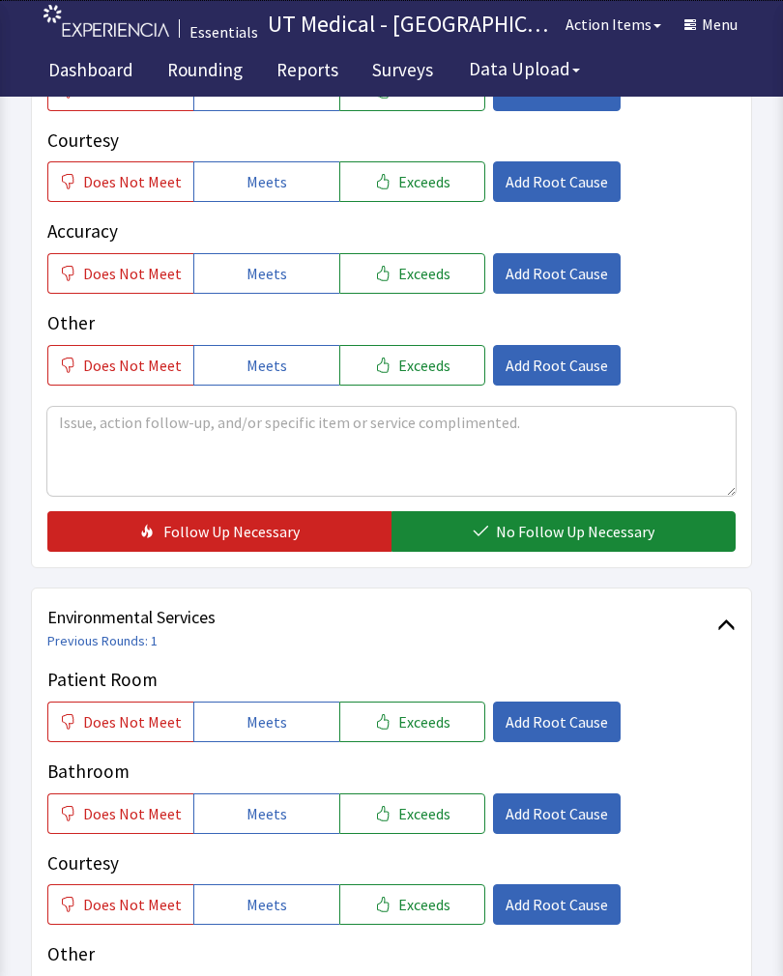
click at [433, 732] on button "Exceeds" at bounding box center [412, 721] width 146 height 41
click at [424, 820] on span "Exceeds" at bounding box center [424, 813] width 52 height 23
click at [426, 901] on span "Exceeds" at bounding box center [424, 904] width 52 height 23
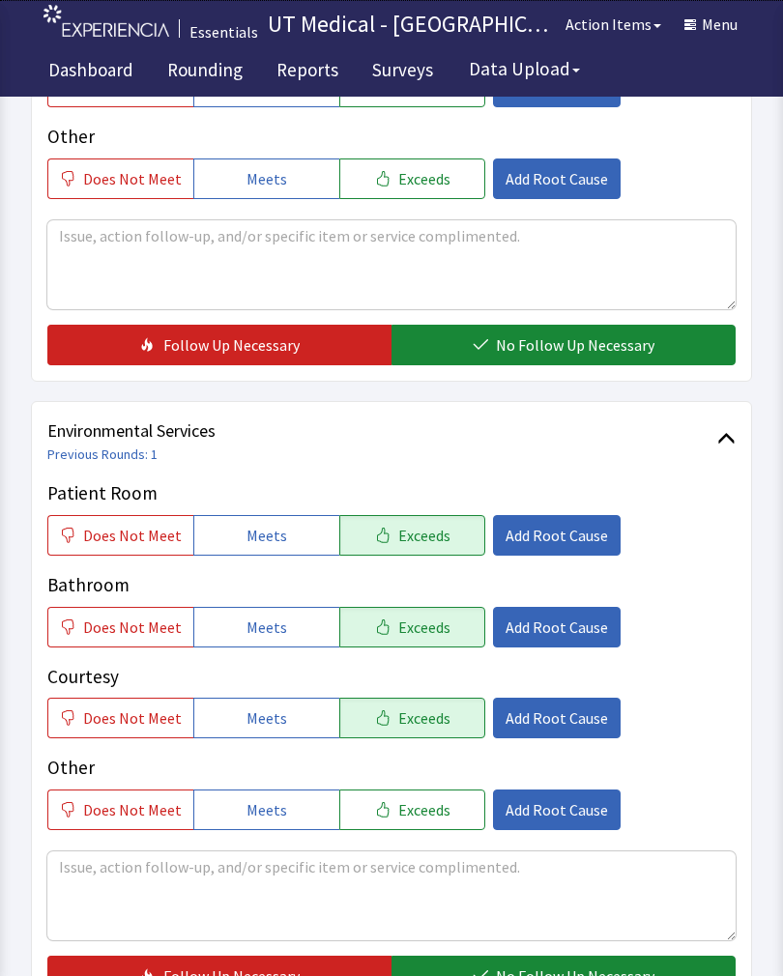
scroll to position [860, 0]
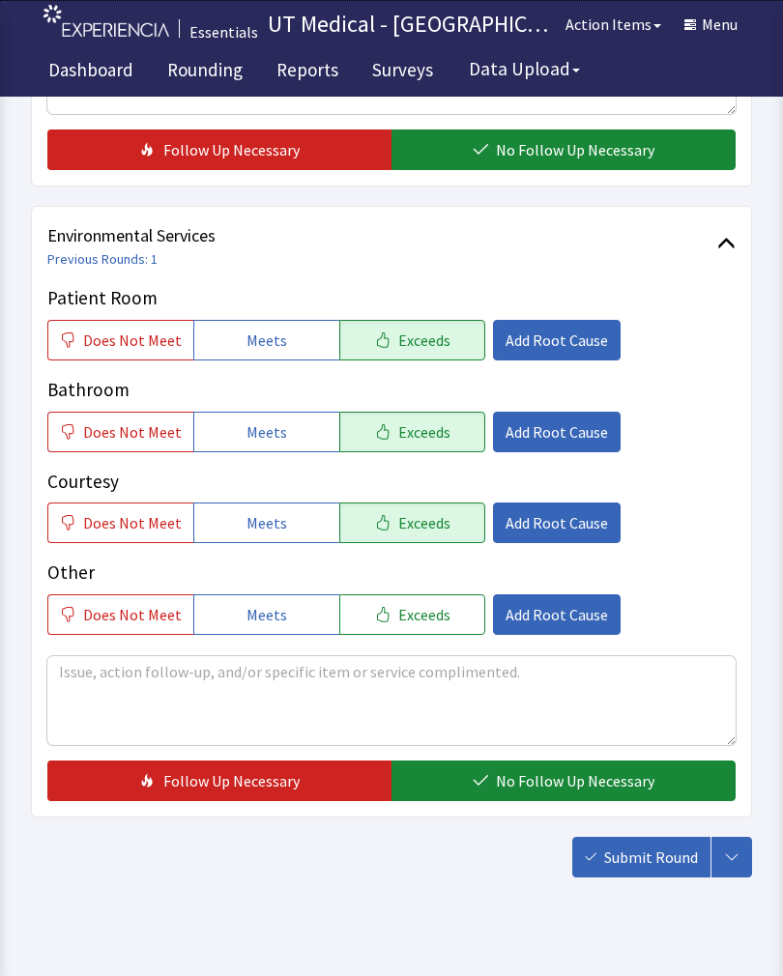
click at [537, 781] on span "No Follow Up Necessary" at bounding box center [575, 780] width 158 height 23
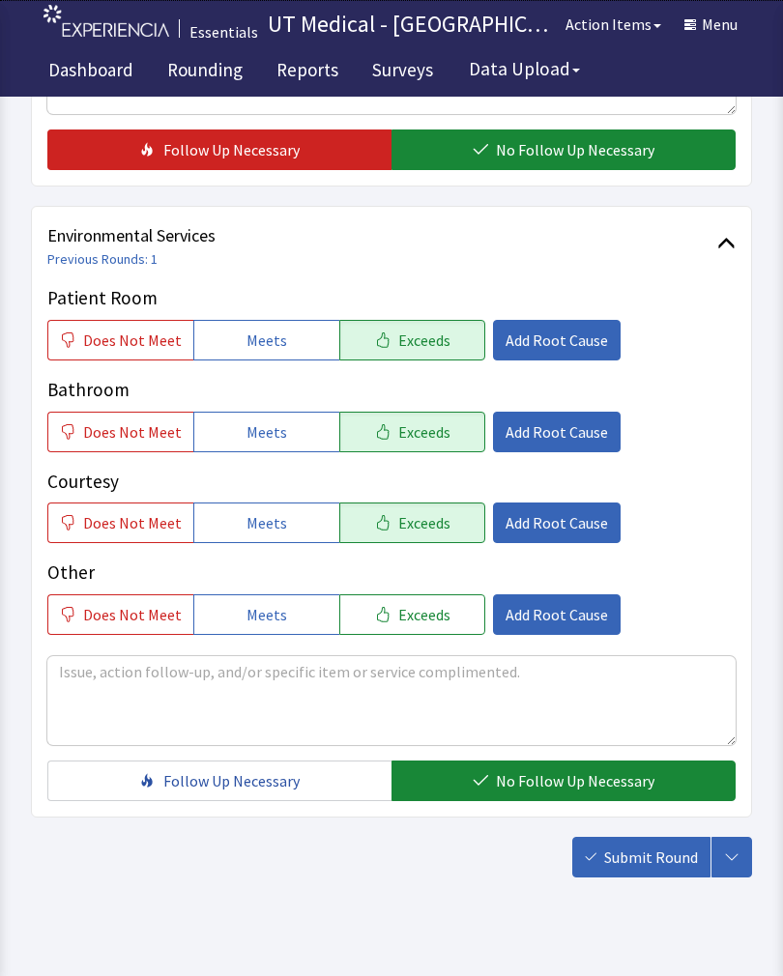
click at [653, 862] on span "Submit Round" at bounding box center [651, 856] width 94 height 23
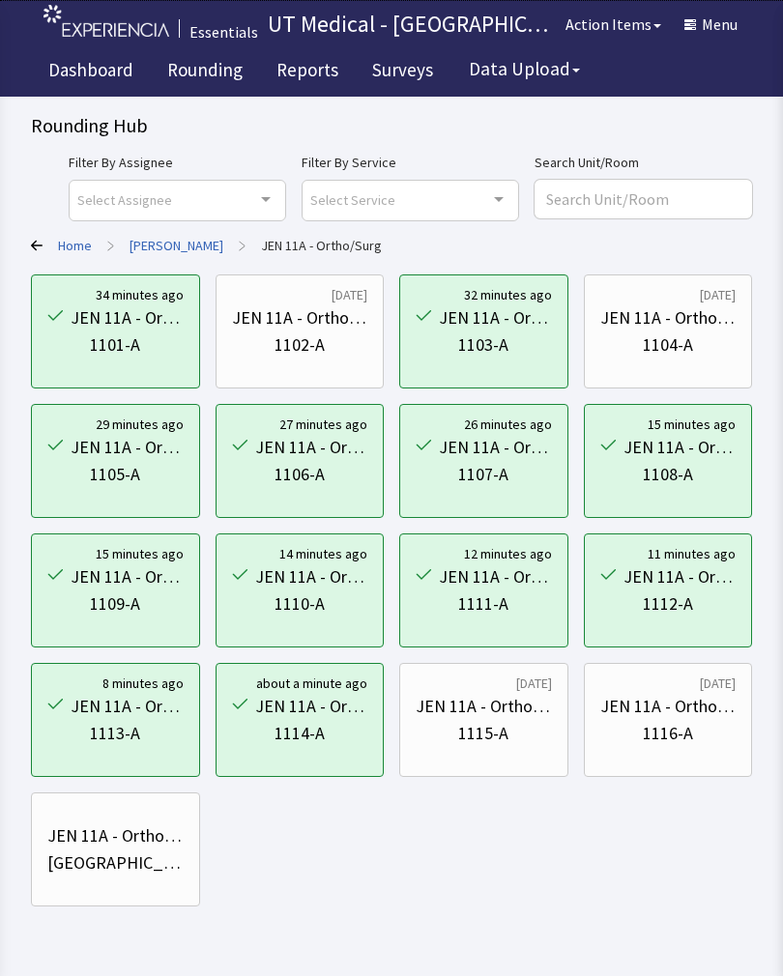
click at [500, 698] on div "JEN 11A - Ortho/Surg" at bounding box center [483, 706] width 136 height 27
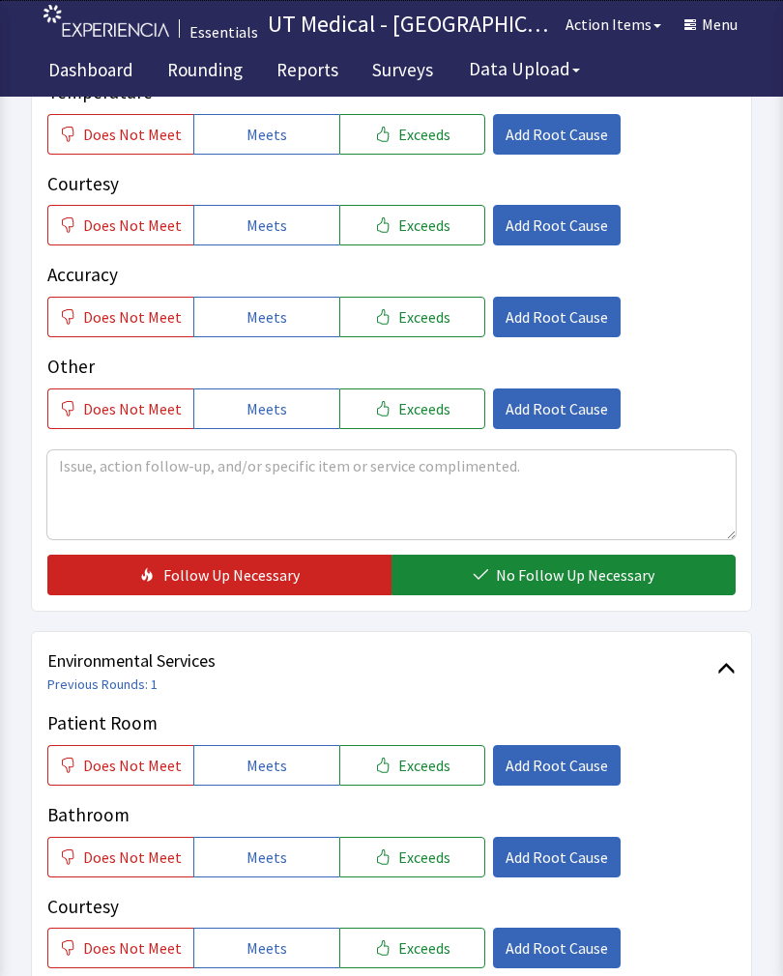
scroll to position [431, 0]
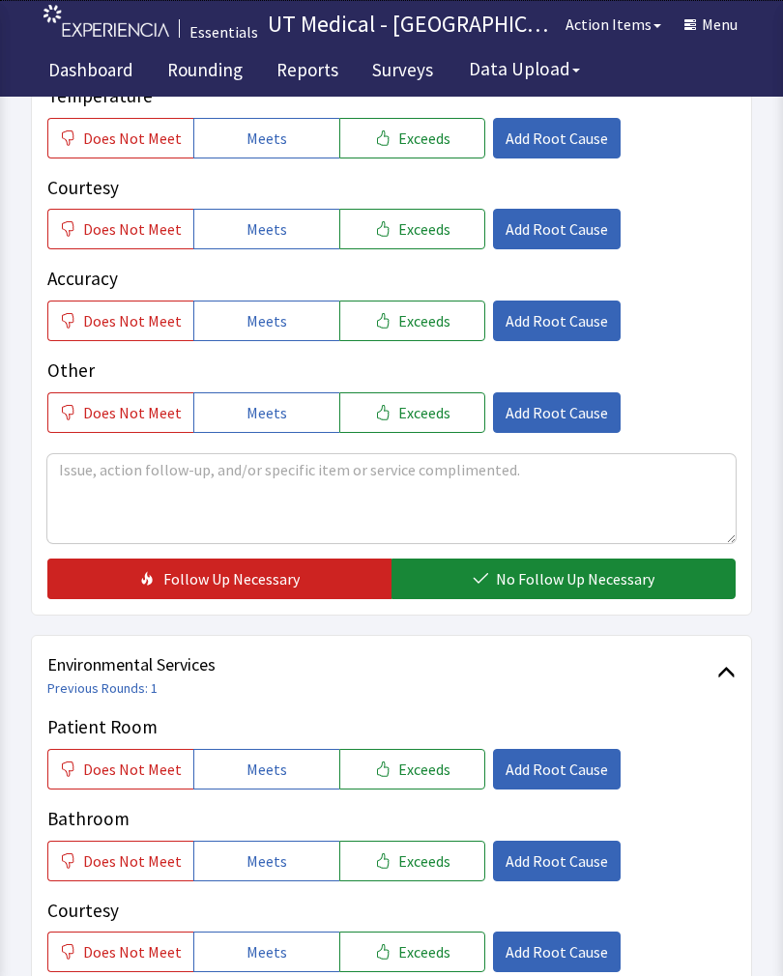
click at [429, 780] on button "Exceeds" at bounding box center [412, 769] width 146 height 41
click at [425, 959] on span "Exceeds" at bounding box center [424, 951] width 52 height 23
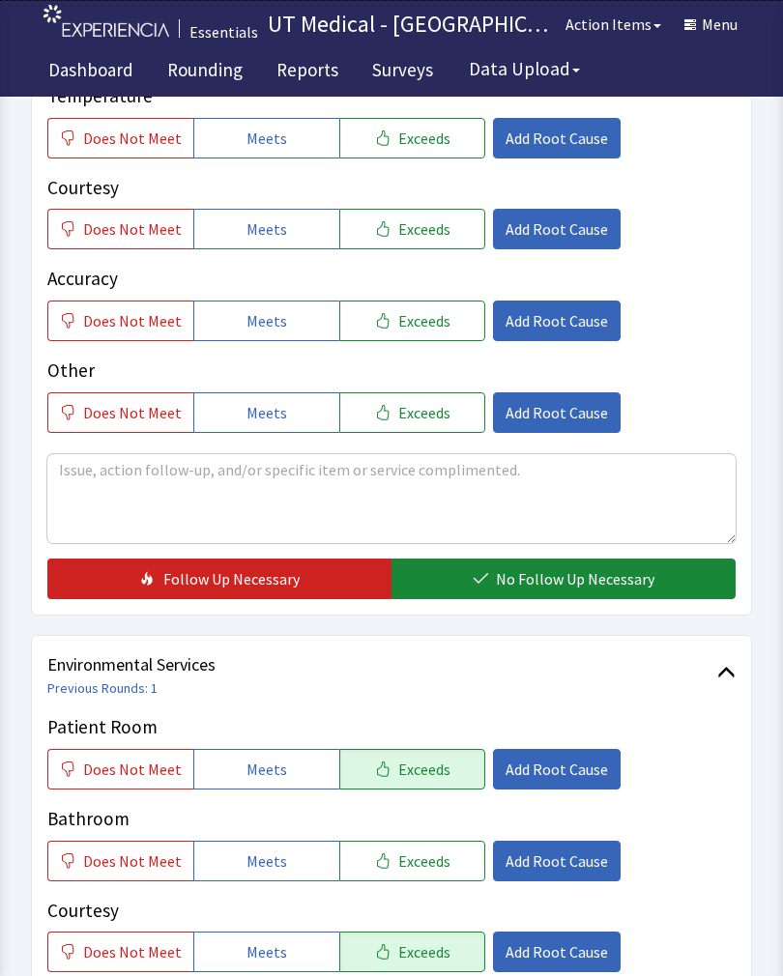
click at [412, 854] on span "Exceeds" at bounding box center [424, 860] width 52 height 23
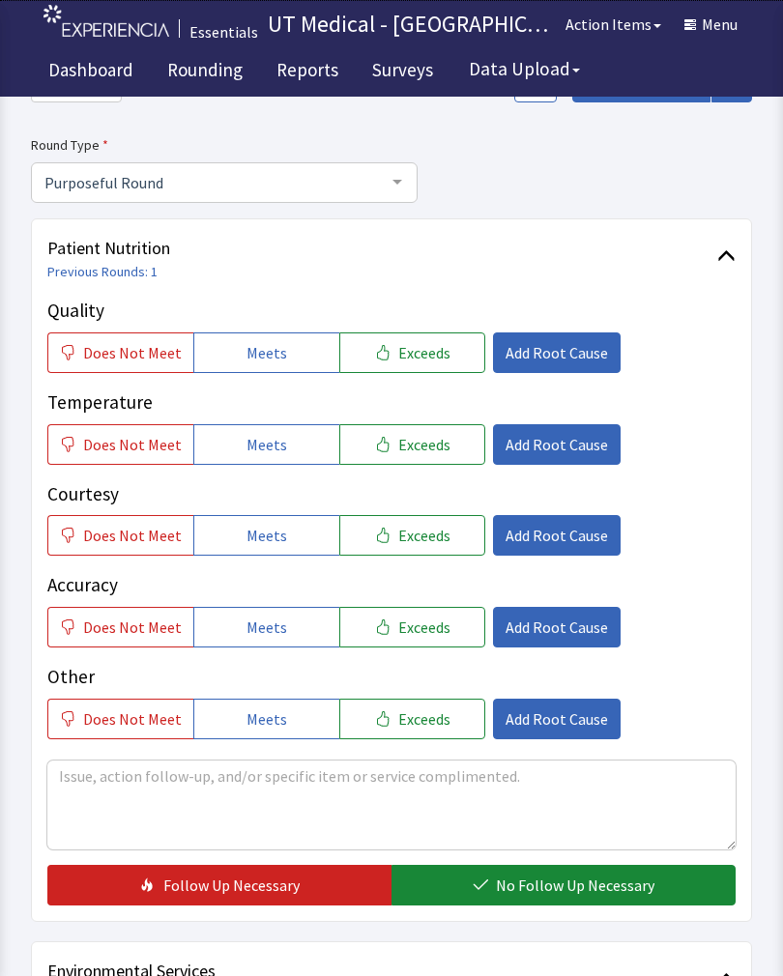
scroll to position [122, 0]
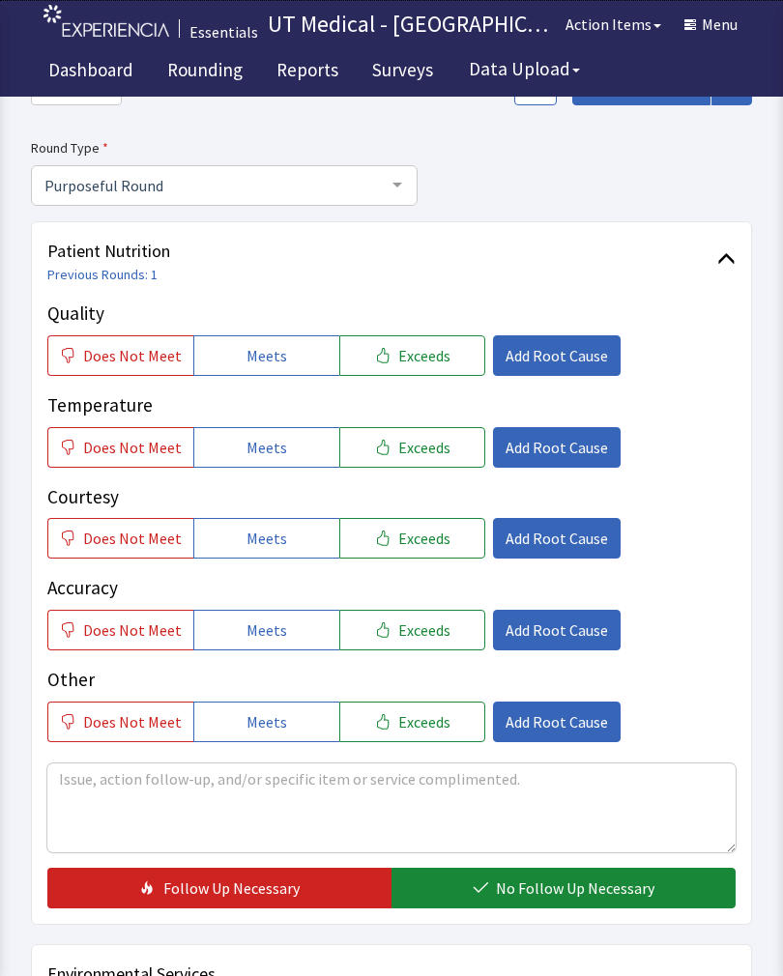
click at [416, 341] on button "Exceeds" at bounding box center [412, 355] width 146 height 41
click at [417, 442] on span "Exceeds" at bounding box center [424, 447] width 52 height 23
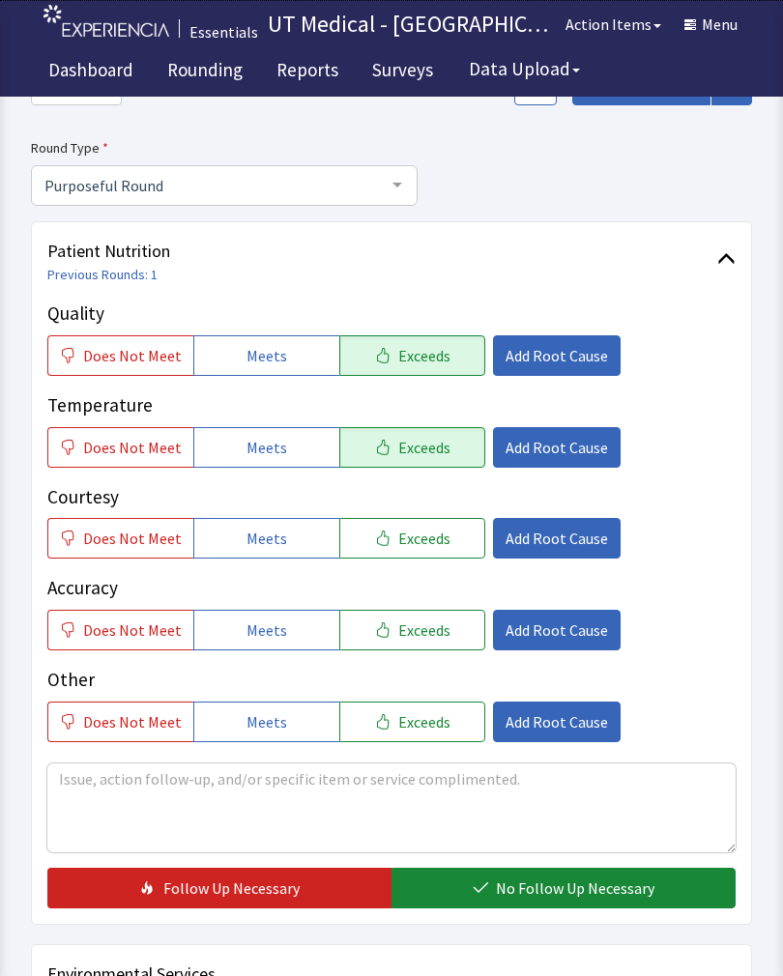
click at [410, 574] on p "Accuracy" at bounding box center [391, 588] width 688 height 28
click at [412, 542] on span "Exceeds" at bounding box center [424, 538] width 52 height 23
click at [570, 892] on span "No Follow Up Necessary" at bounding box center [575, 887] width 158 height 23
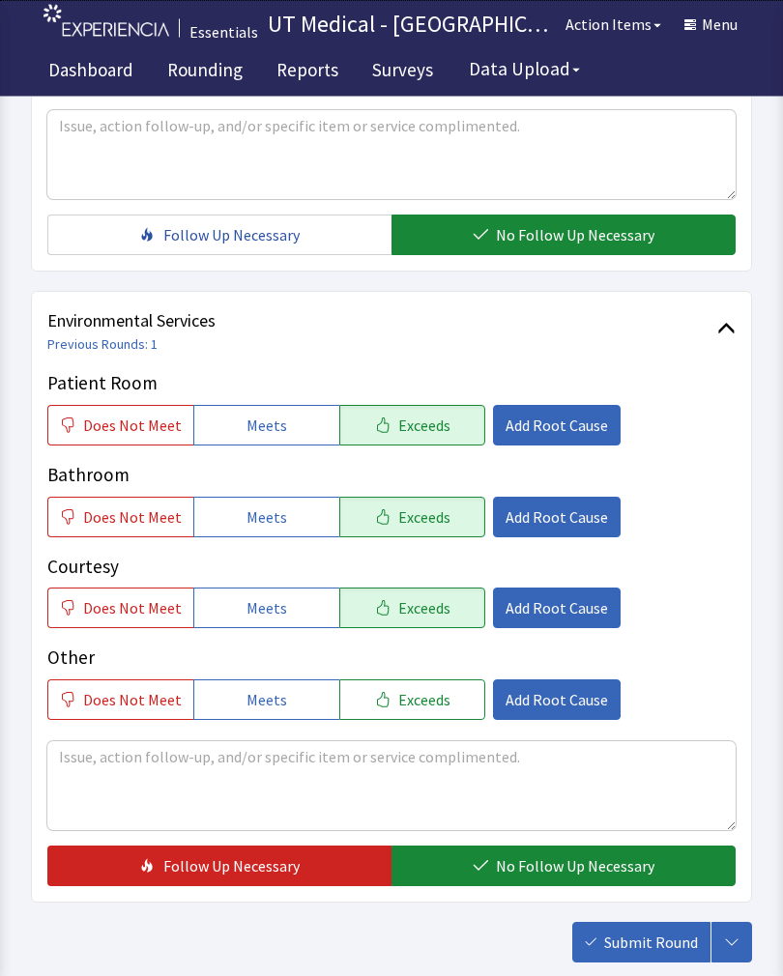
scroll to position [774, 0]
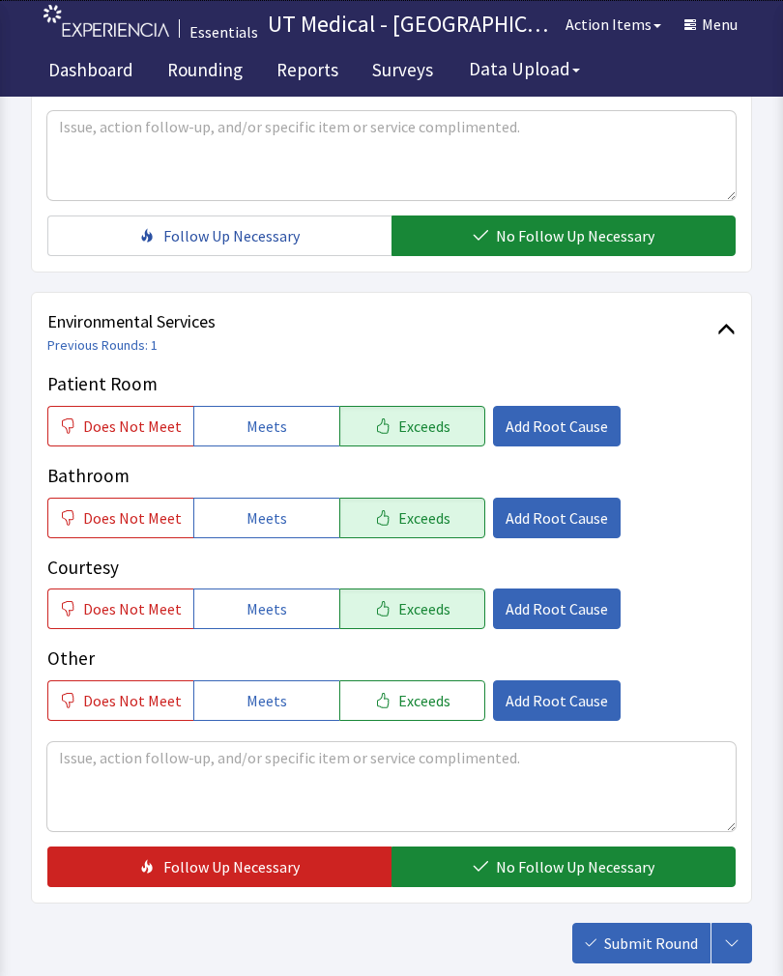
click at [543, 871] on span "No Follow Up Necessary" at bounding box center [575, 866] width 158 height 23
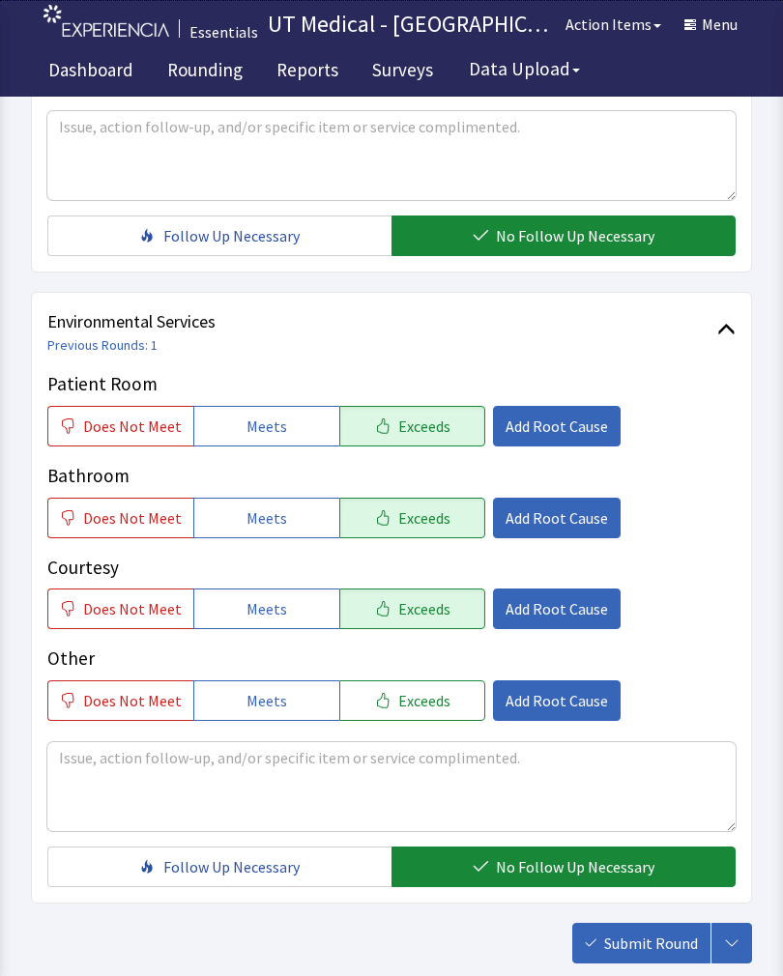
click at [653, 950] on span "Submit Round" at bounding box center [651, 942] width 94 height 23
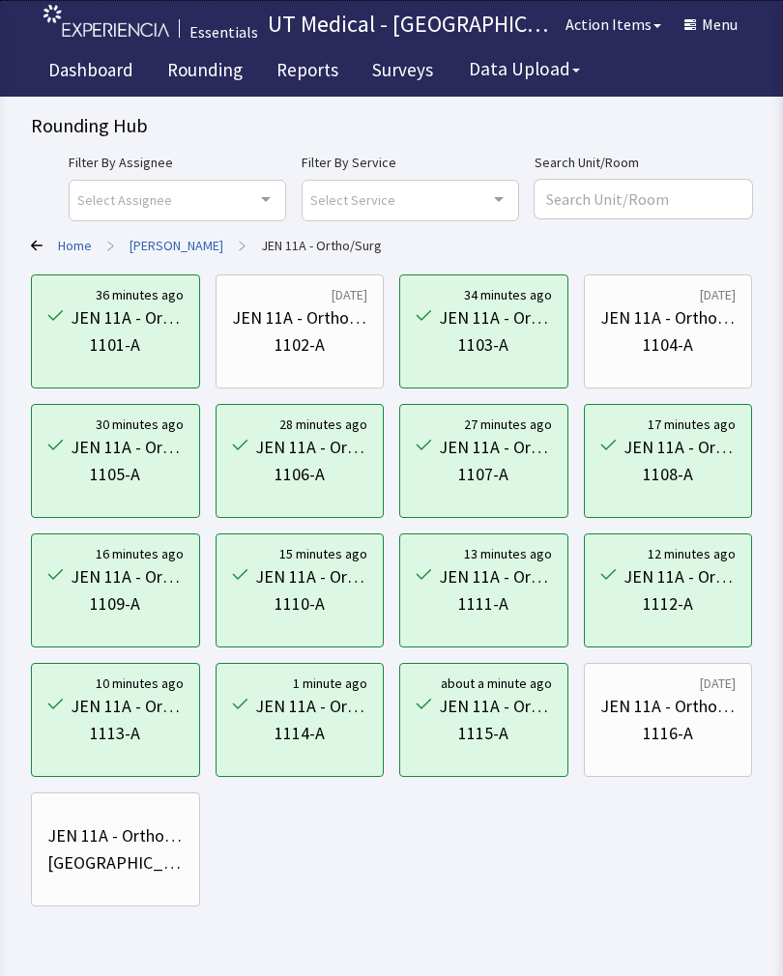
click at [677, 724] on div "1116-A" at bounding box center [668, 733] width 50 height 27
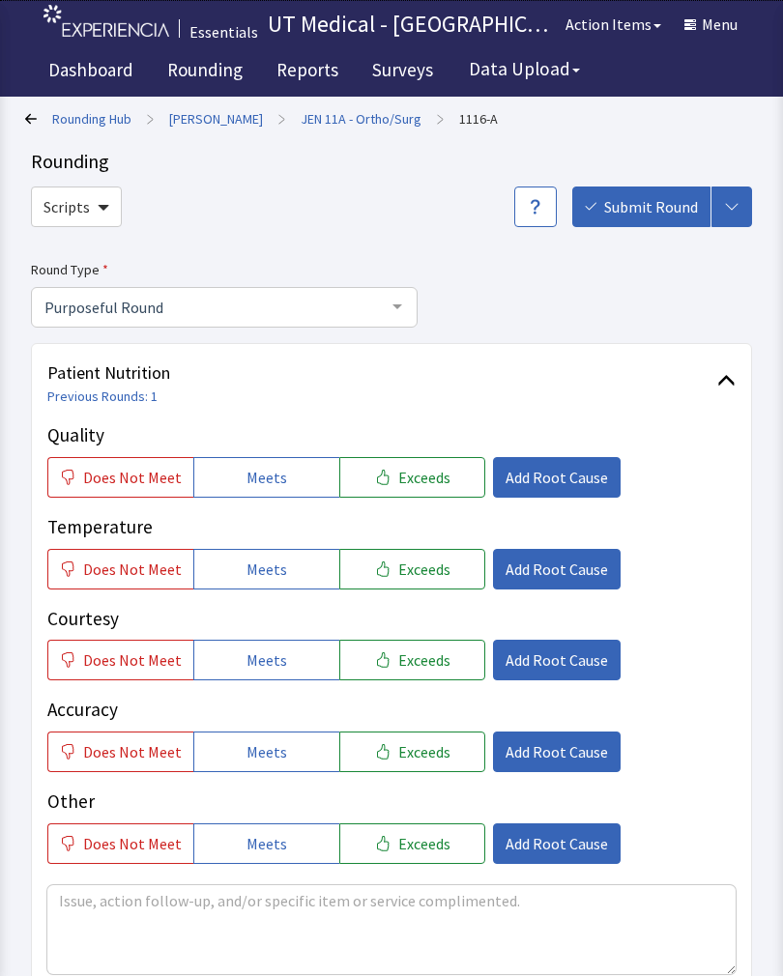
click at [415, 482] on span "Exceeds" at bounding box center [424, 477] width 52 height 23
click at [579, 480] on span "Add Root Cause" at bounding box center [556, 477] width 102 height 23
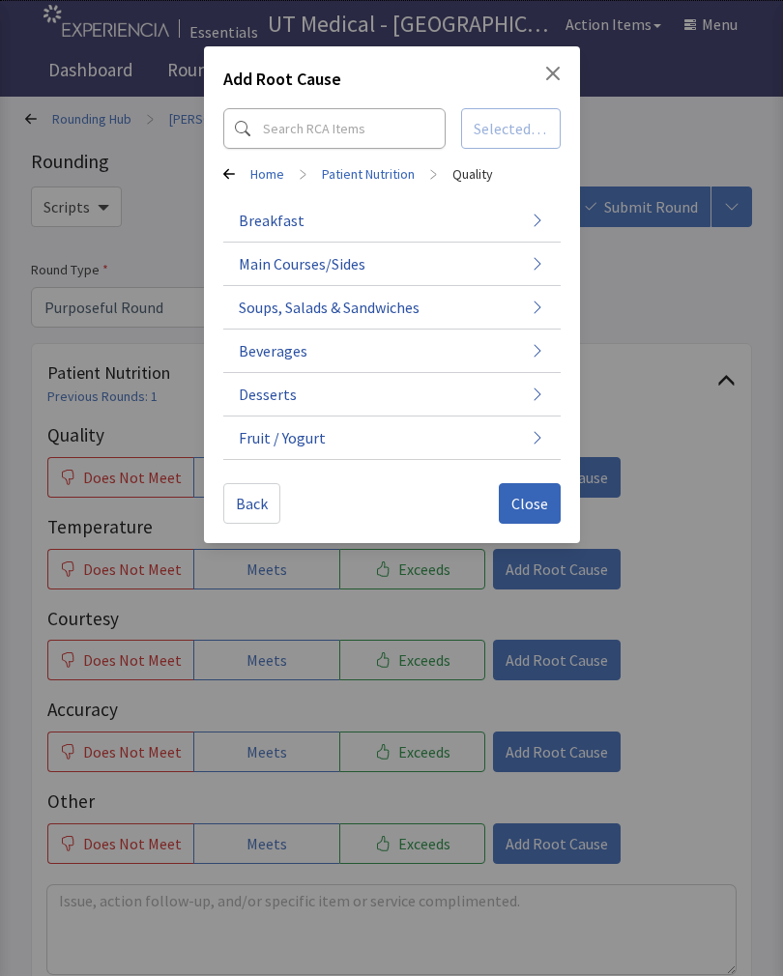
click at [527, 505] on span "Close" at bounding box center [529, 503] width 37 height 23
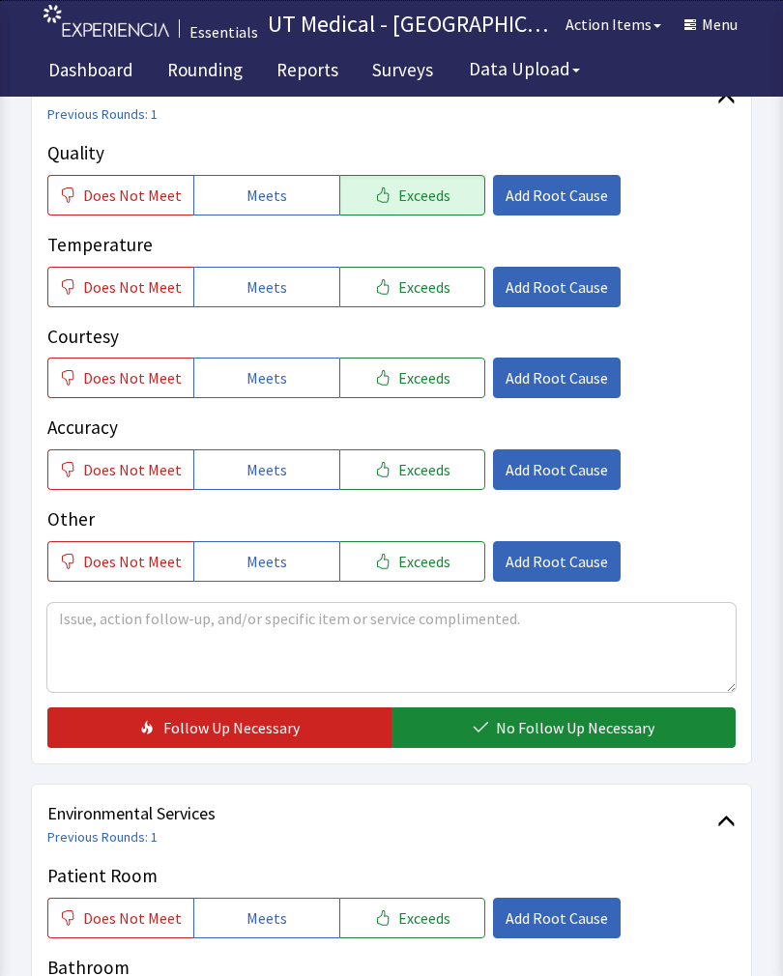
scroll to position [290, 0]
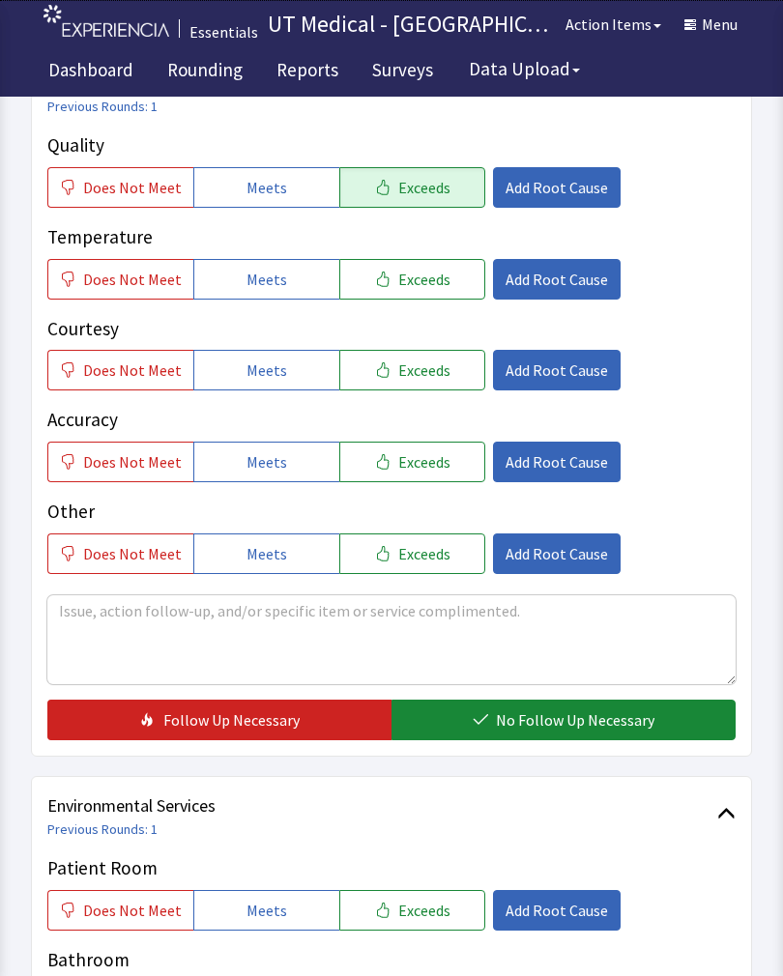
click at [410, 193] on span "Exceeds" at bounding box center [424, 187] width 52 height 23
click at [420, 188] on span "Exceeds" at bounding box center [424, 187] width 52 height 23
click at [546, 188] on span "Add Root Cause" at bounding box center [556, 187] width 102 height 23
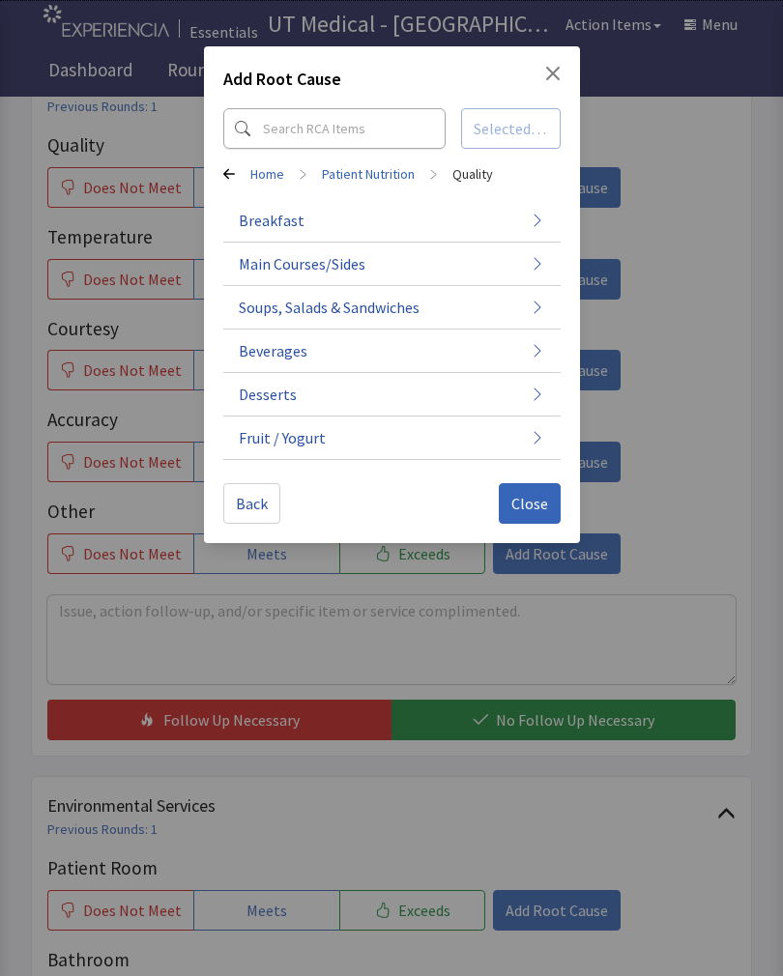
click at [254, 498] on span "Back" at bounding box center [252, 503] width 32 height 23
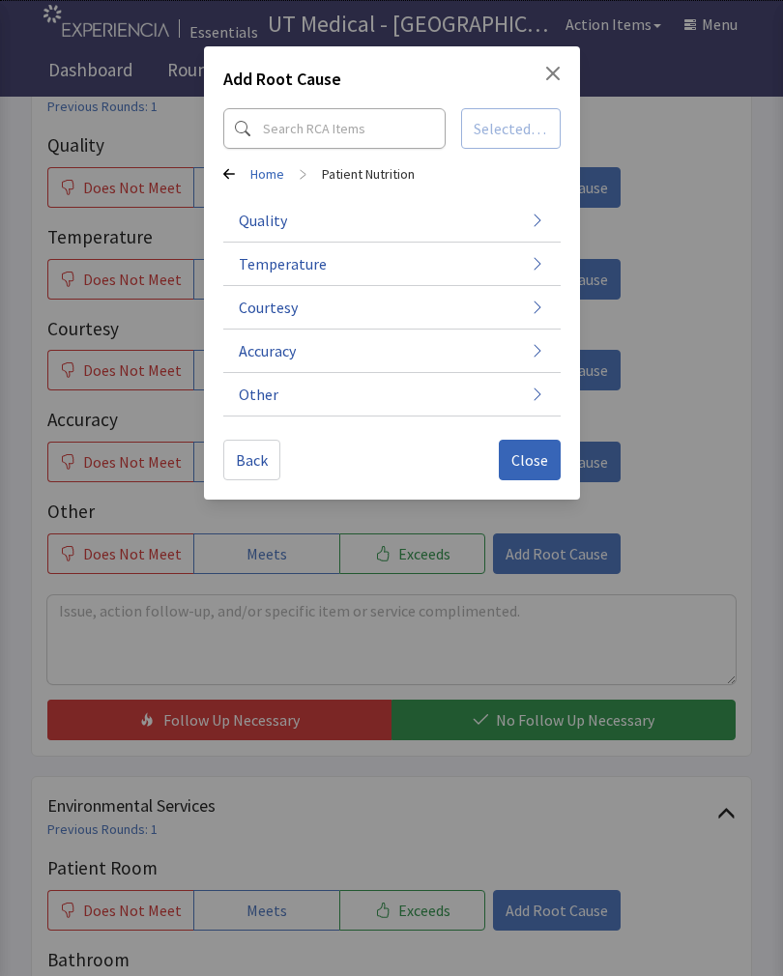
click at [261, 468] on span "Back" at bounding box center [252, 459] width 32 height 23
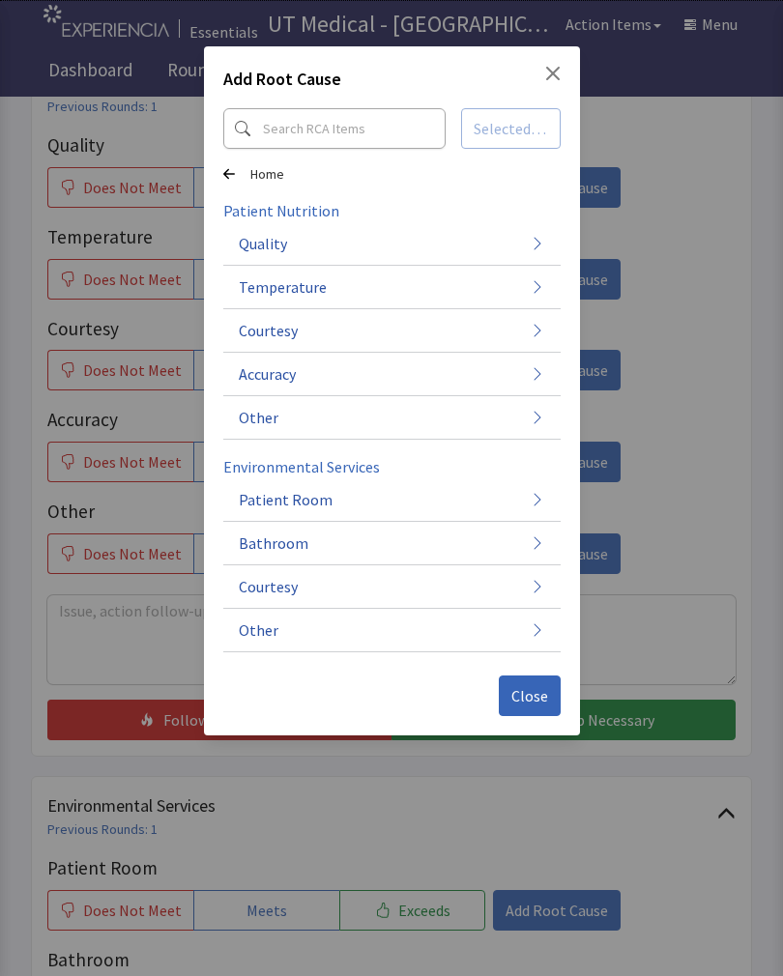
click at [553, 700] on button "Close" at bounding box center [530, 695] width 62 height 41
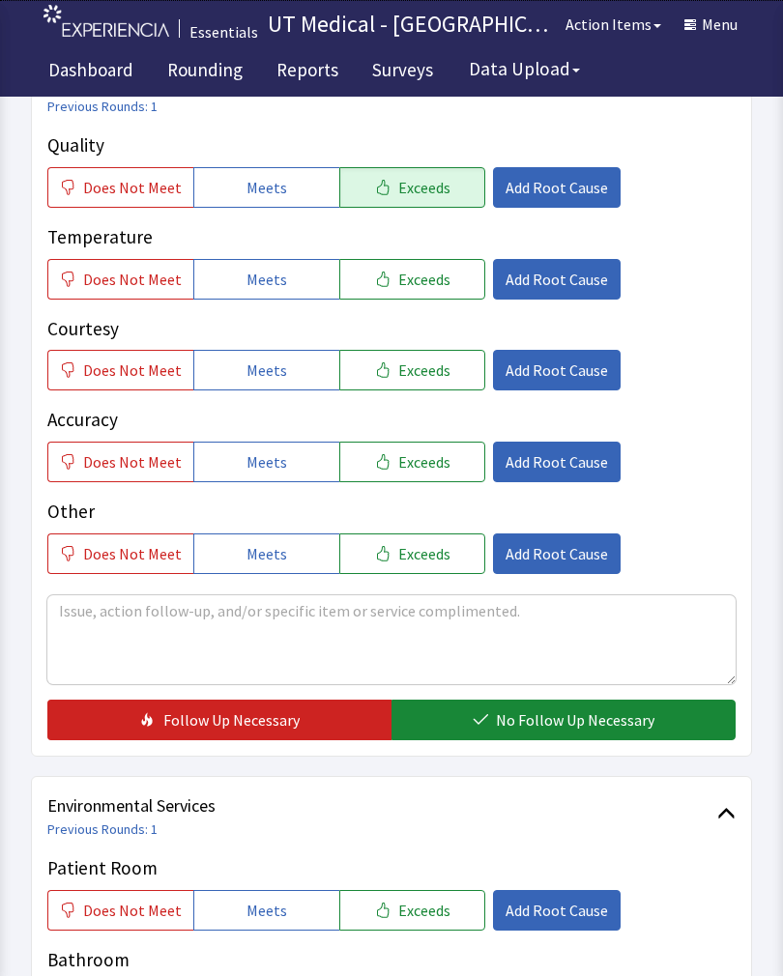
click at [558, 174] on button "Add Root Cause" at bounding box center [557, 187] width 128 height 41
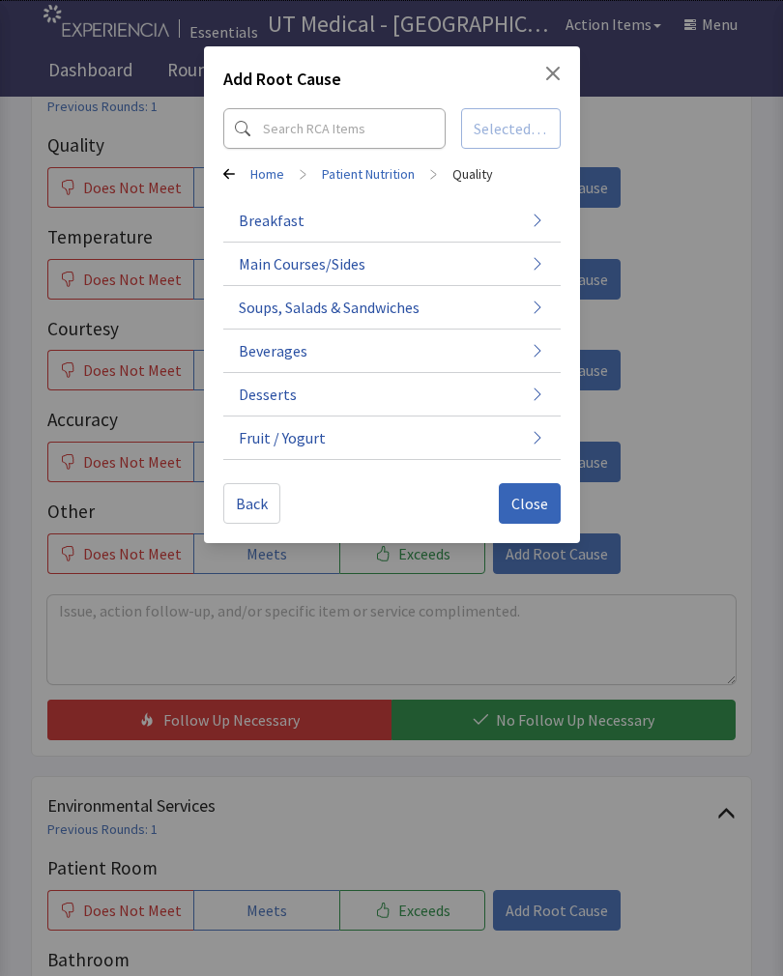
click at [548, 68] on icon "Close" at bounding box center [552, 73] width 15 height 15
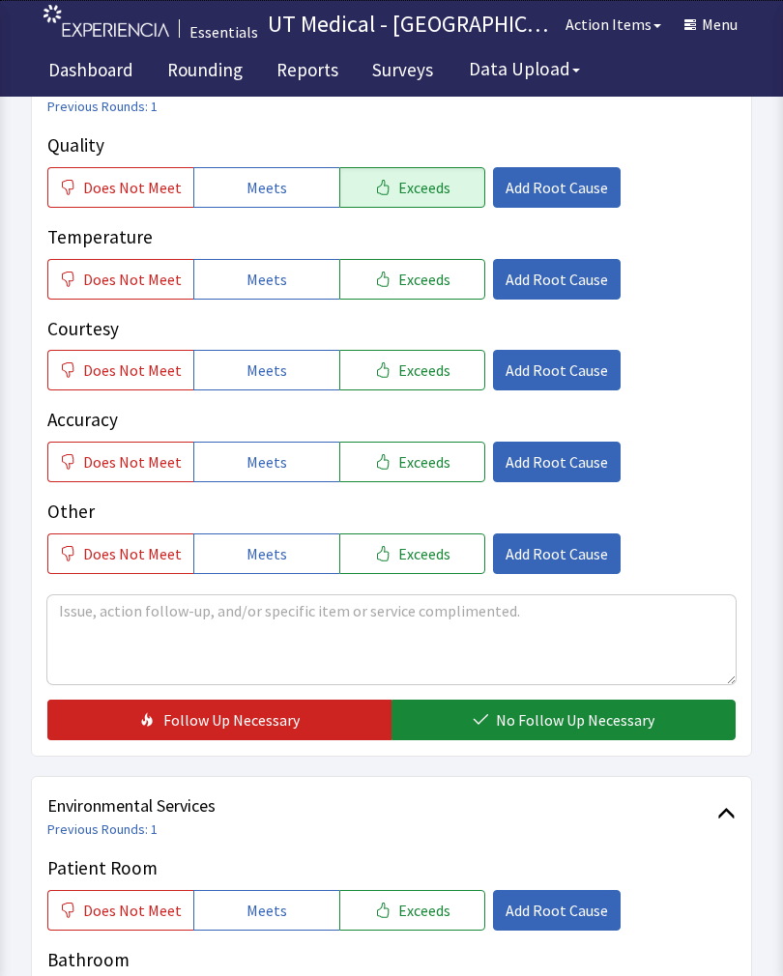
click at [415, 192] on span "Exceeds" at bounding box center [424, 187] width 52 height 23
click at [411, 190] on span "Exceeds" at bounding box center [424, 187] width 52 height 23
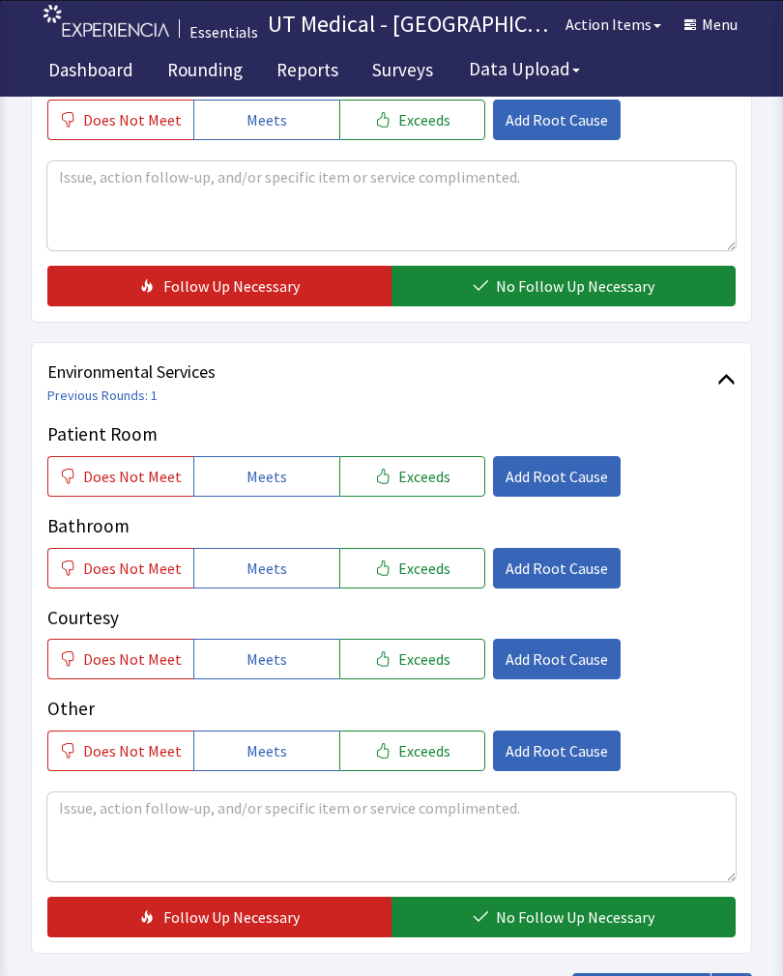
scroll to position [725, 0]
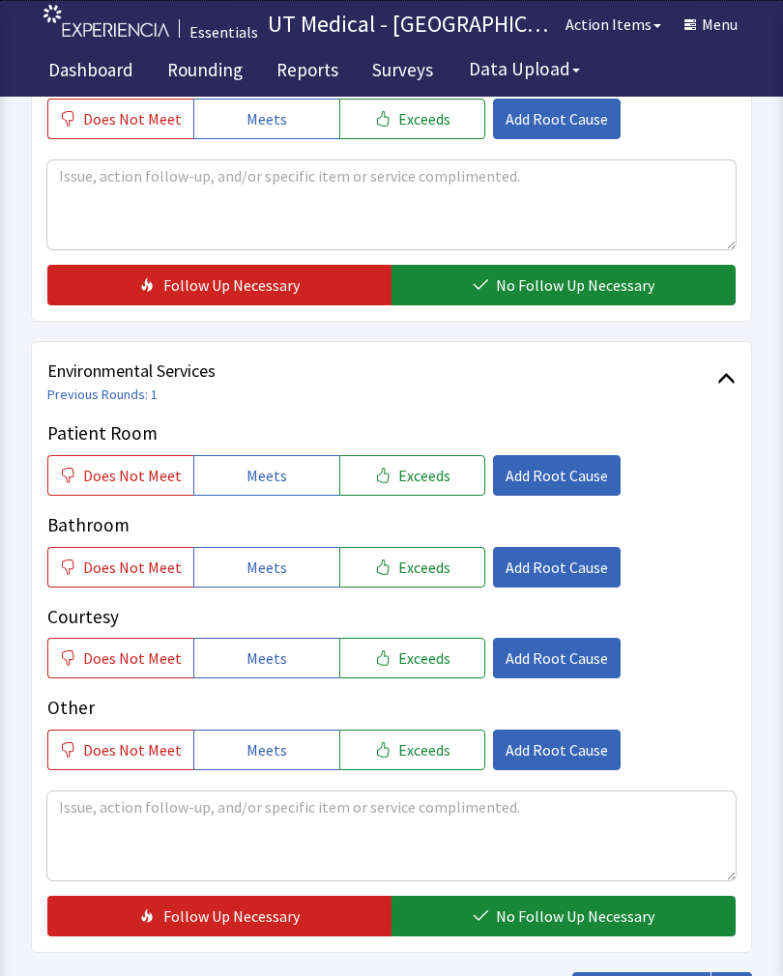
click at [418, 484] on span "Exceeds" at bounding box center [424, 475] width 52 height 23
click at [417, 603] on p "Courtesy" at bounding box center [391, 617] width 688 height 28
click at [425, 688] on div "Patient Room Does Not Meet Meets Exceeds Add Root Cause Bathroom Does Not Meet …" at bounding box center [391, 594] width 688 height 351
click at [429, 569] on span "Exceeds" at bounding box center [424, 567] width 52 height 23
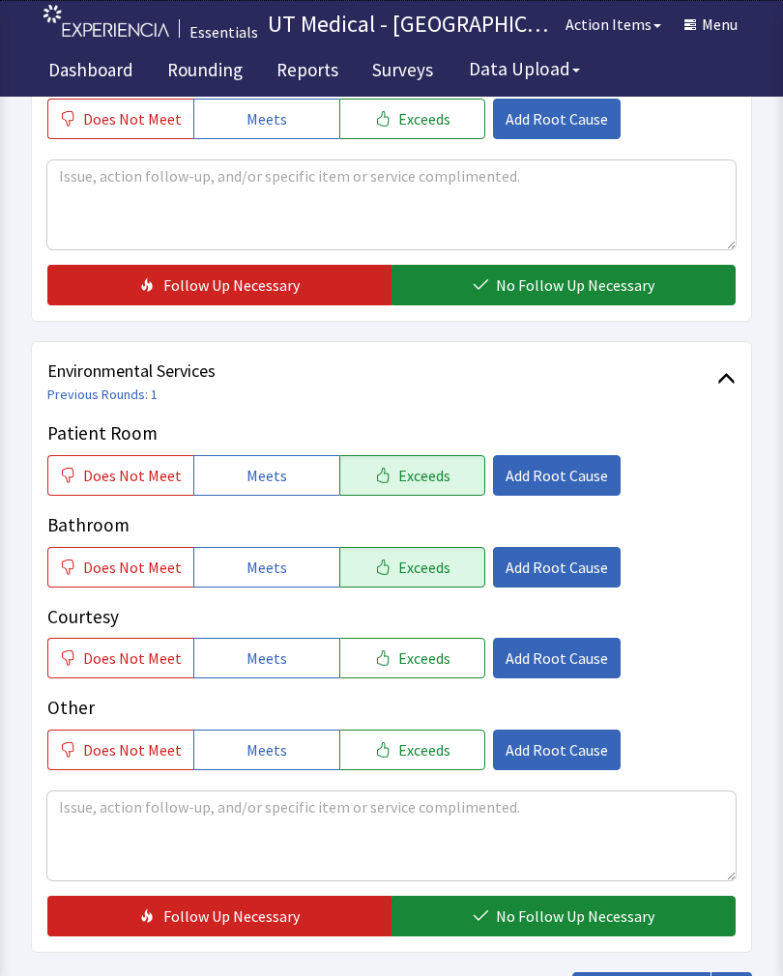
click at [420, 672] on button "Exceeds" at bounding box center [412, 658] width 146 height 41
click at [535, 906] on span "No Follow Up Necessary" at bounding box center [575, 915] width 158 height 23
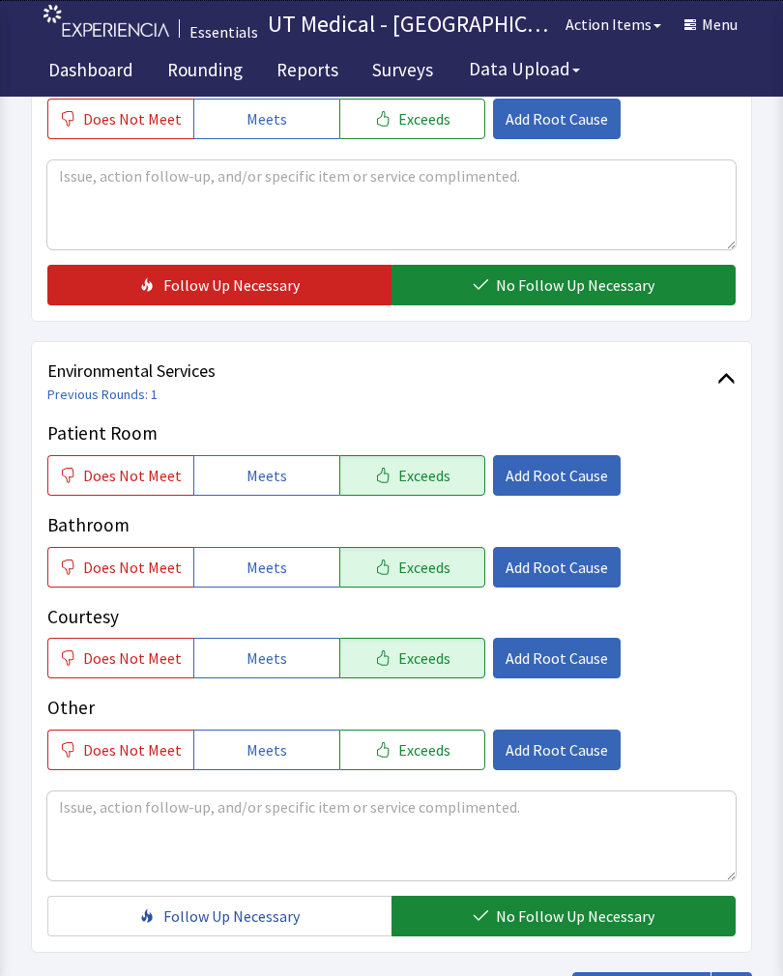
click at [662, 975] on span "Submit Round" at bounding box center [651, 992] width 94 height 23
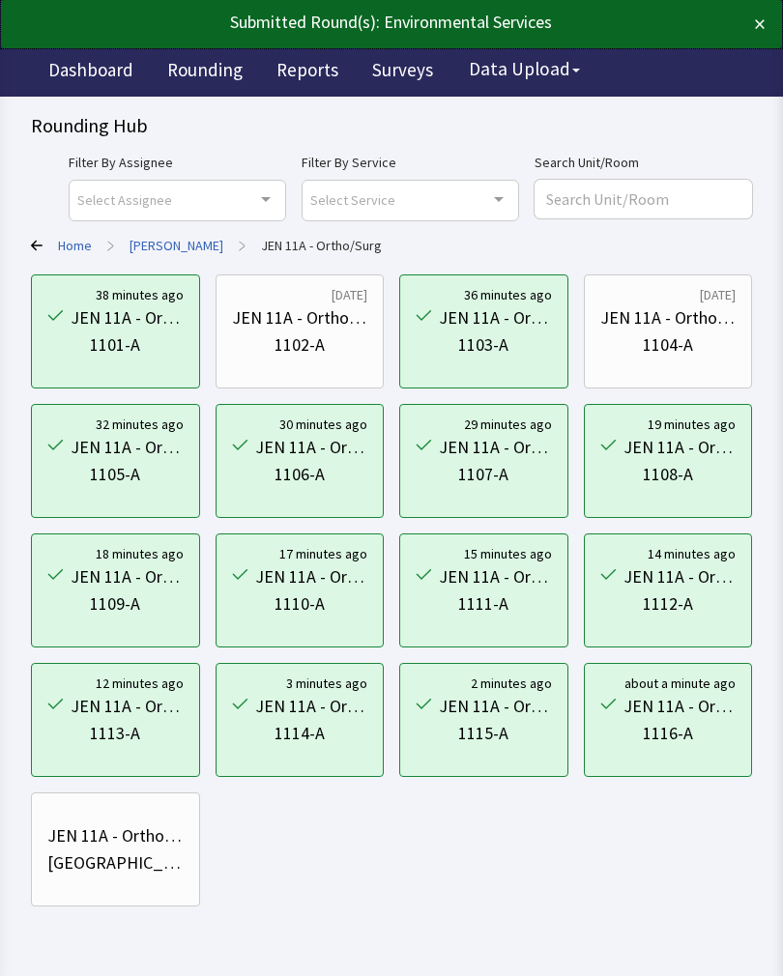
click at [321, 335] on div "1102-A" at bounding box center [299, 344] width 50 height 27
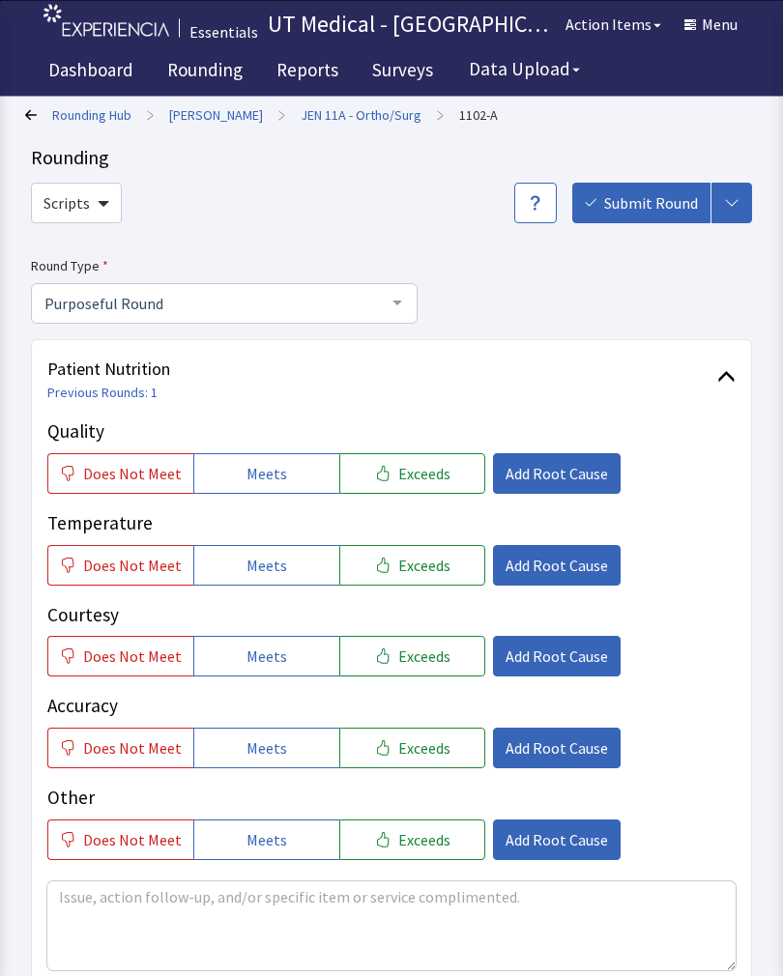
scroll to position [6, 0]
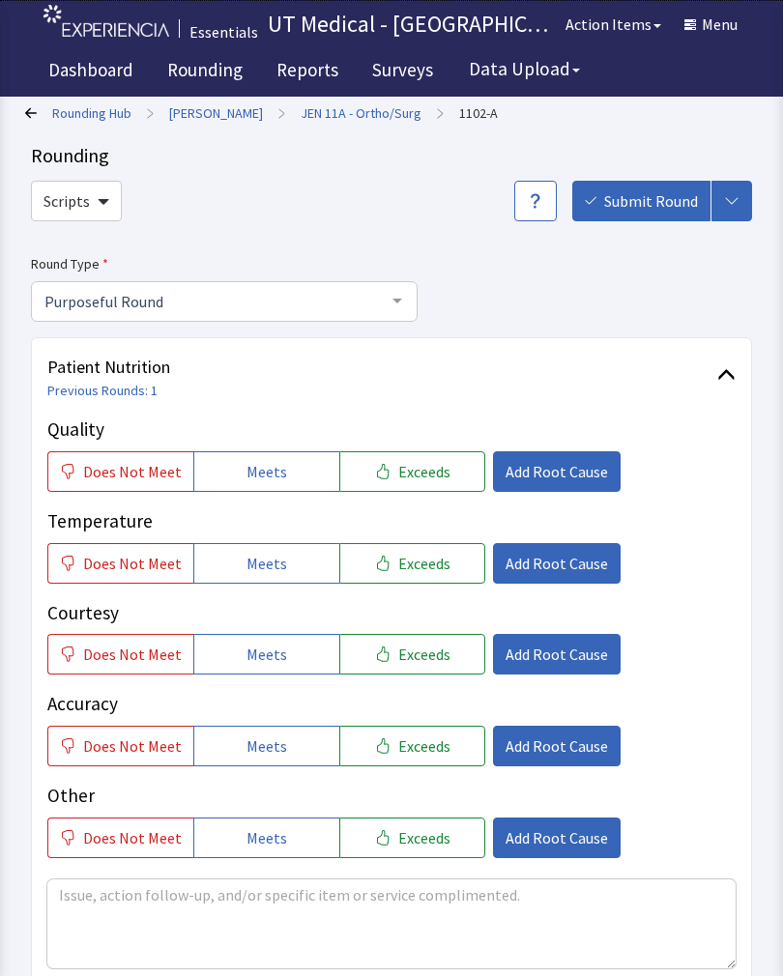
click at [127, 558] on span "Does Not Meet" at bounding box center [132, 563] width 99 height 23
click at [427, 472] on span "Exceeds" at bounding box center [424, 471] width 52 height 23
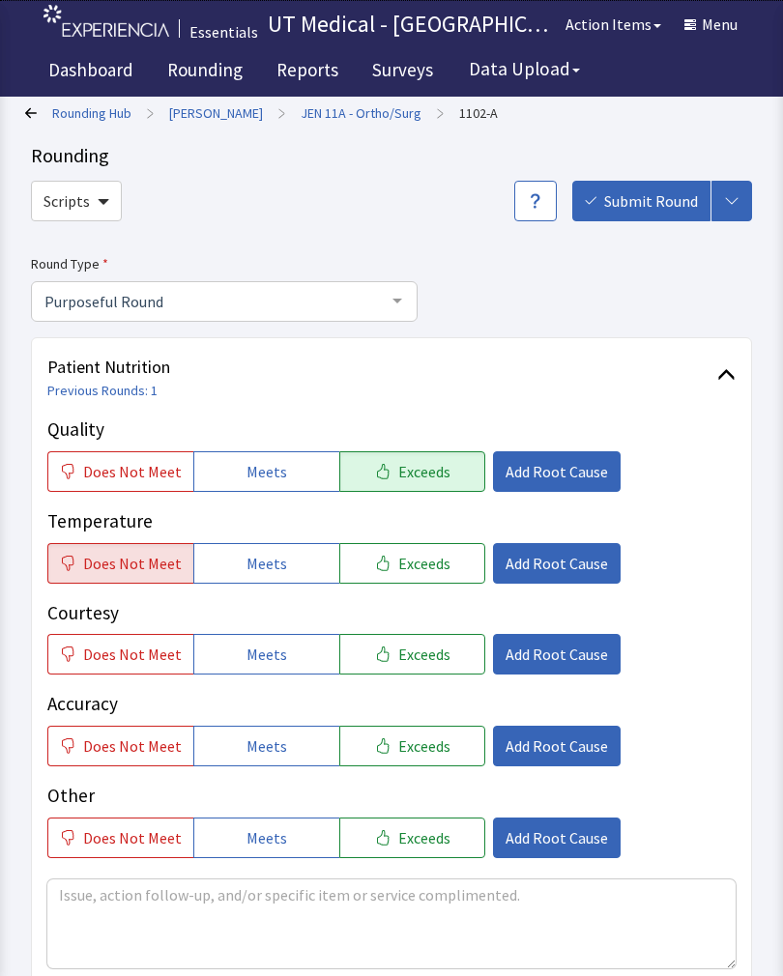
click at [432, 649] on span "Exceeds" at bounding box center [424, 654] width 52 height 23
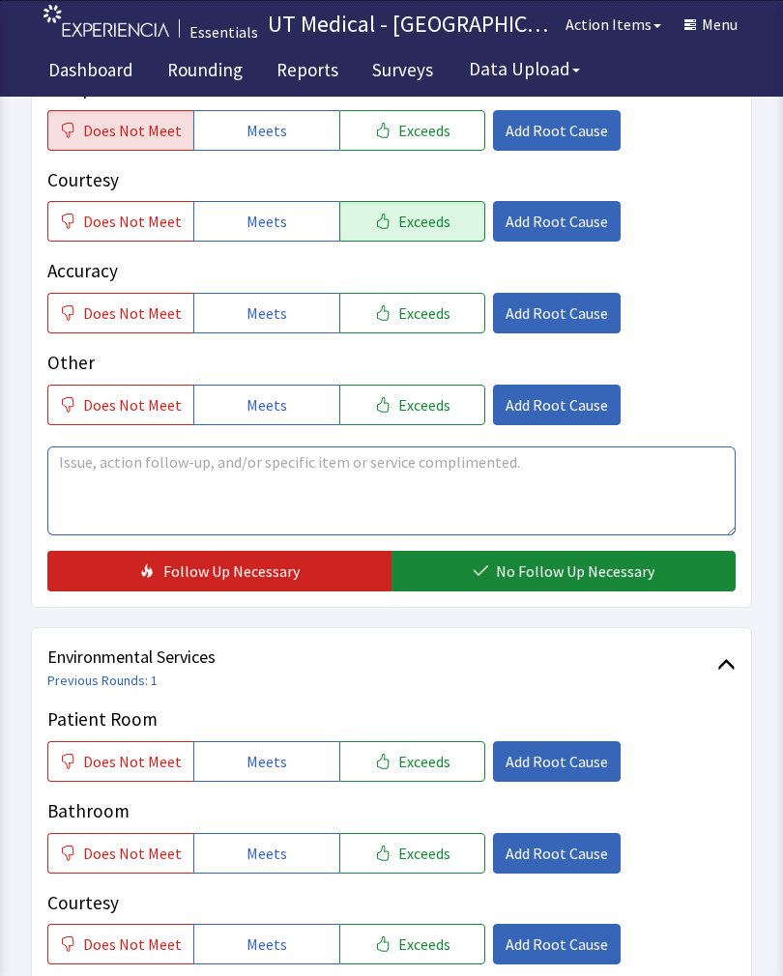
click at [198, 488] on textarea at bounding box center [391, 490] width 688 height 89
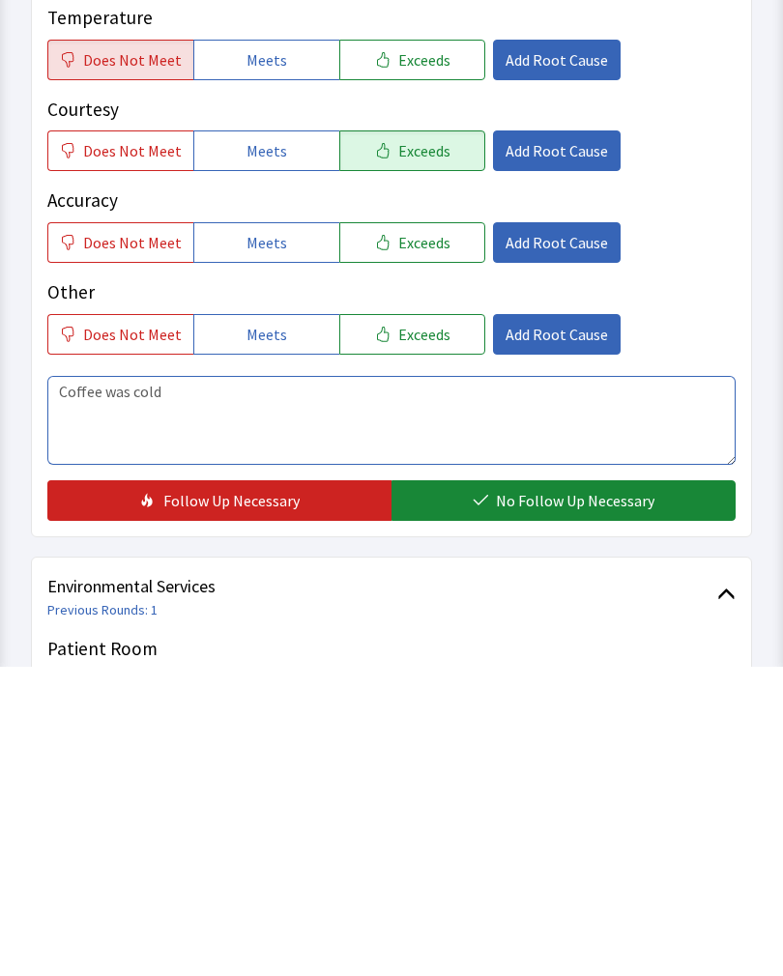
type textarea "Coffee was cold"
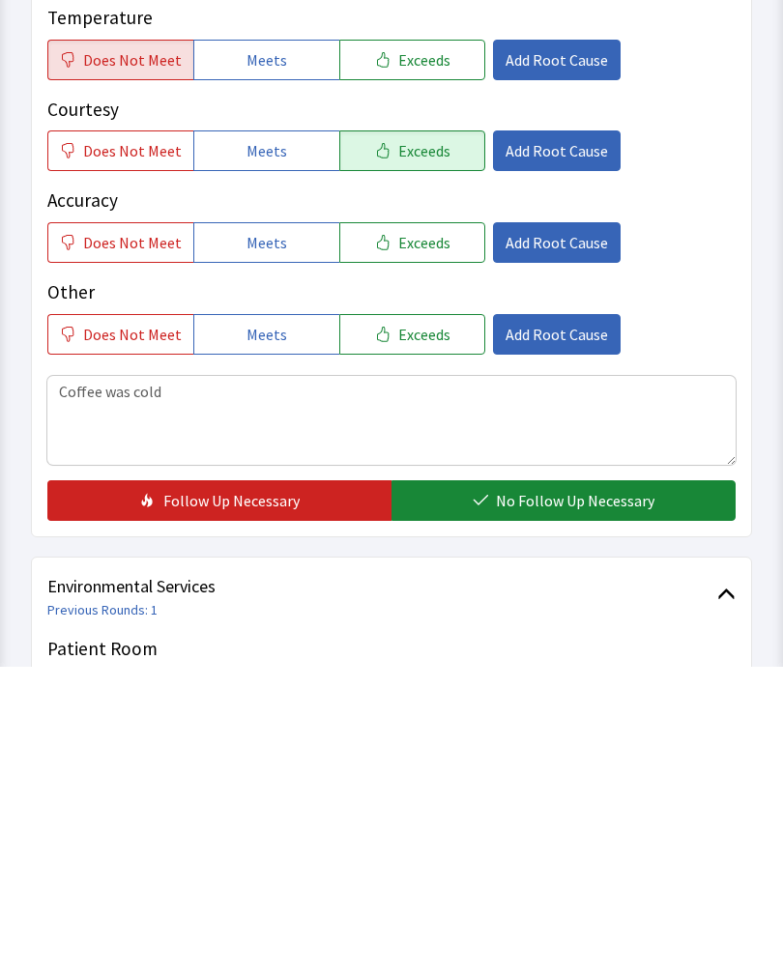
click at [575, 798] on span "No Follow Up Necessary" at bounding box center [575, 809] width 158 height 23
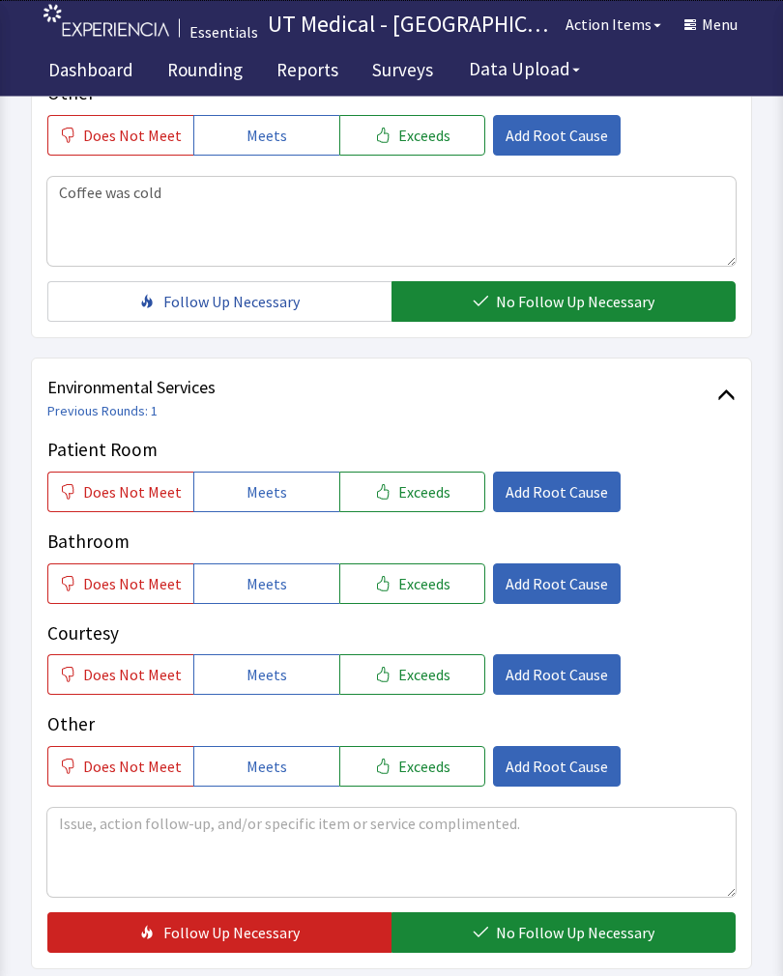
scroll to position [725, 0]
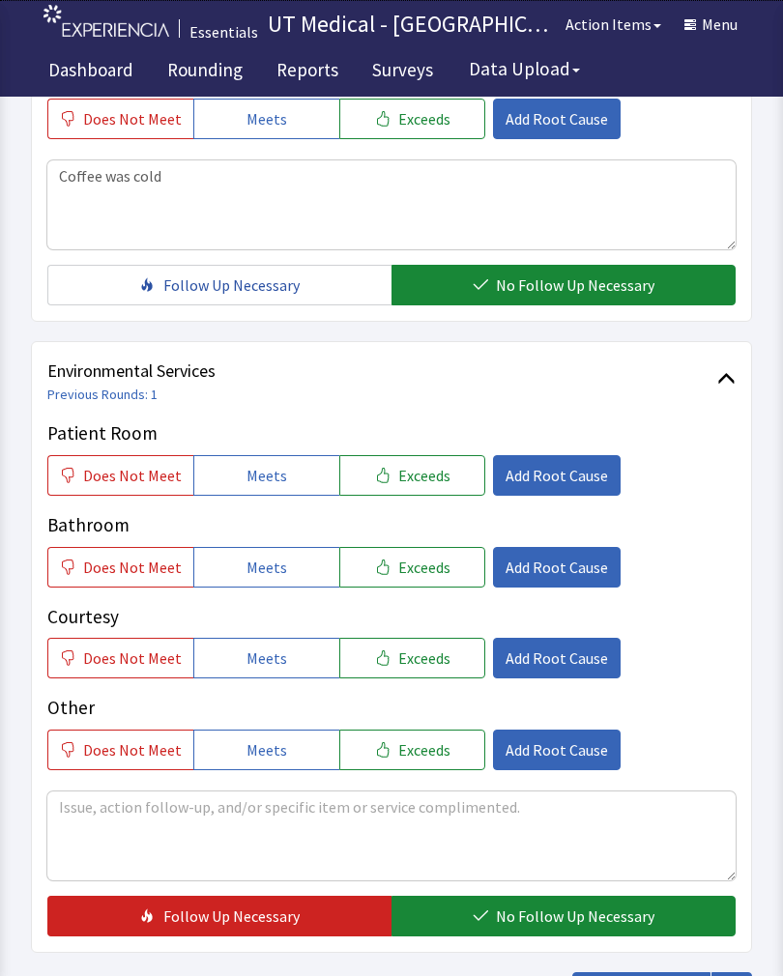
click at [431, 493] on button "Exceeds" at bounding box center [412, 475] width 146 height 41
click at [429, 579] on button "Exceeds" at bounding box center [412, 567] width 146 height 41
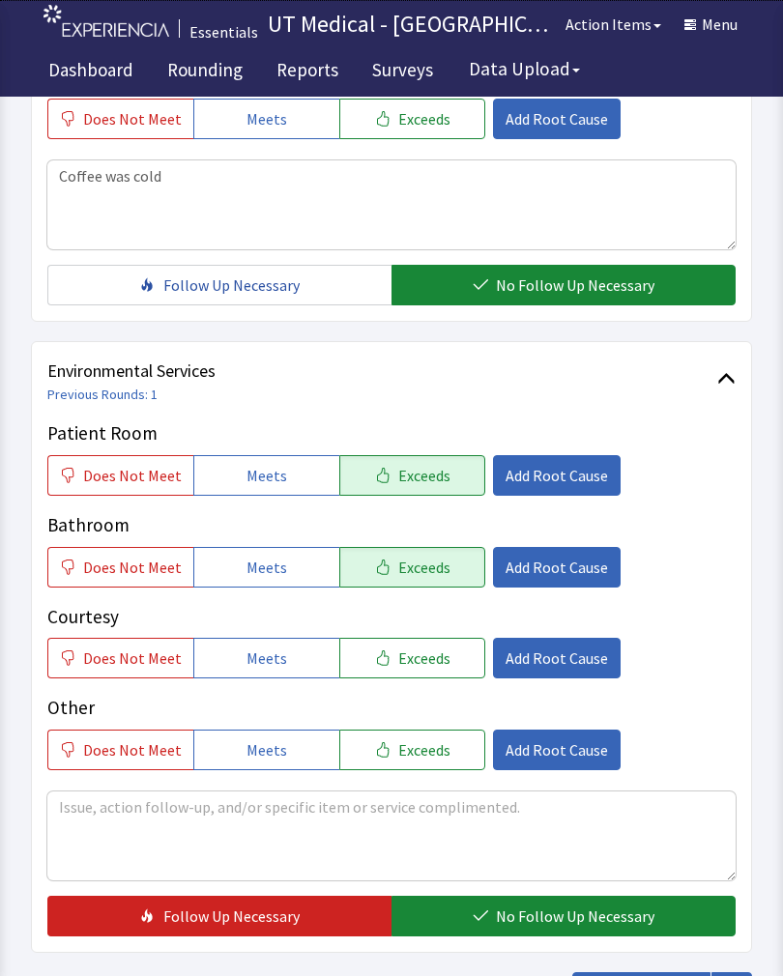
click at [430, 668] on button "Exceeds" at bounding box center [412, 658] width 146 height 41
click at [527, 908] on span "No Follow Up Necessary" at bounding box center [575, 915] width 158 height 23
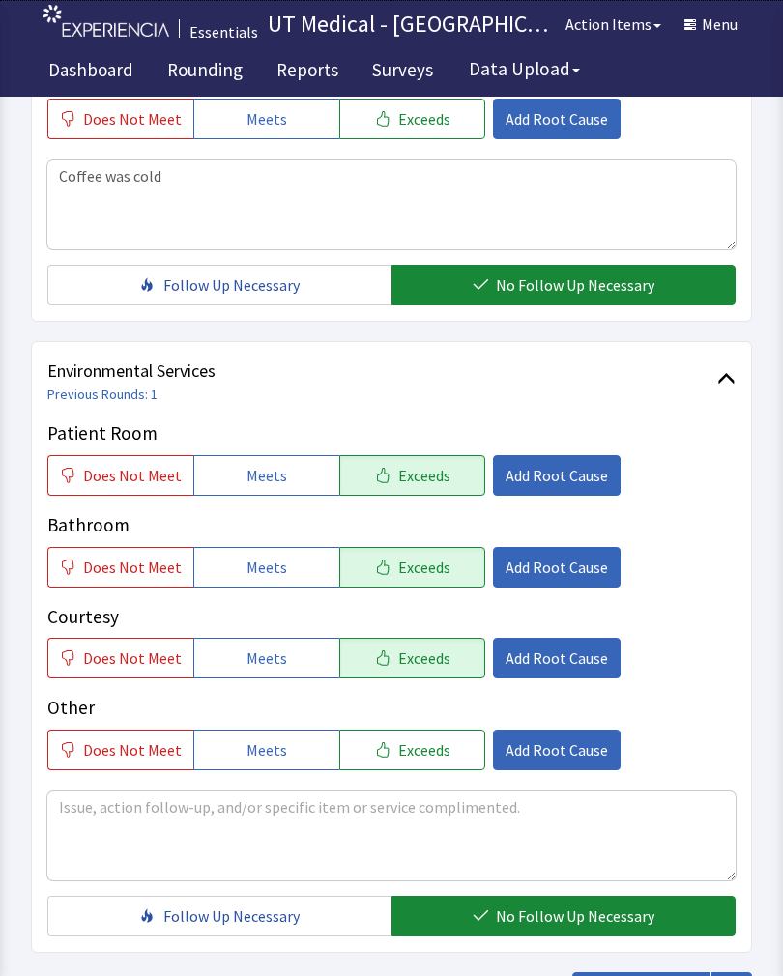
click at [659, 975] on span "Submit Round" at bounding box center [651, 992] width 94 height 23
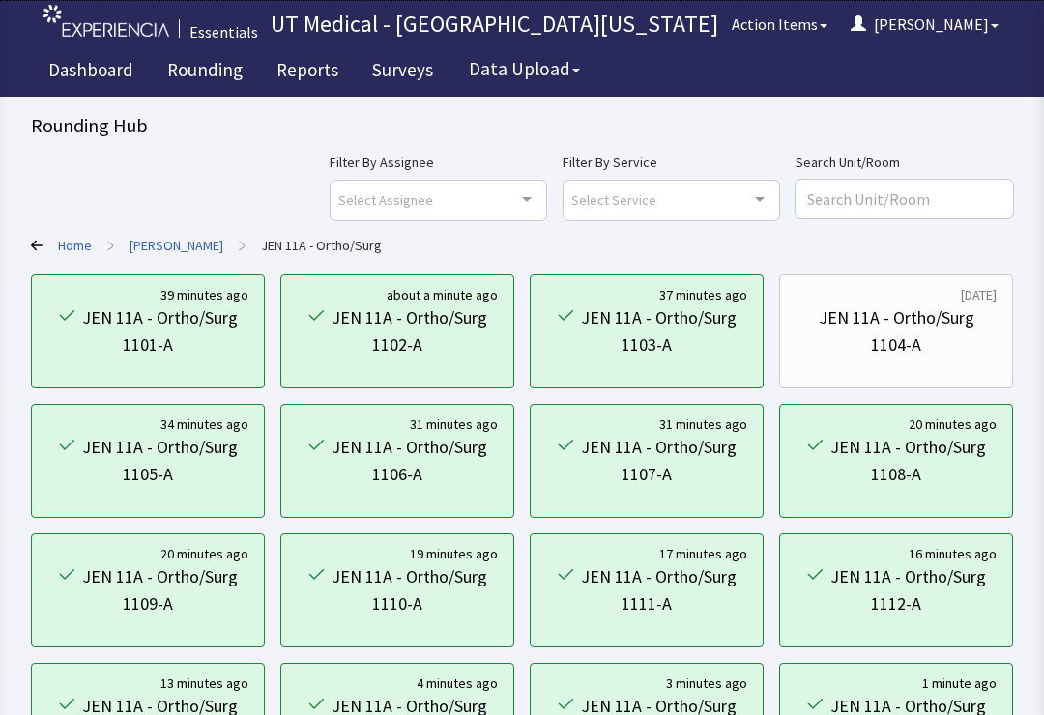
click at [779, 697] on div "3 minutes ago JEN 11A - Ortho/Surg 1115-A" at bounding box center [896, 720] width 234 height 114
